Goal: Task Accomplishment & Management: Manage account settings

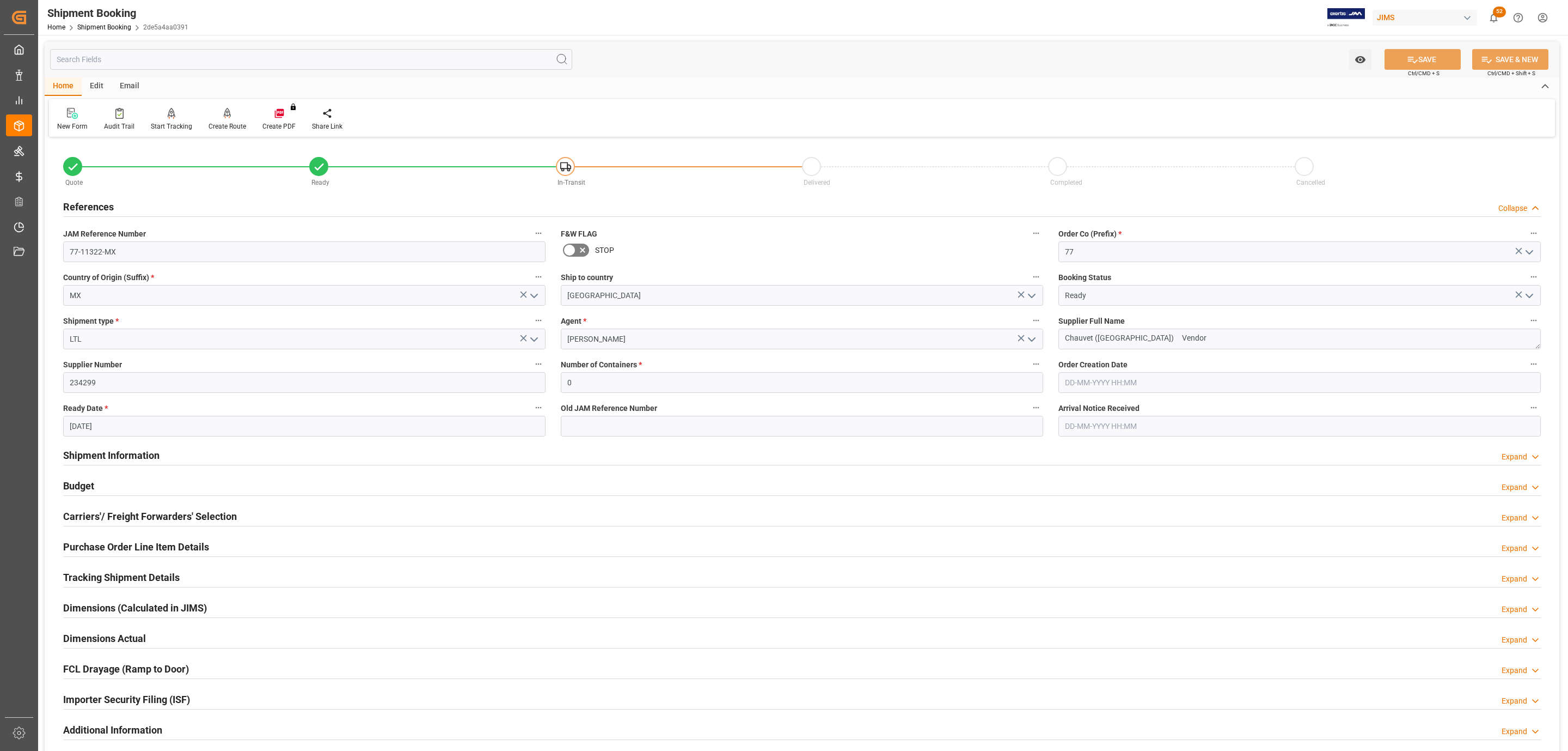
click at [118, 568] on div "Tracking Shipment Details" at bounding box center [121, 576] width 116 height 21
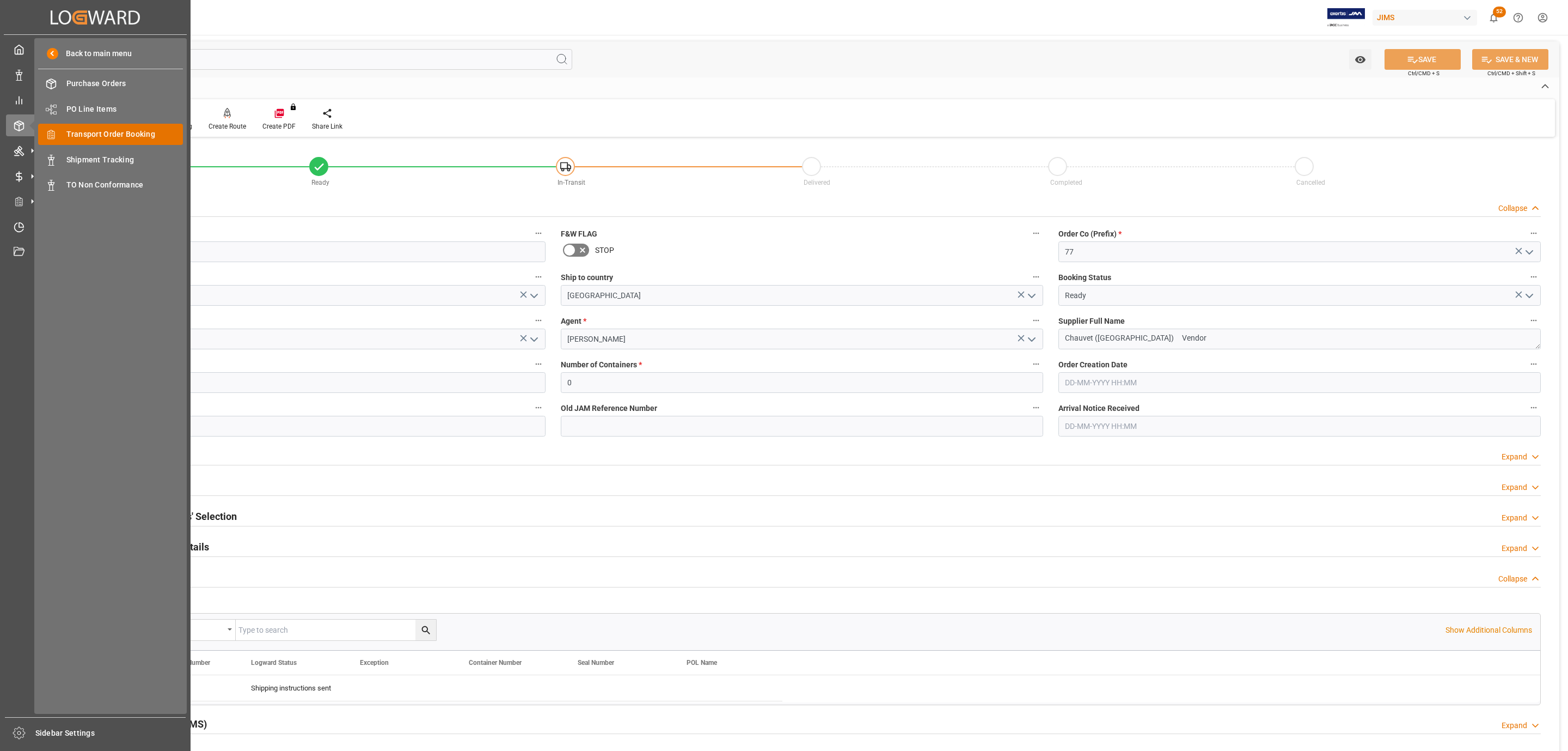
click at [151, 140] on div "Transport Order Booking Transport Order Booking" at bounding box center [111, 134] width 145 height 22
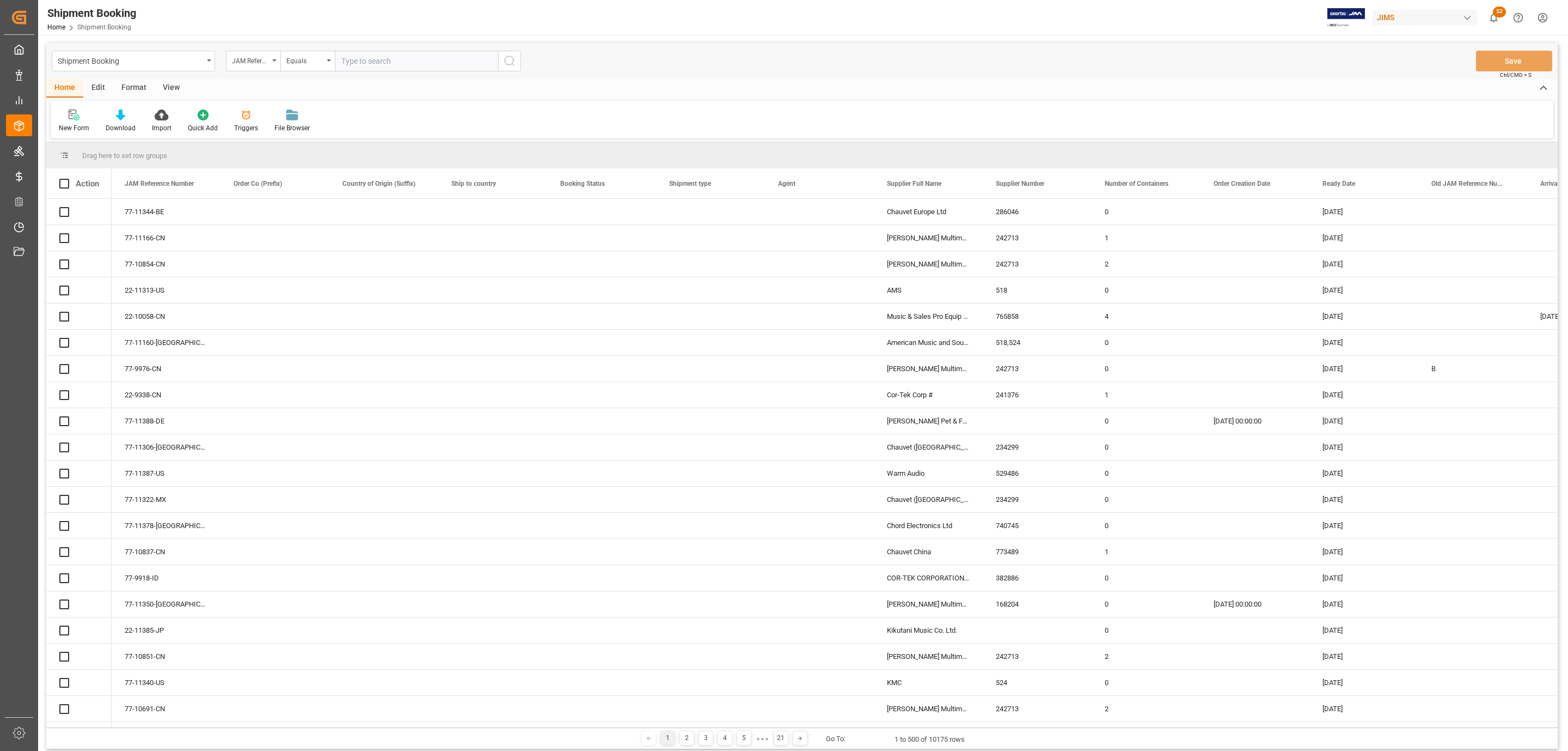
paste input "77-11327-US"
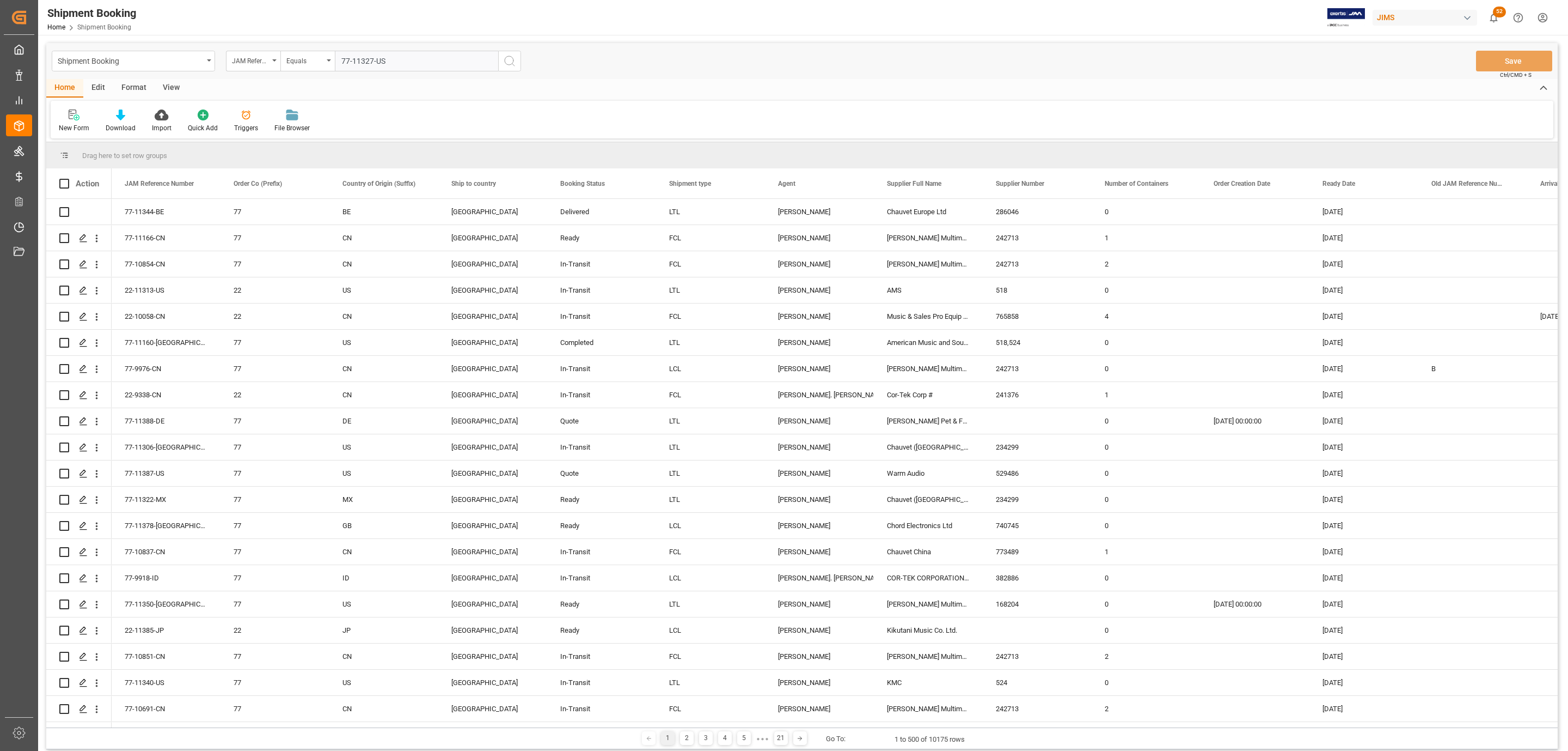
type input "77-11327-US"
click at [510, 63] on icon "search button" at bounding box center [509, 61] width 13 height 13
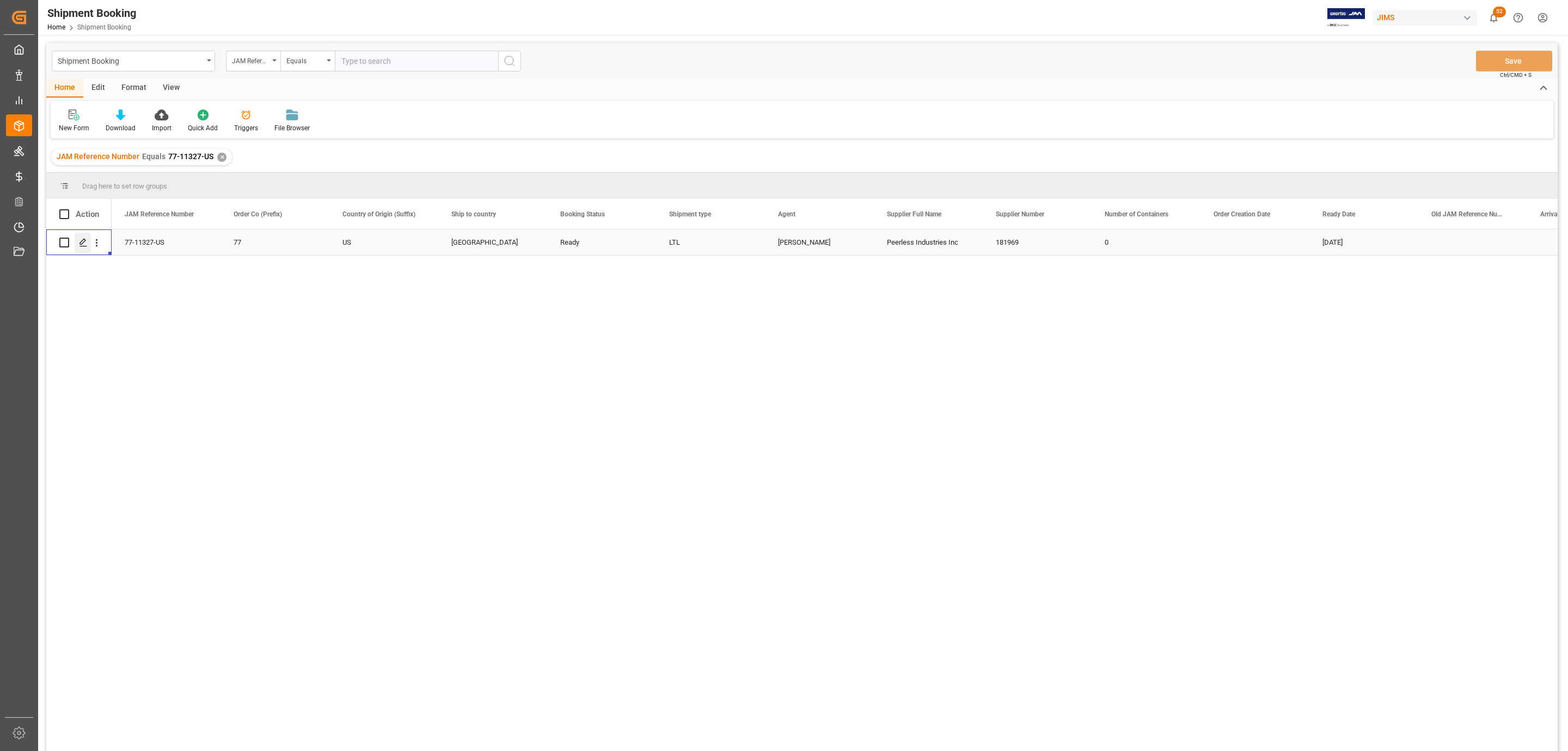
click at [80, 244] on polygon "Press SPACE to select this row." at bounding box center [82, 242] width 6 height 6
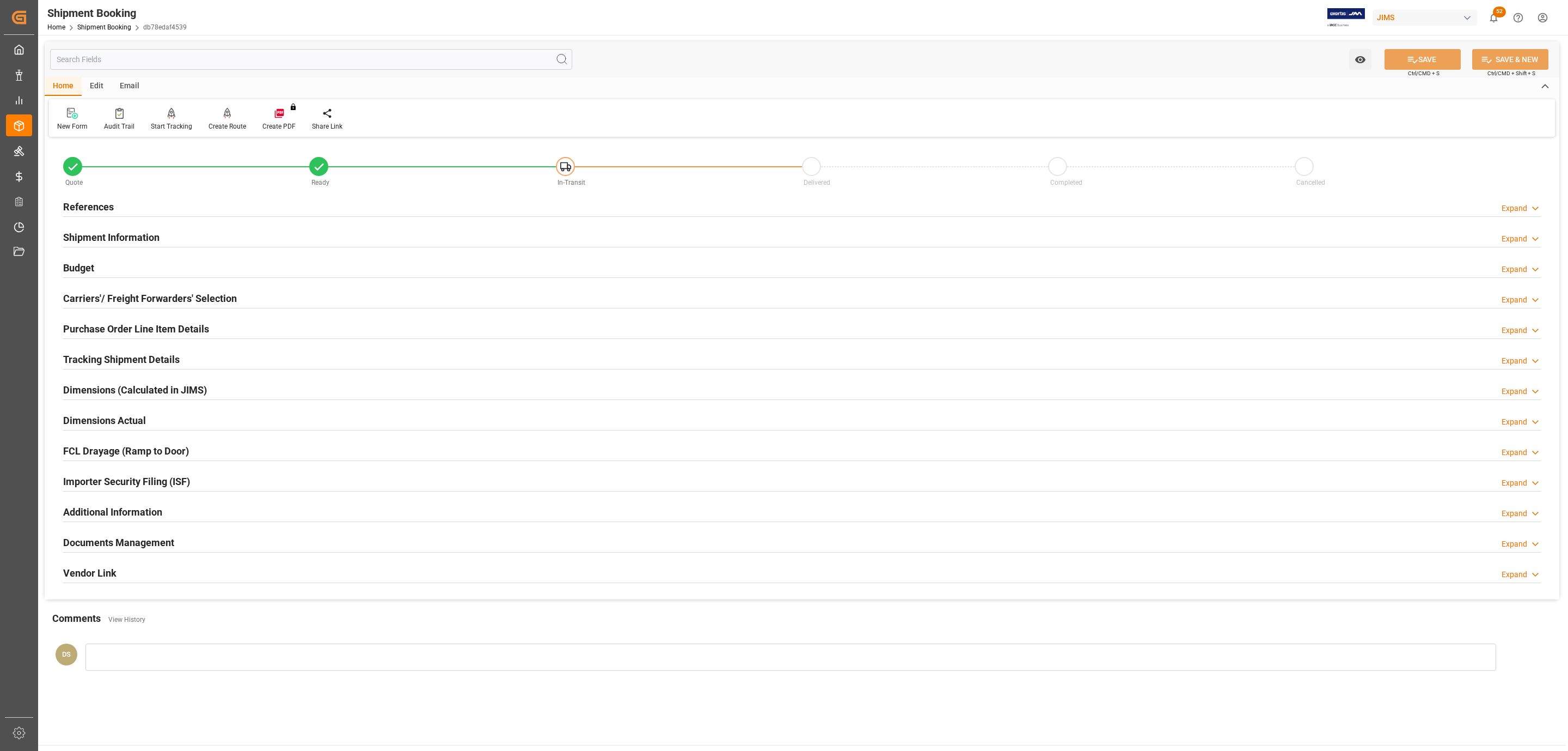
click at [115, 255] on div "Budget Expand" at bounding box center [802, 268] width 1493 height 30
click at [96, 203] on h2 "References" at bounding box center [88, 206] width 51 height 14
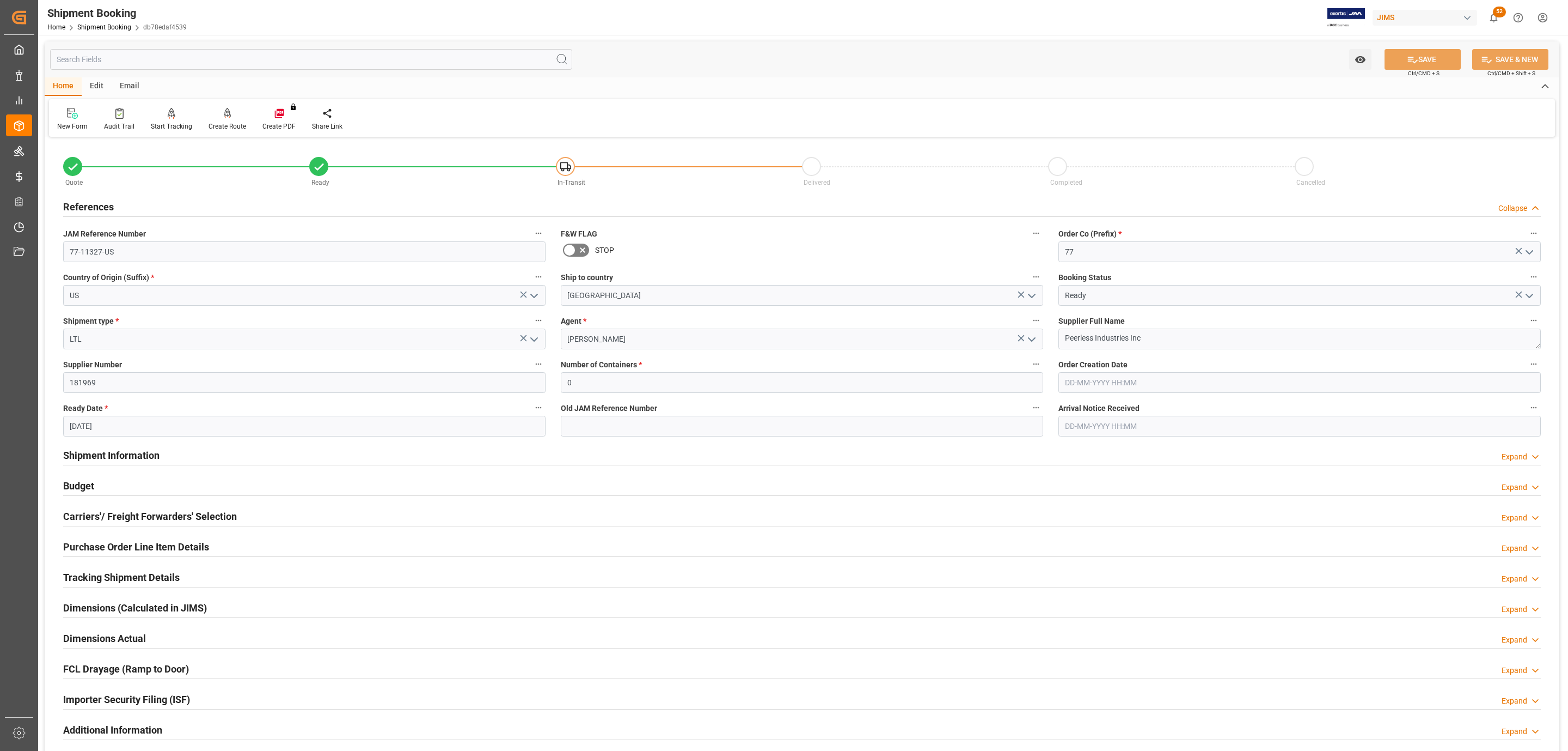
click at [131, 509] on h2 "Carriers'/ Freight Forwarders' Selection" at bounding box center [150, 516] width 174 height 14
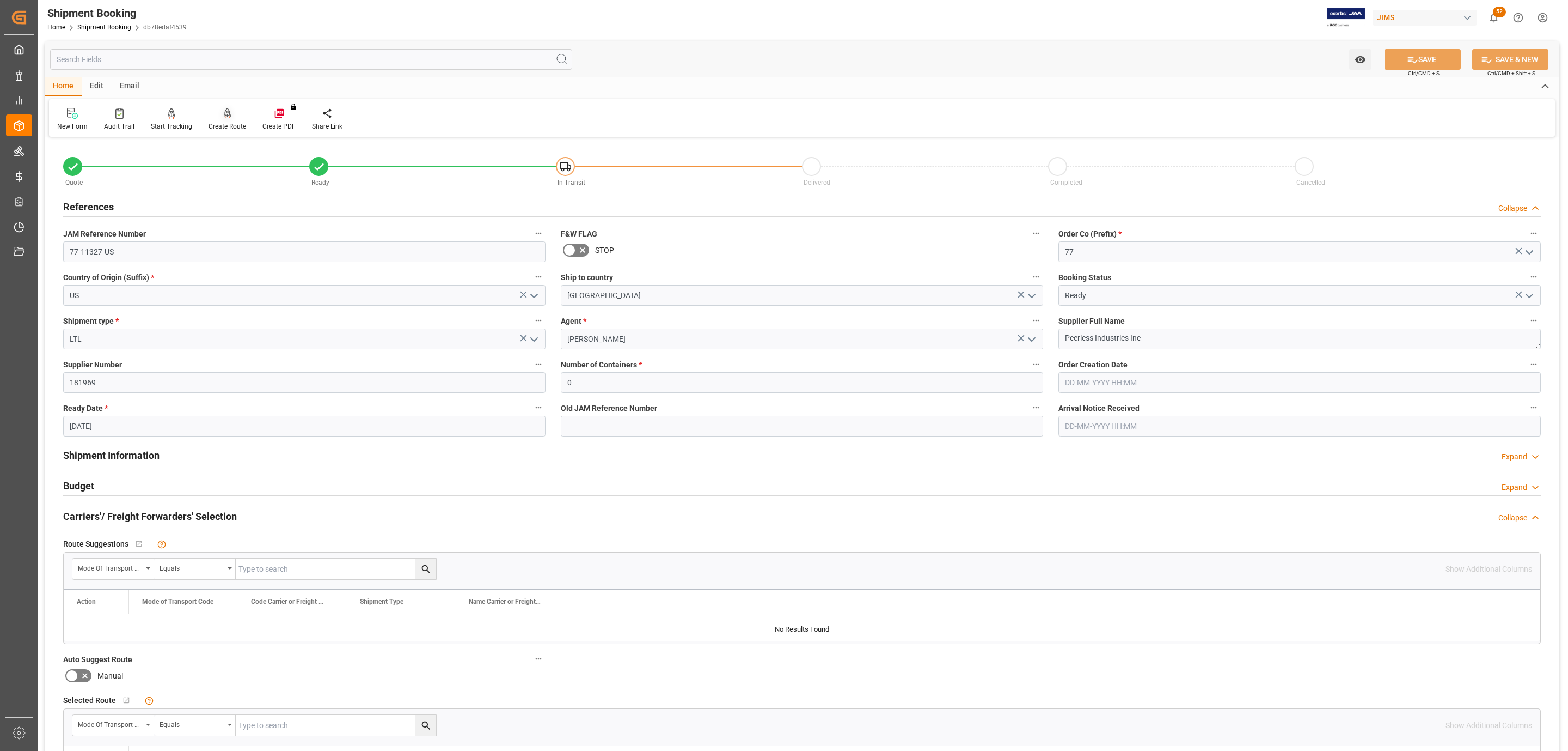
click at [231, 116] on div at bounding box center [227, 113] width 37 height 11
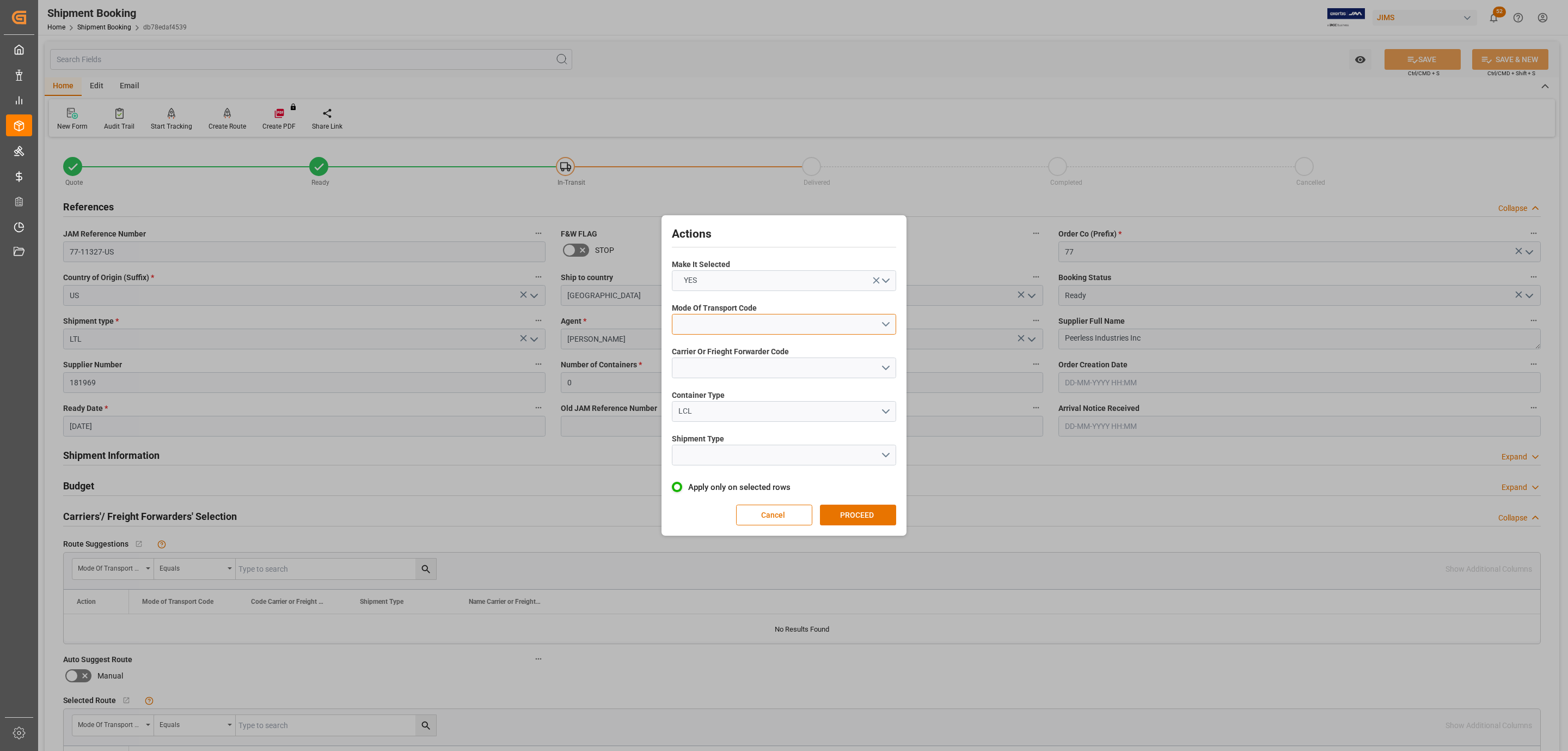
click at [704, 314] on button "open menu" at bounding box center [784, 324] width 225 height 21
click at [731, 366] on div "3- TRUCKR" at bounding box center [784, 372] width 223 height 23
click at [731, 366] on button "open menu" at bounding box center [784, 368] width 225 height 21
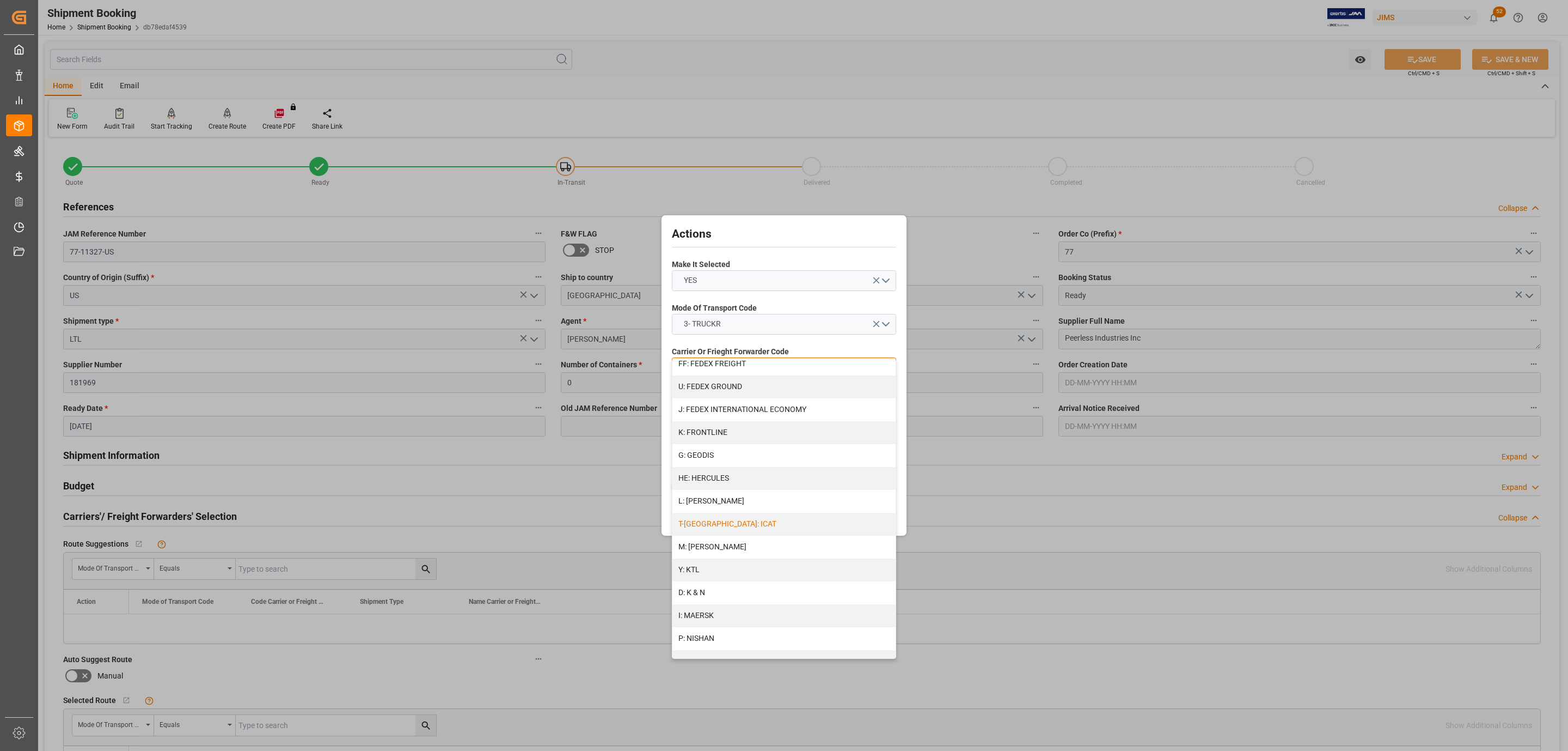
scroll to position [409, 0]
click at [742, 598] on div "Z: OTHERS" at bounding box center [784, 602] width 223 height 23
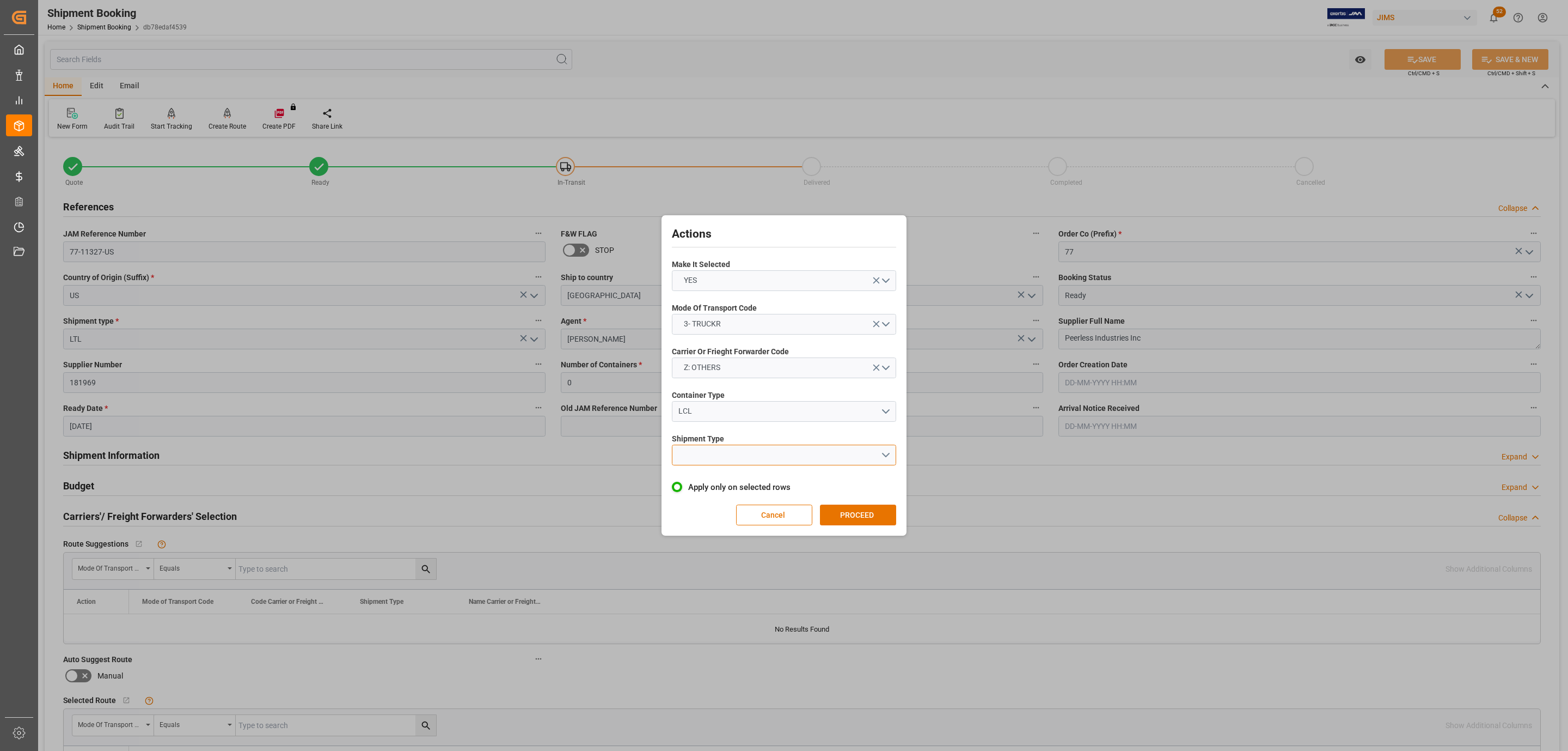
click at [739, 459] on button "open menu" at bounding box center [784, 455] width 225 height 21
click at [740, 459] on div "LTL" at bounding box center [784, 458] width 223 height 23
click at [866, 517] on button "PROCEED" at bounding box center [858, 515] width 76 height 21
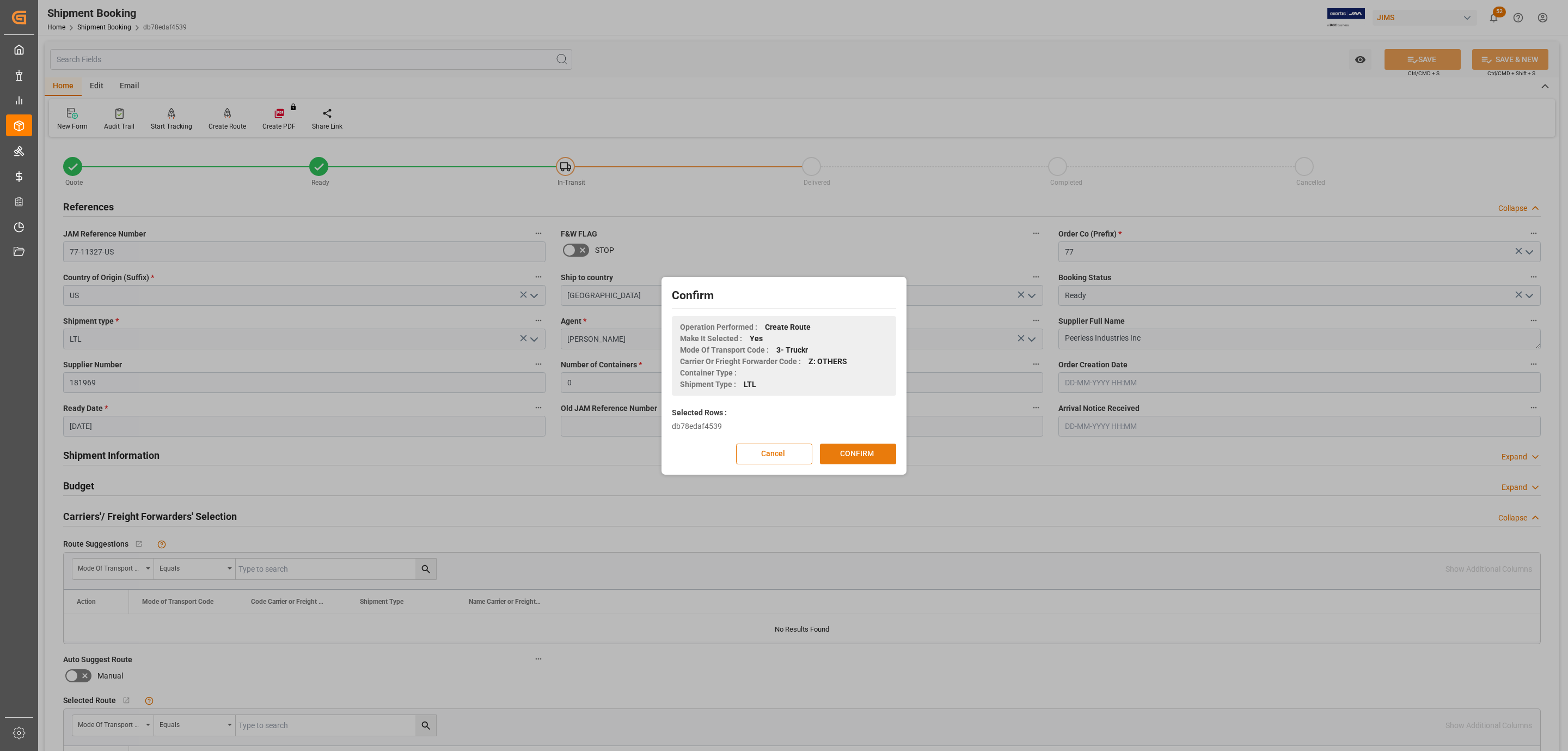
click at [869, 456] on button "CONFIRM" at bounding box center [858, 454] width 76 height 21
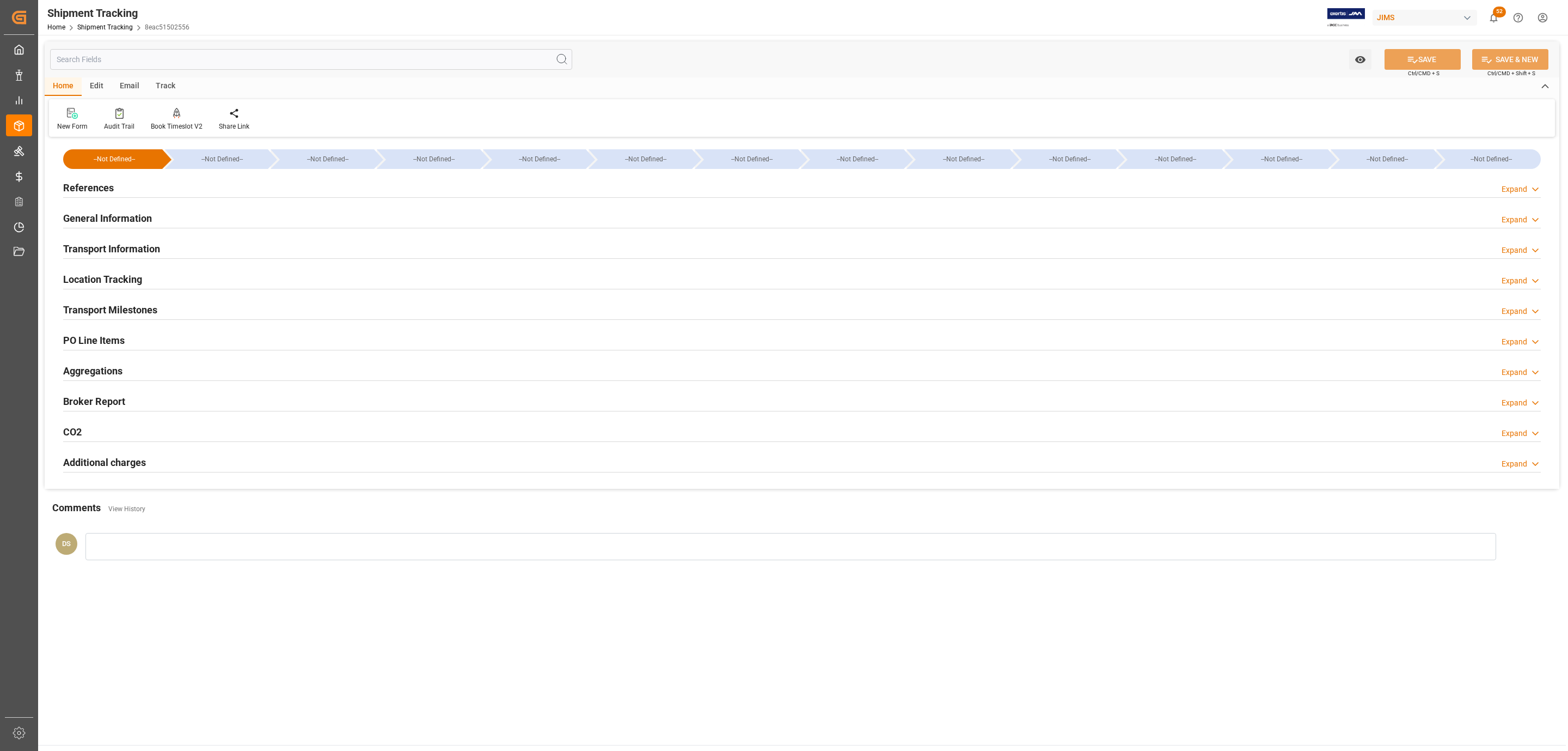
click at [126, 311] on h2 "Transport Milestones" at bounding box center [110, 309] width 94 height 14
click at [109, 188] on h2 "References" at bounding box center [88, 187] width 51 height 14
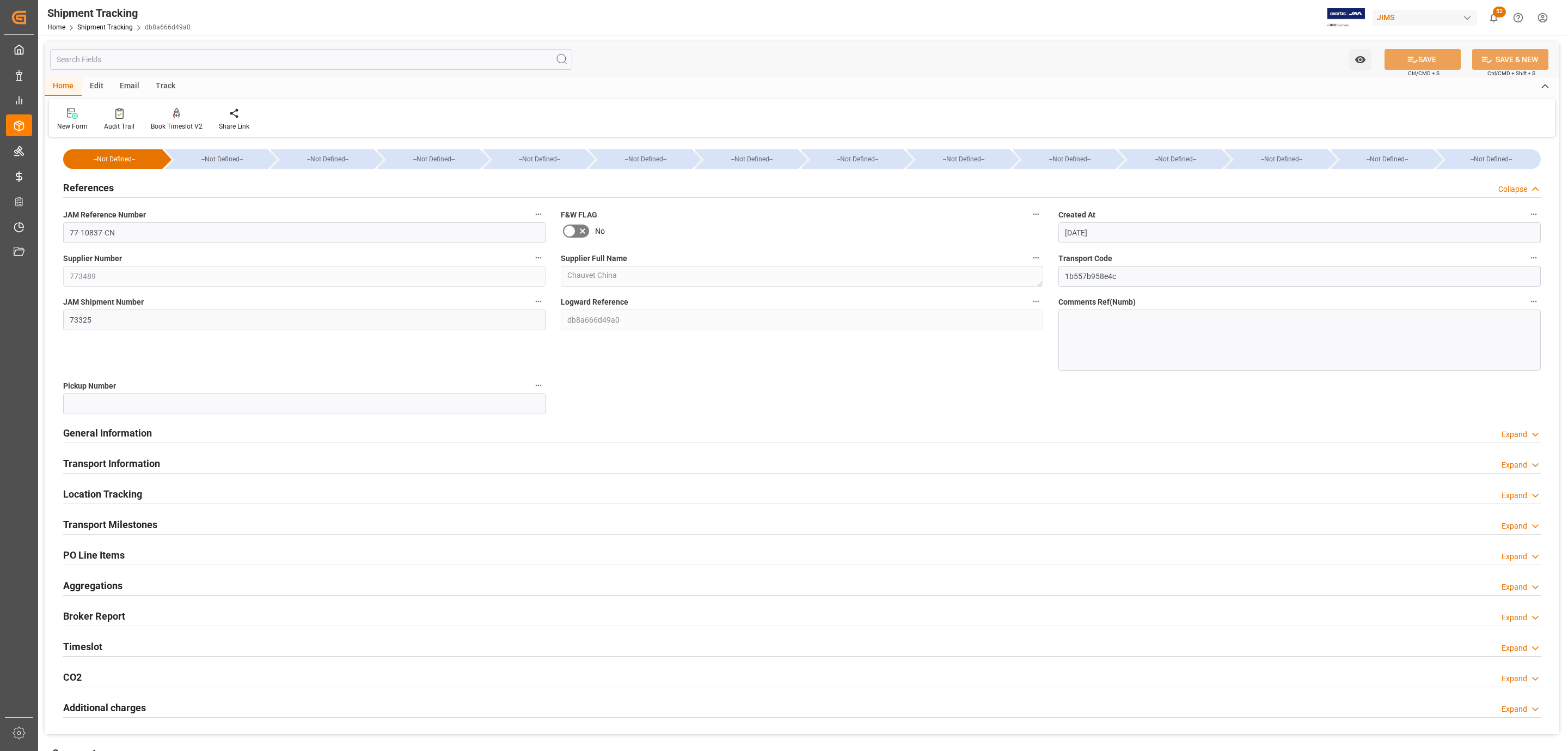
click at [115, 555] on h2 "PO Line Items" at bounding box center [93, 555] width 61 height 14
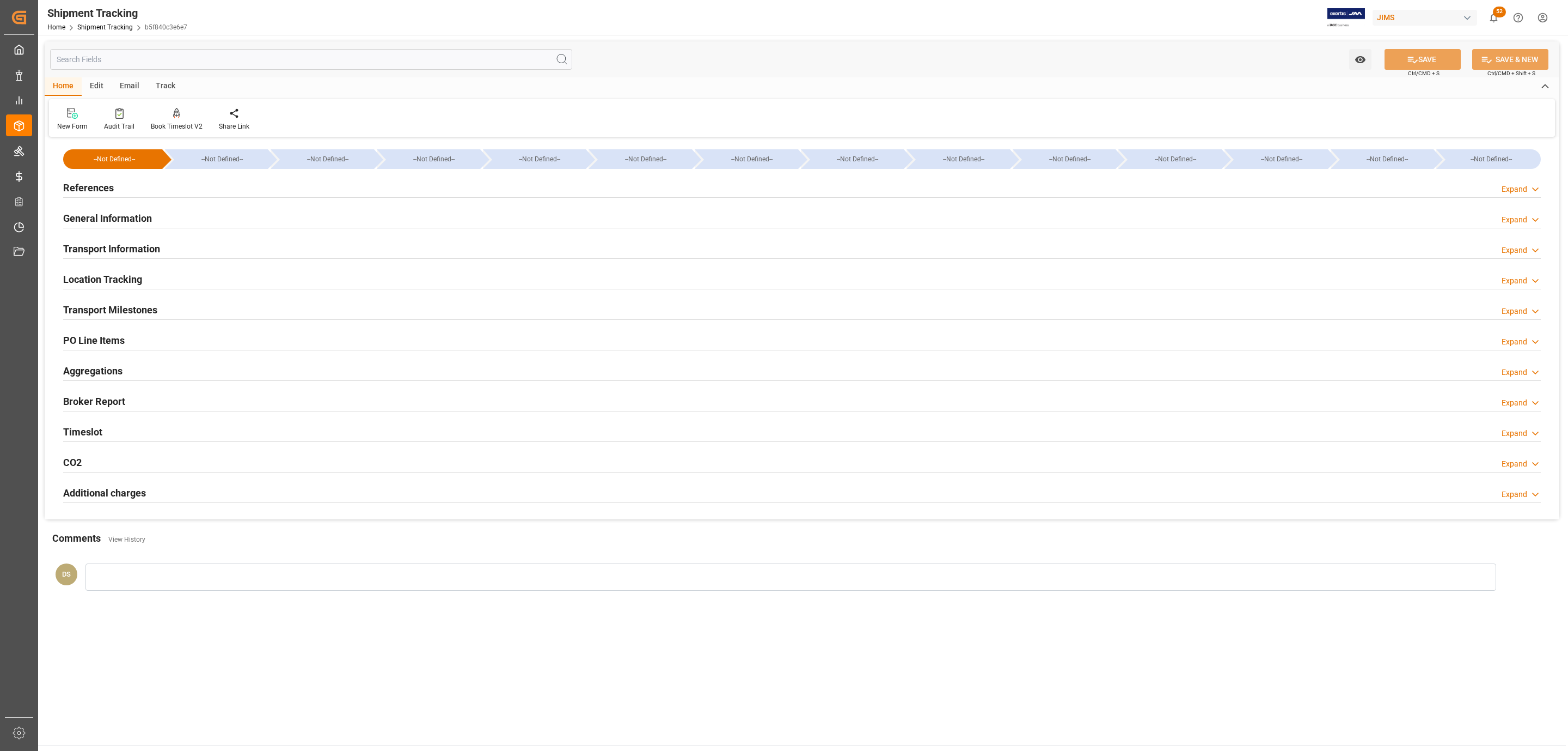
click at [110, 188] on h2 "References" at bounding box center [88, 187] width 51 height 14
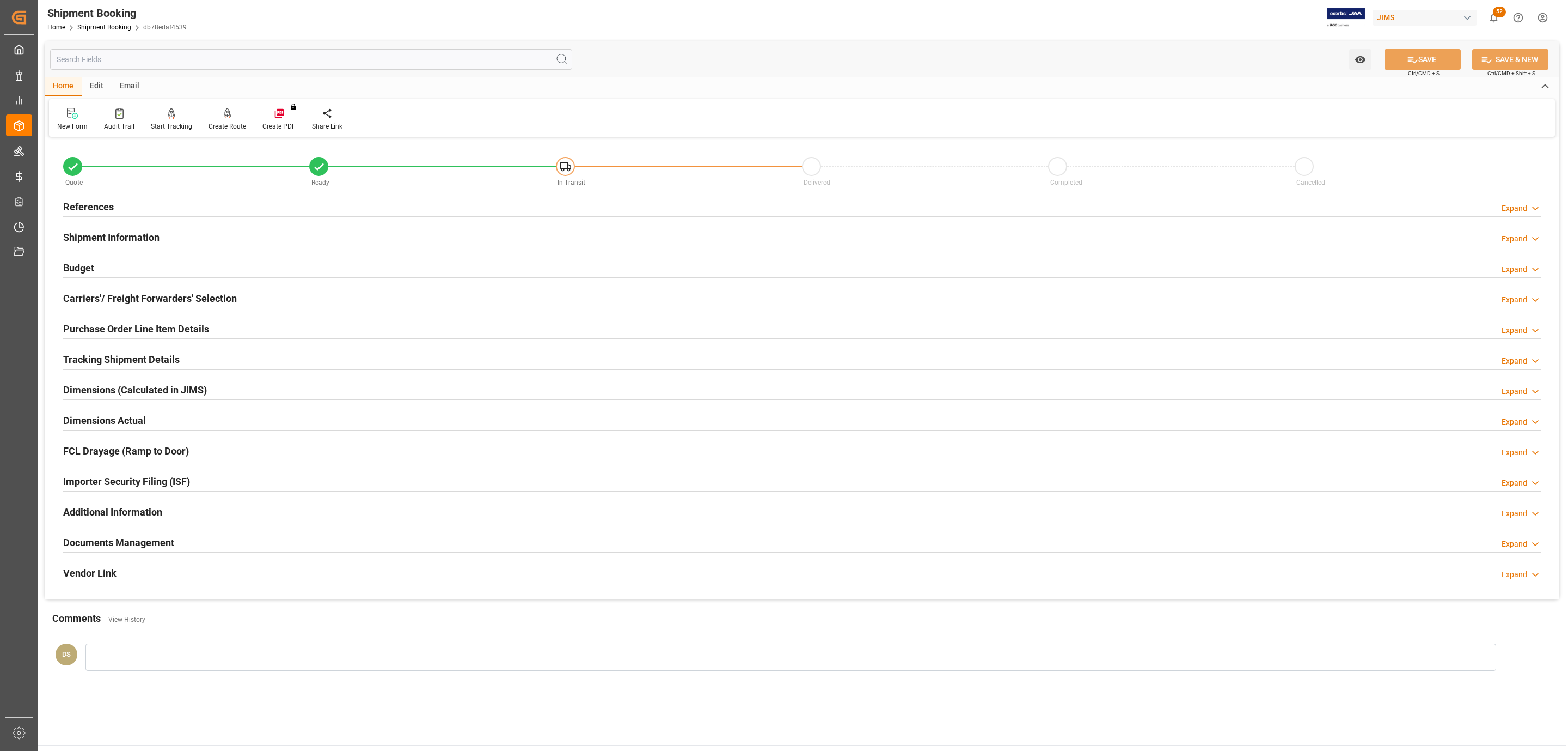
click at [157, 240] on h2 "Shipment Information" at bounding box center [111, 237] width 96 height 14
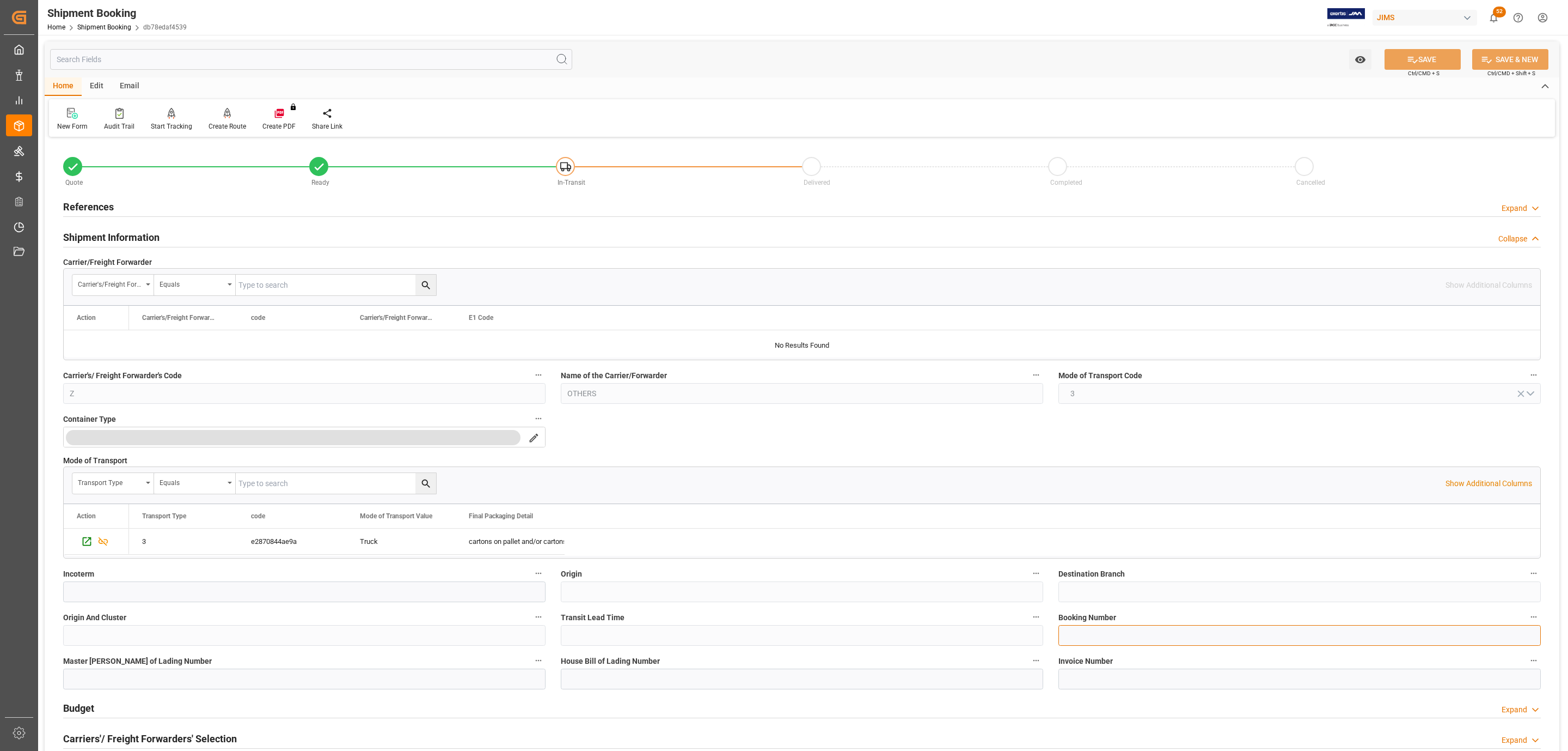
click at [1100, 632] on input at bounding box center [1299, 635] width 482 height 21
paste input "SANPER215772"
type input "SANPER215772"
click at [1418, 56] on button "SAVE" at bounding box center [1423, 60] width 76 height 21
click at [116, 236] on h2 "Shipment Information" at bounding box center [111, 237] width 96 height 14
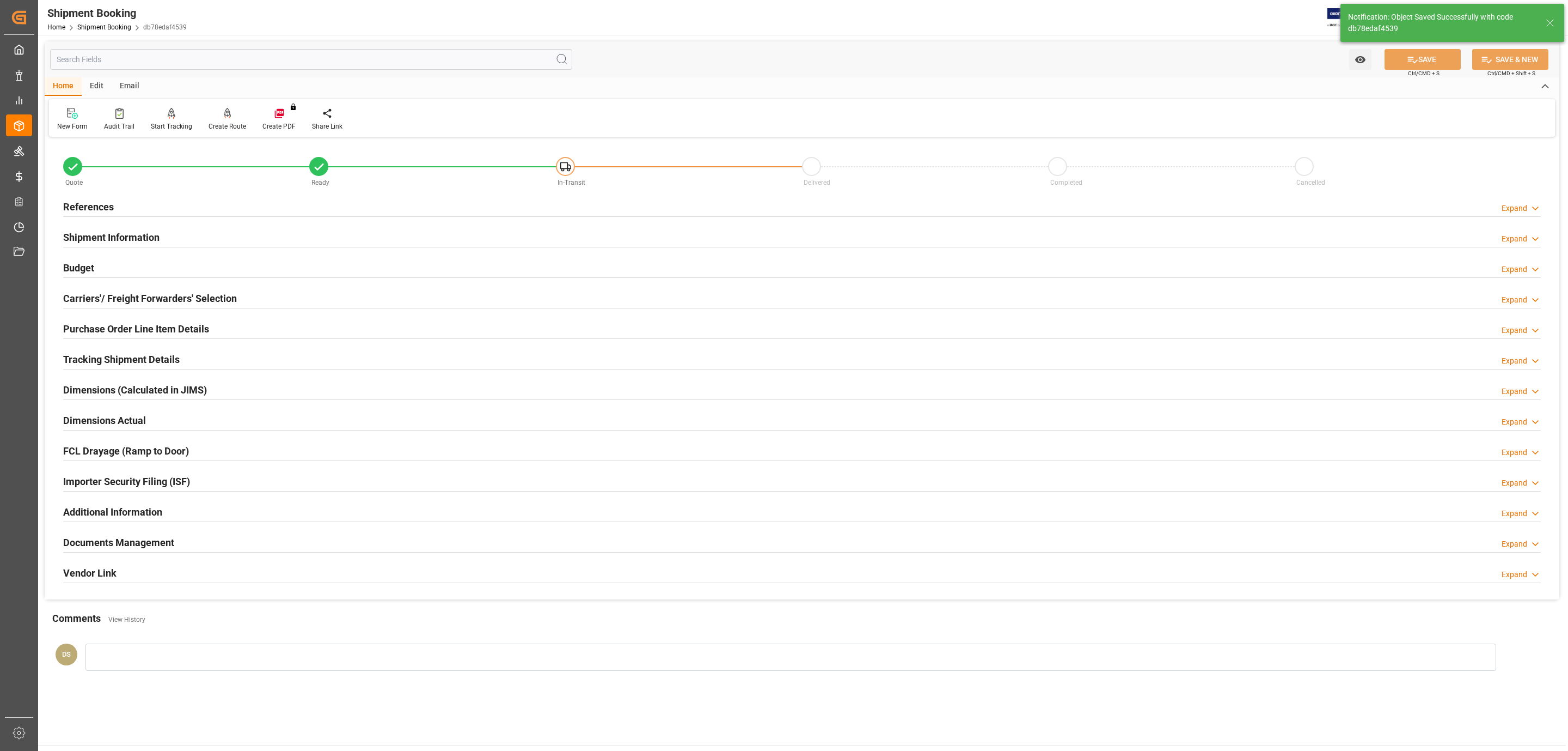
click at [121, 295] on h2 "Carriers'/ Freight Forwarders' Selection" at bounding box center [150, 298] width 174 height 14
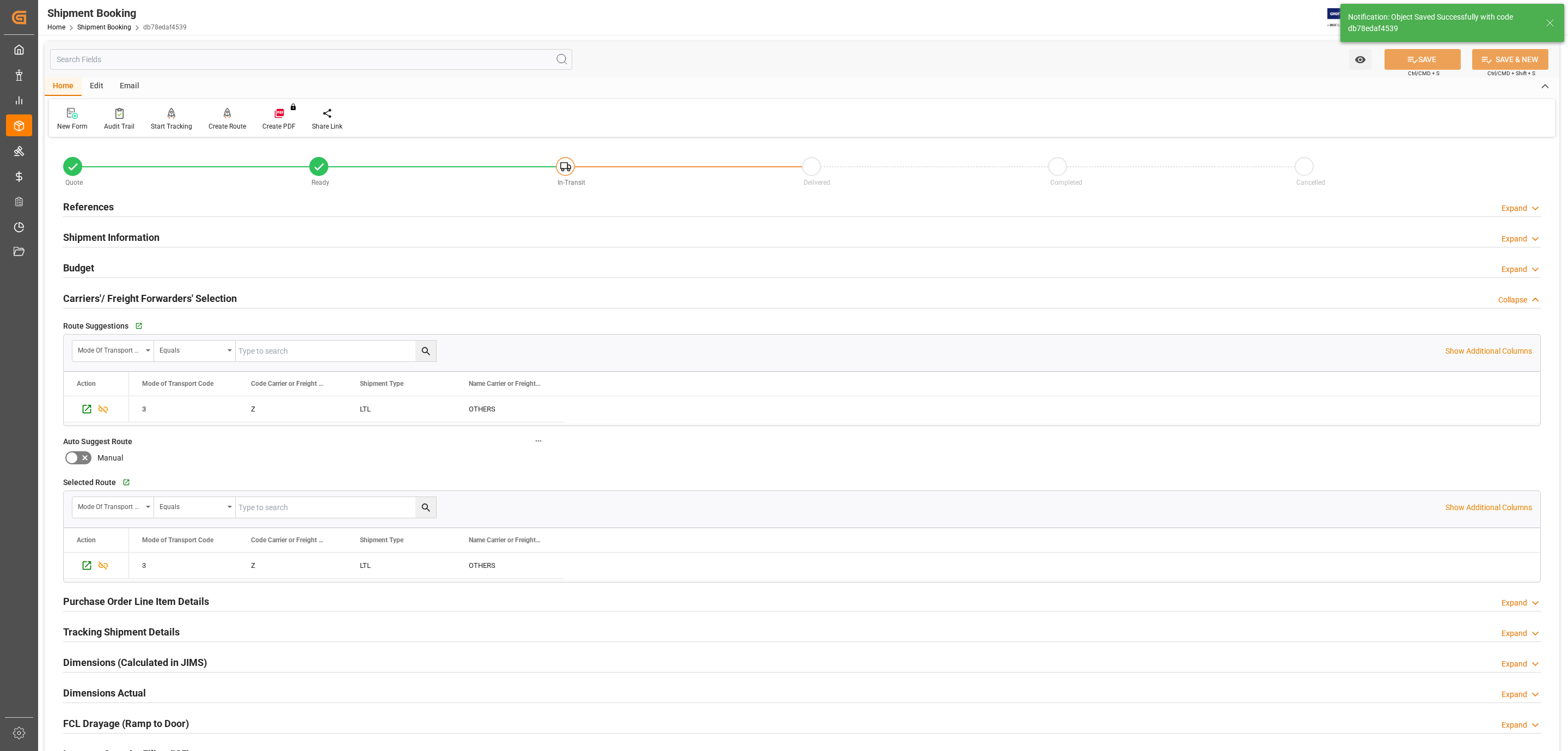
click at [121, 295] on h2 "Carriers'/ Freight Forwarders' Selection" at bounding box center [150, 298] width 174 height 14
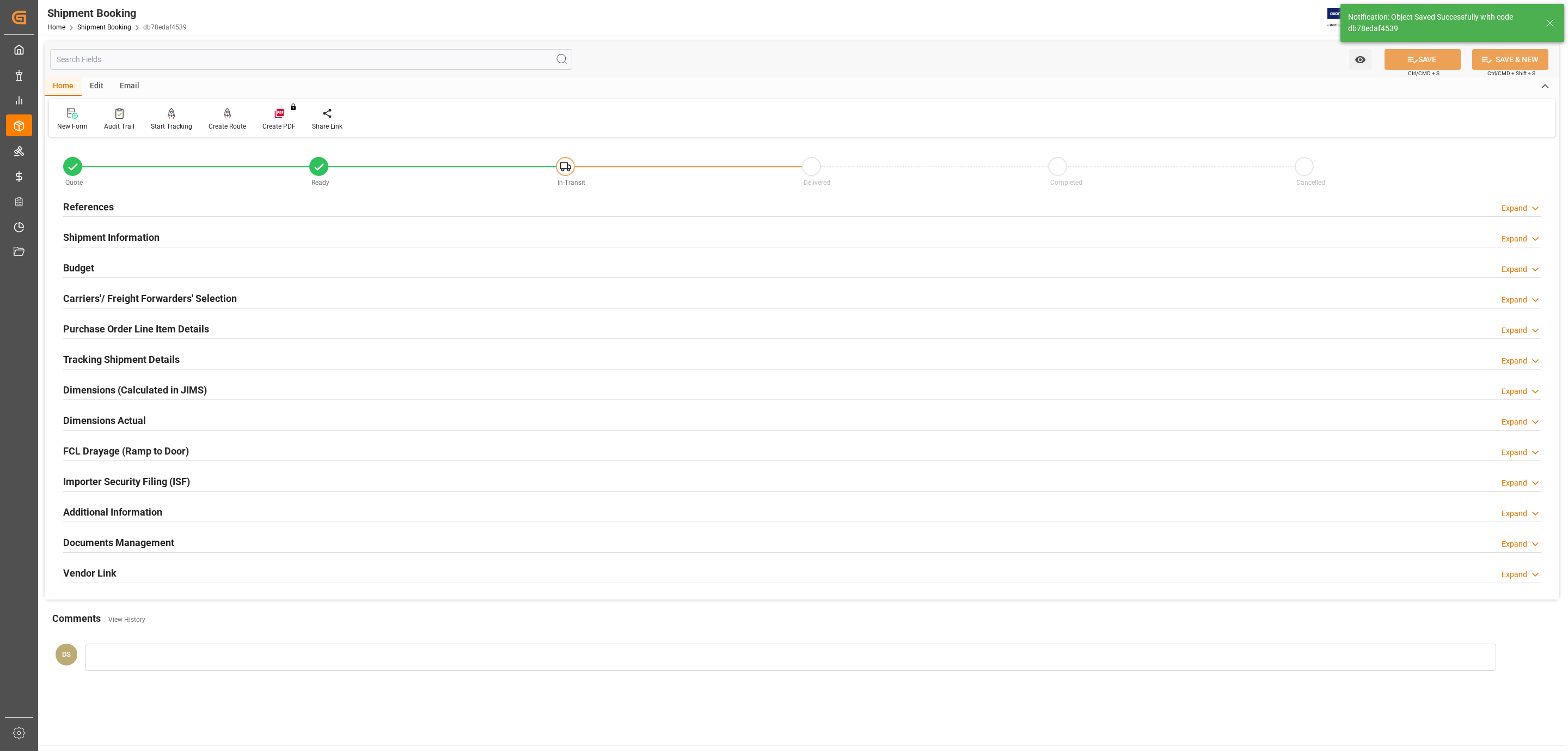
click at [120, 268] on div "Budget Expand" at bounding box center [802, 267] width 1478 height 21
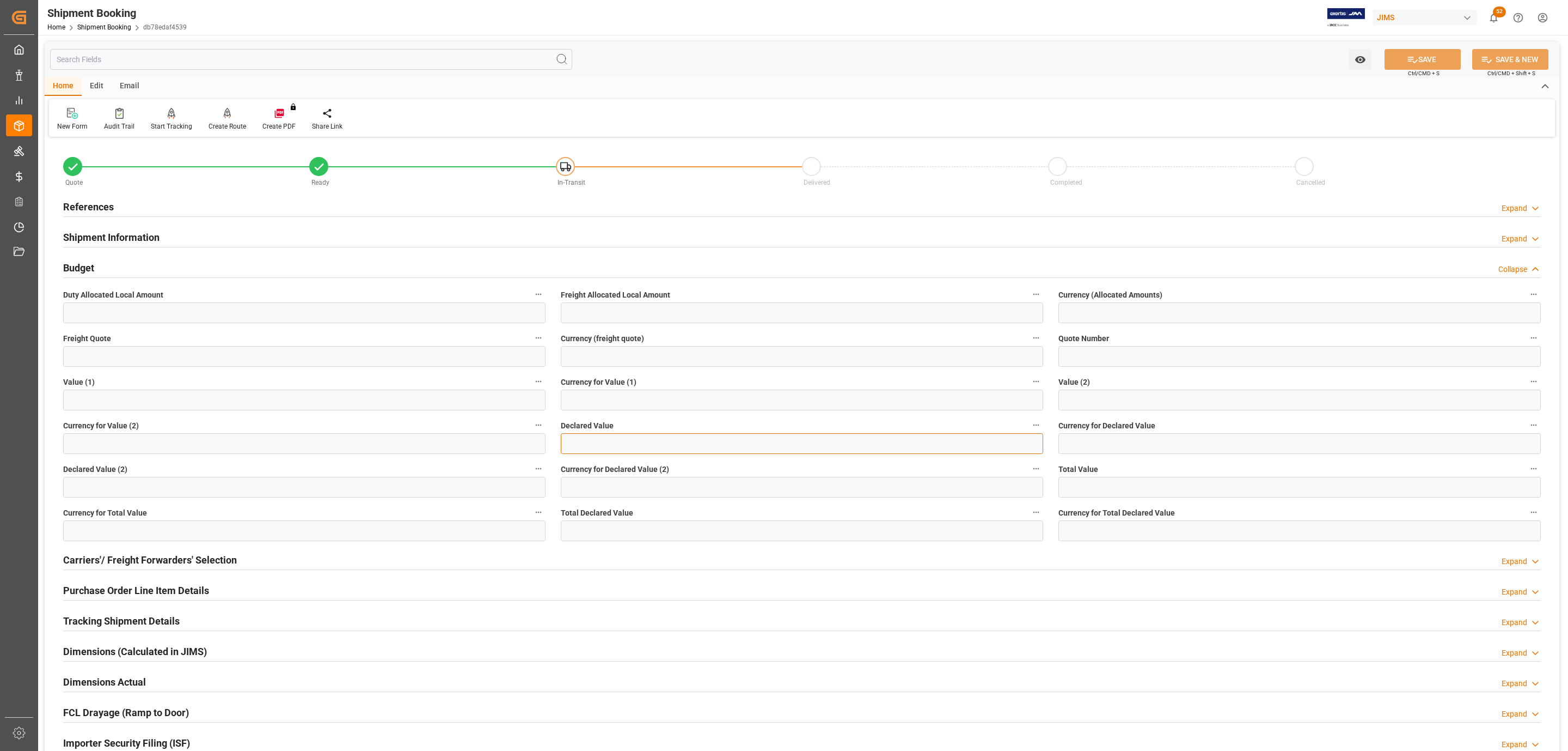
click at [594, 435] on input "text" at bounding box center [802, 443] width 482 height 21
type input "3345.33"
type input "USD"
click at [1418, 59] on button "SAVE" at bounding box center [1423, 60] width 76 height 21
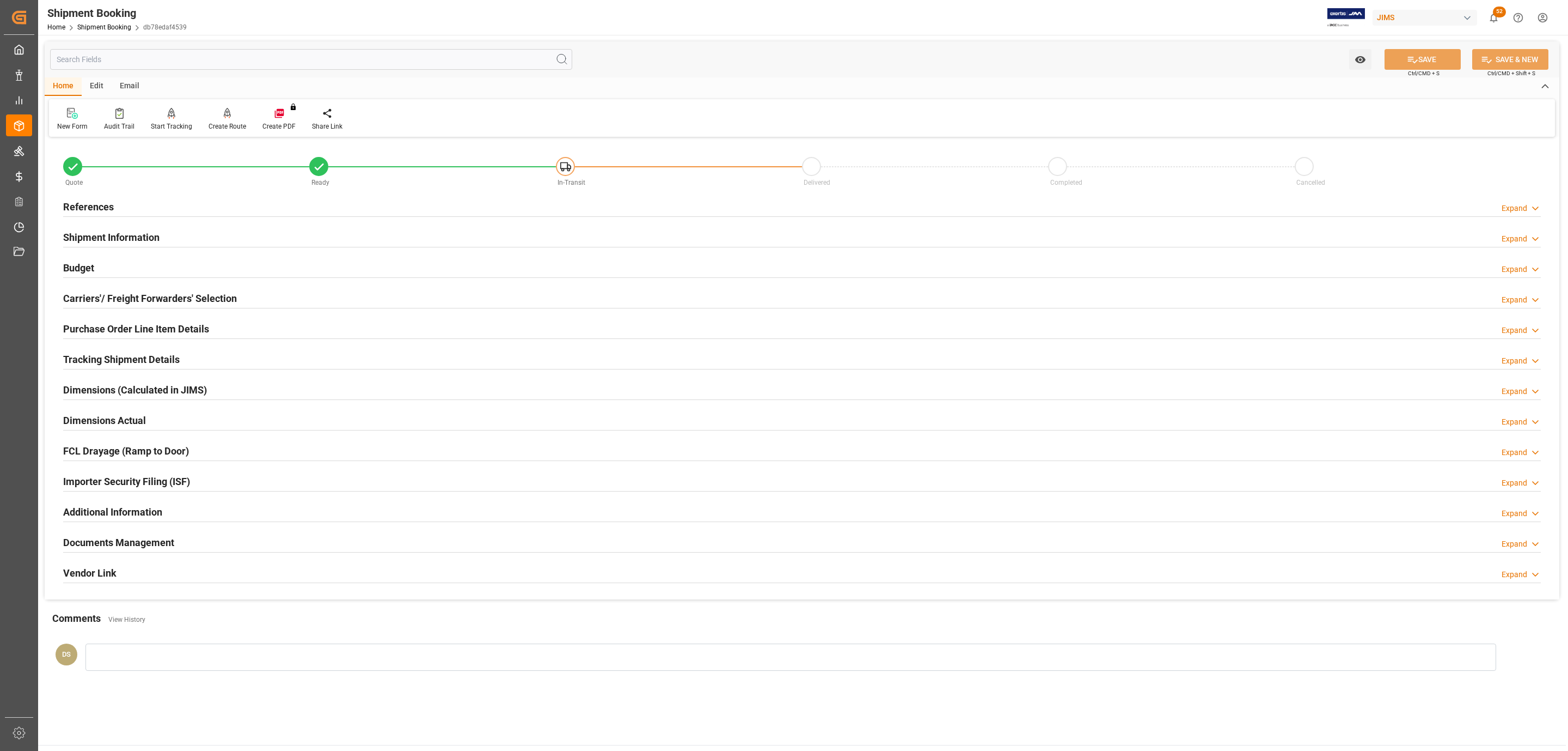
click at [144, 360] on h2 "Tracking Shipment Details" at bounding box center [121, 359] width 116 height 14
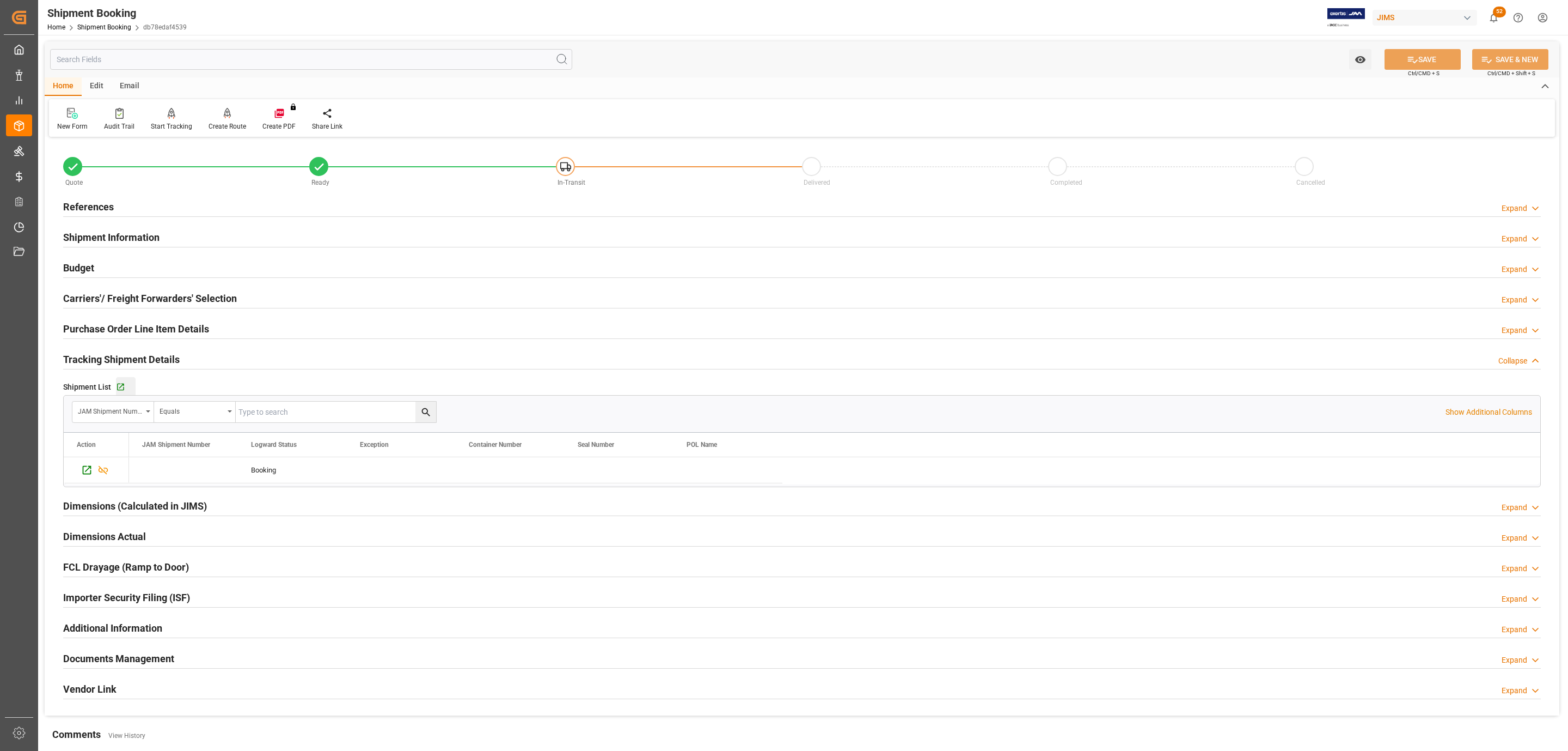
click at [118, 393] on button "Go to Shipment Tracking Grid" at bounding box center [126, 387] width 20 height 20
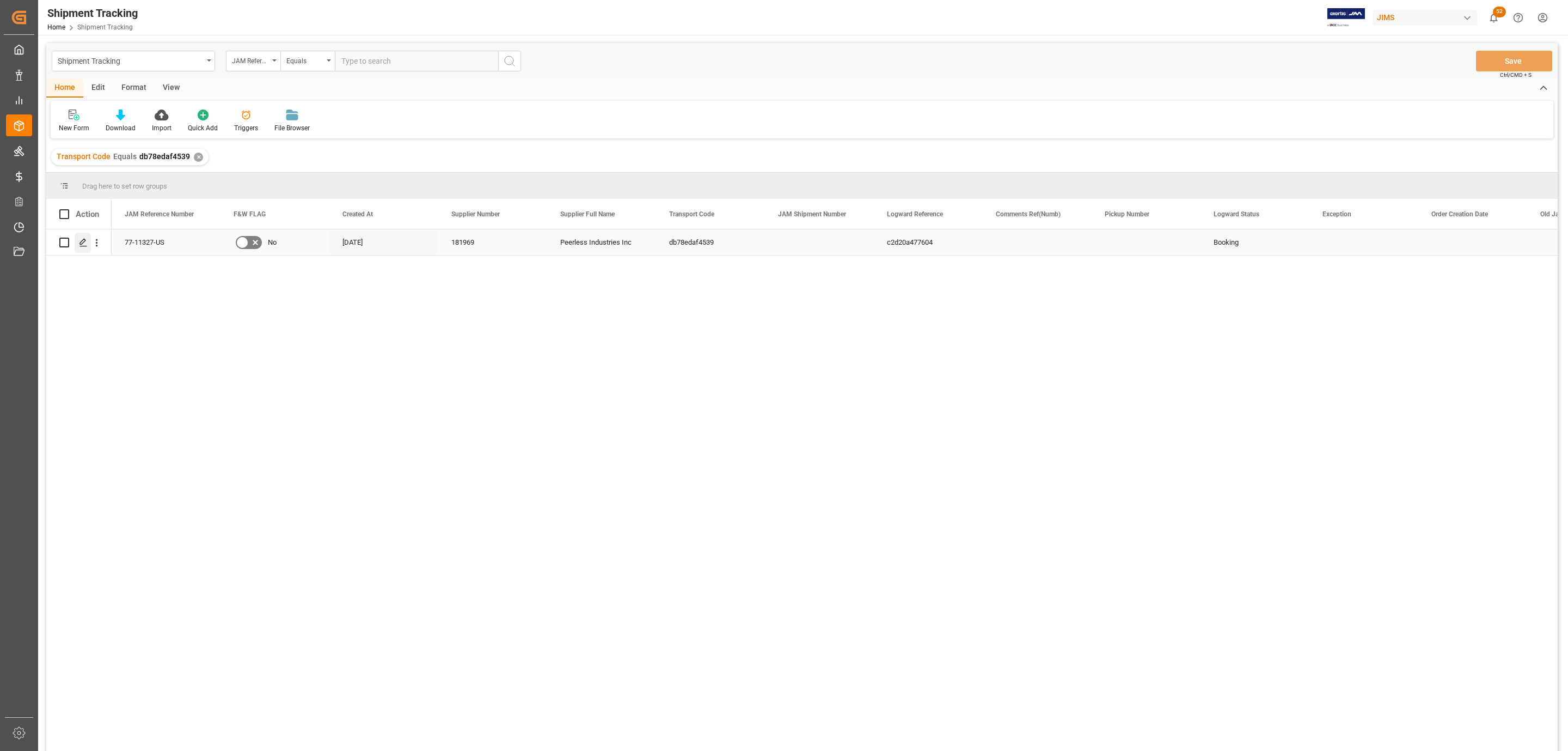
click at [85, 242] on icon "Press SPACE to select this row." at bounding box center [83, 242] width 9 height 9
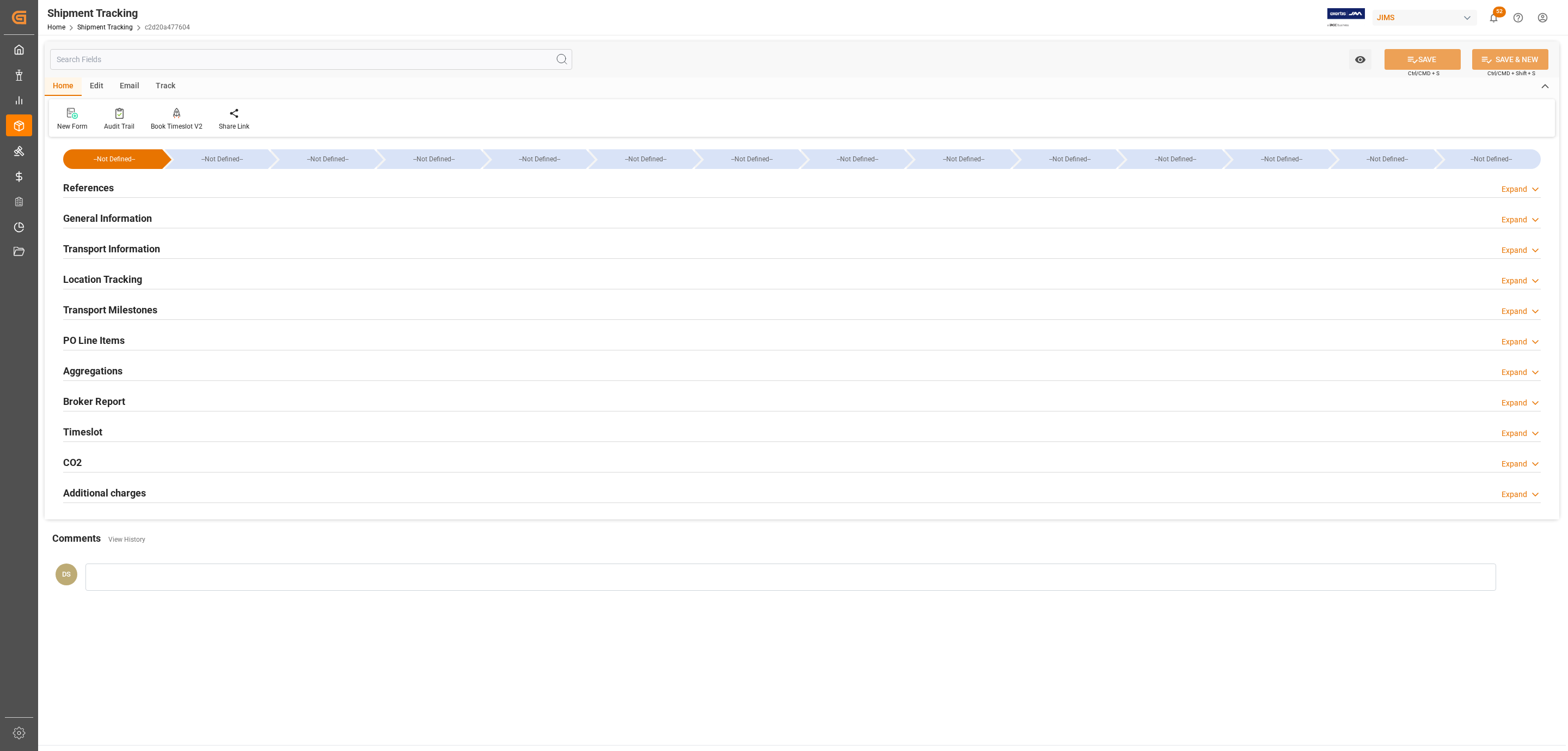
click at [98, 303] on h2 "Transport Milestones" at bounding box center [110, 309] width 94 height 14
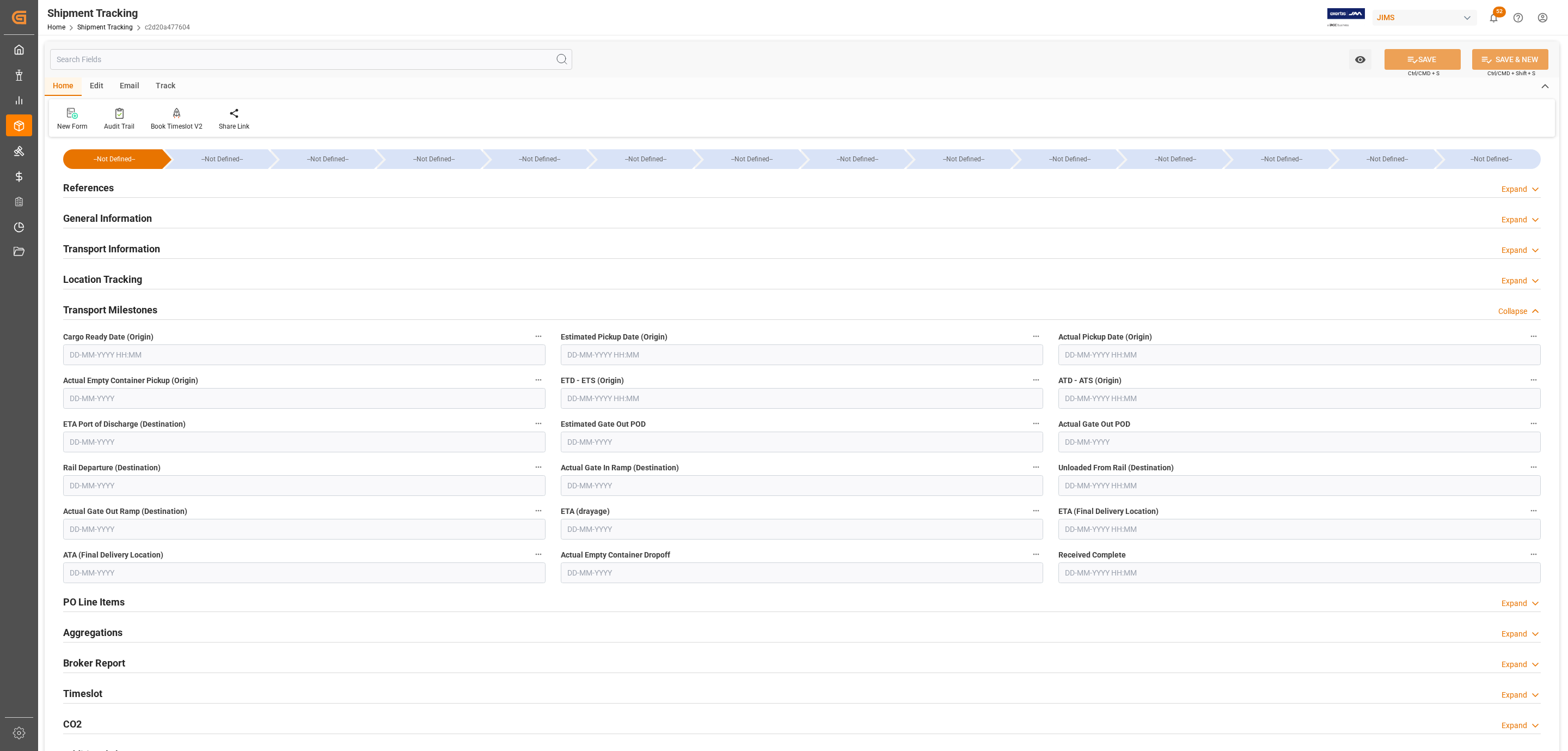
click at [96, 348] on input "text" at bounding box center [304, 355] width 482 height 21
click at [73, 443] on div "6" at bounding box center [77, 443] width 14 height 13
type input "06-10-2025 00:00"
click at [594, 355] on input "text" at bounding box center [802, 355] width 482 height 21
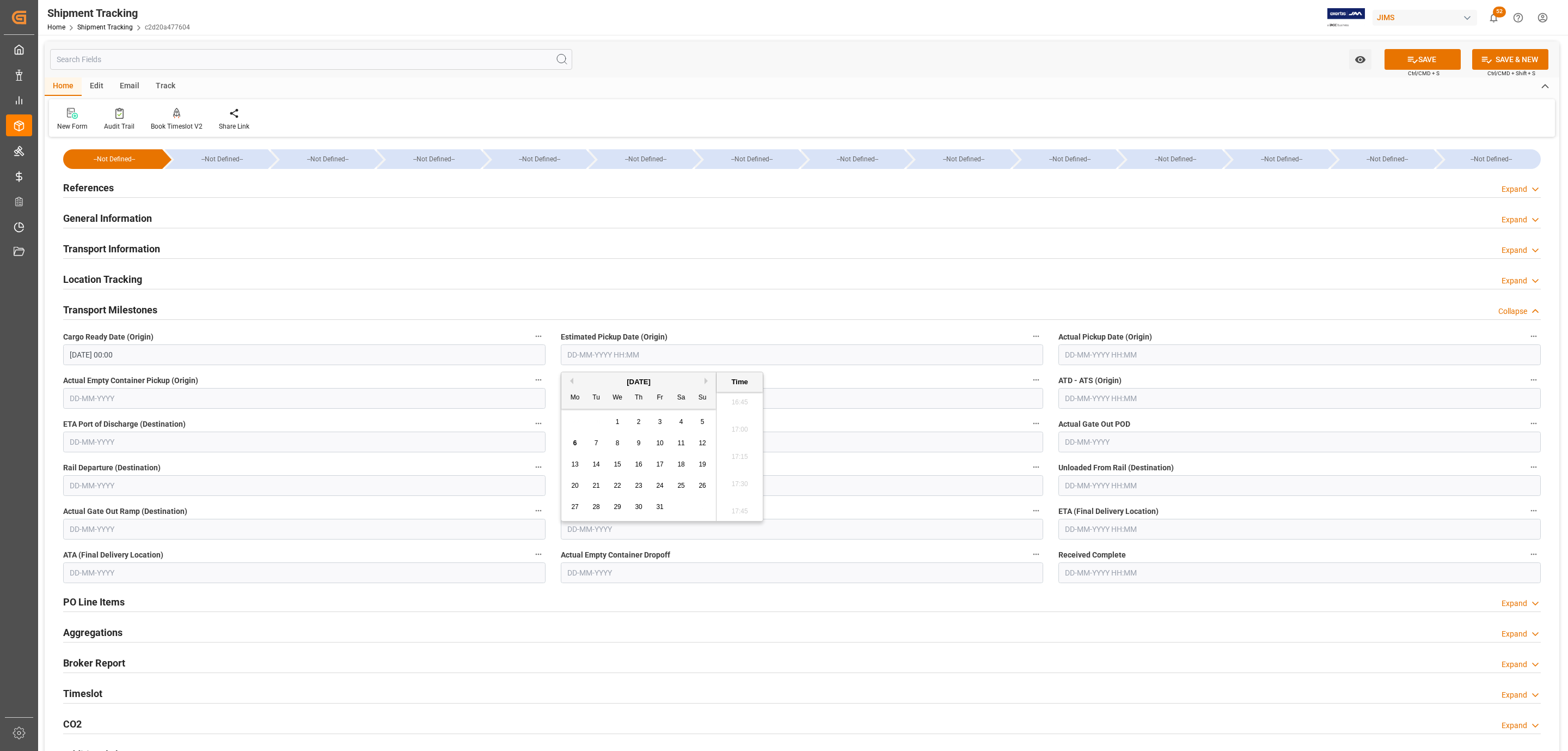
click at [575, 443] on span "6" at bounding box center [575, 443] width 4 height 8
type input "[DATE] 00:00"
click at [1137, 359] on input "text" at bounding box center [1299, 355] width 482 height 21
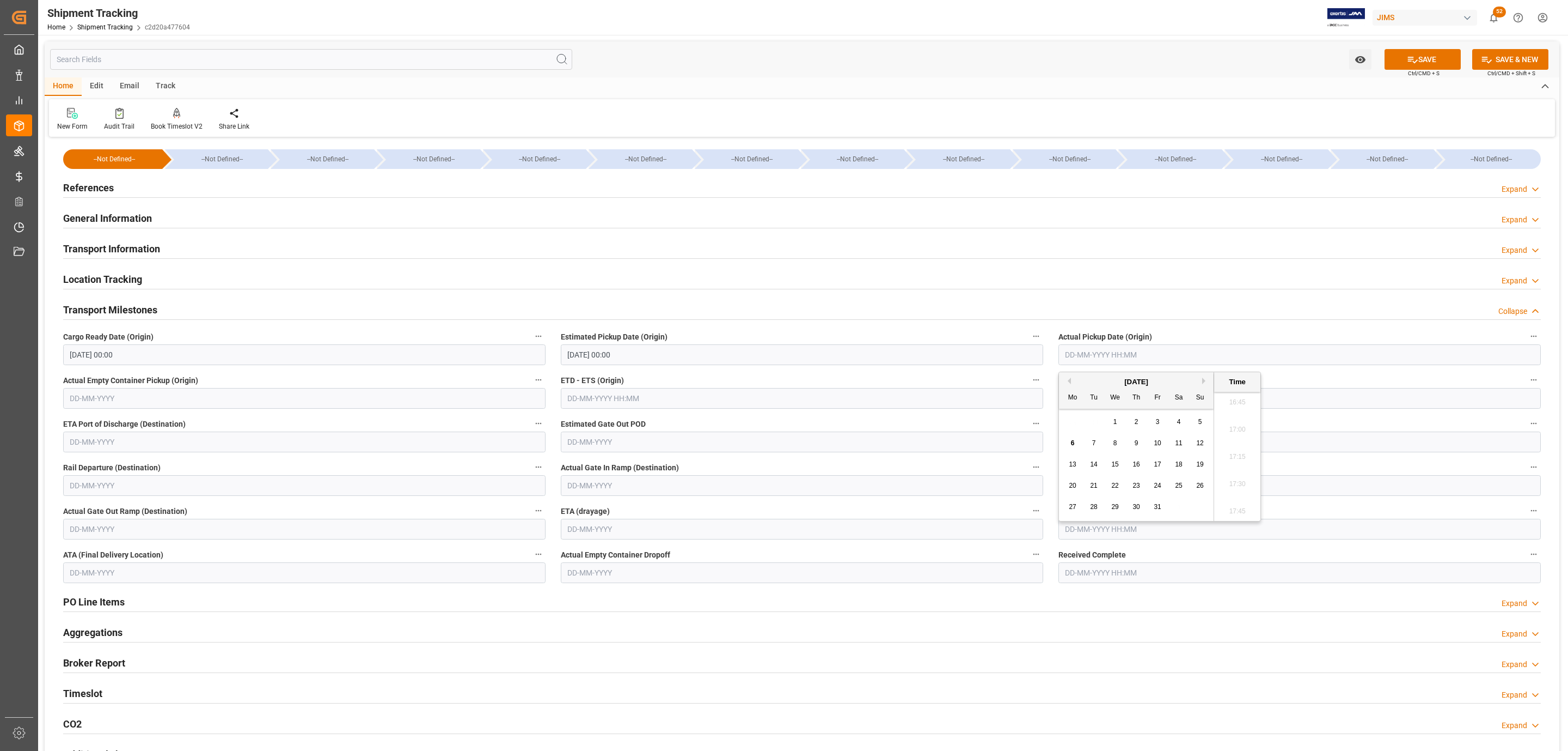
click at [1074, 445] on span "6" at bounding box center [1072, 443] width 4 height 8
type input "[DATE] 00:00"
click at [1086, 537] on input "text" at bounding box center [1299, 529] width 482 height 21
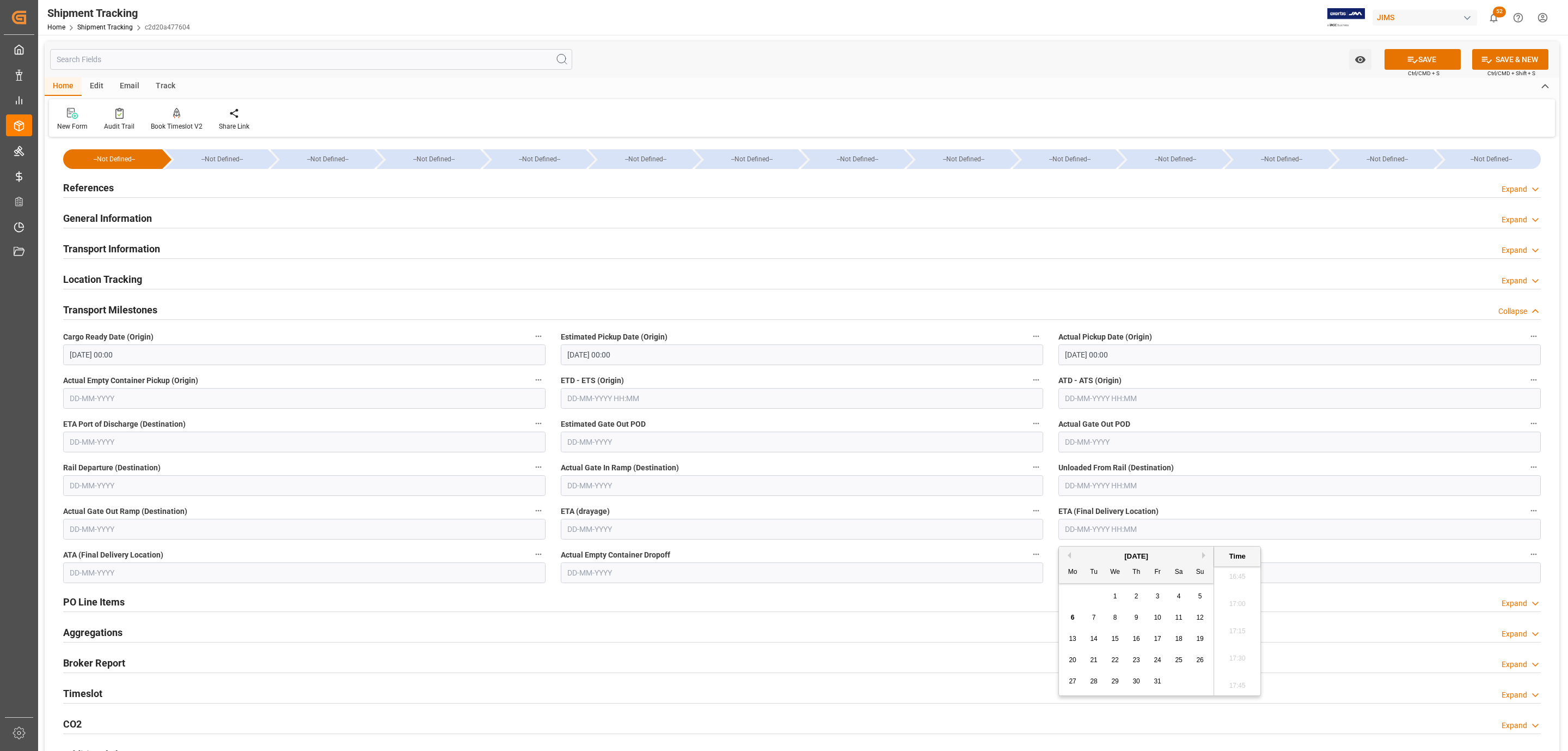
click at [1084, 595] on div "29 30 1 2 3 4 5" at bounding box center [1136, 596] width 149 height 22
click at [1072, 633] on div "13" at bounding box center [1072, 639] width 14 height 13
type input "13-10-2025 00:00"
click at [1431, 57] on button "SAVE" at bounding box center [1423, 60] width 76 height 21
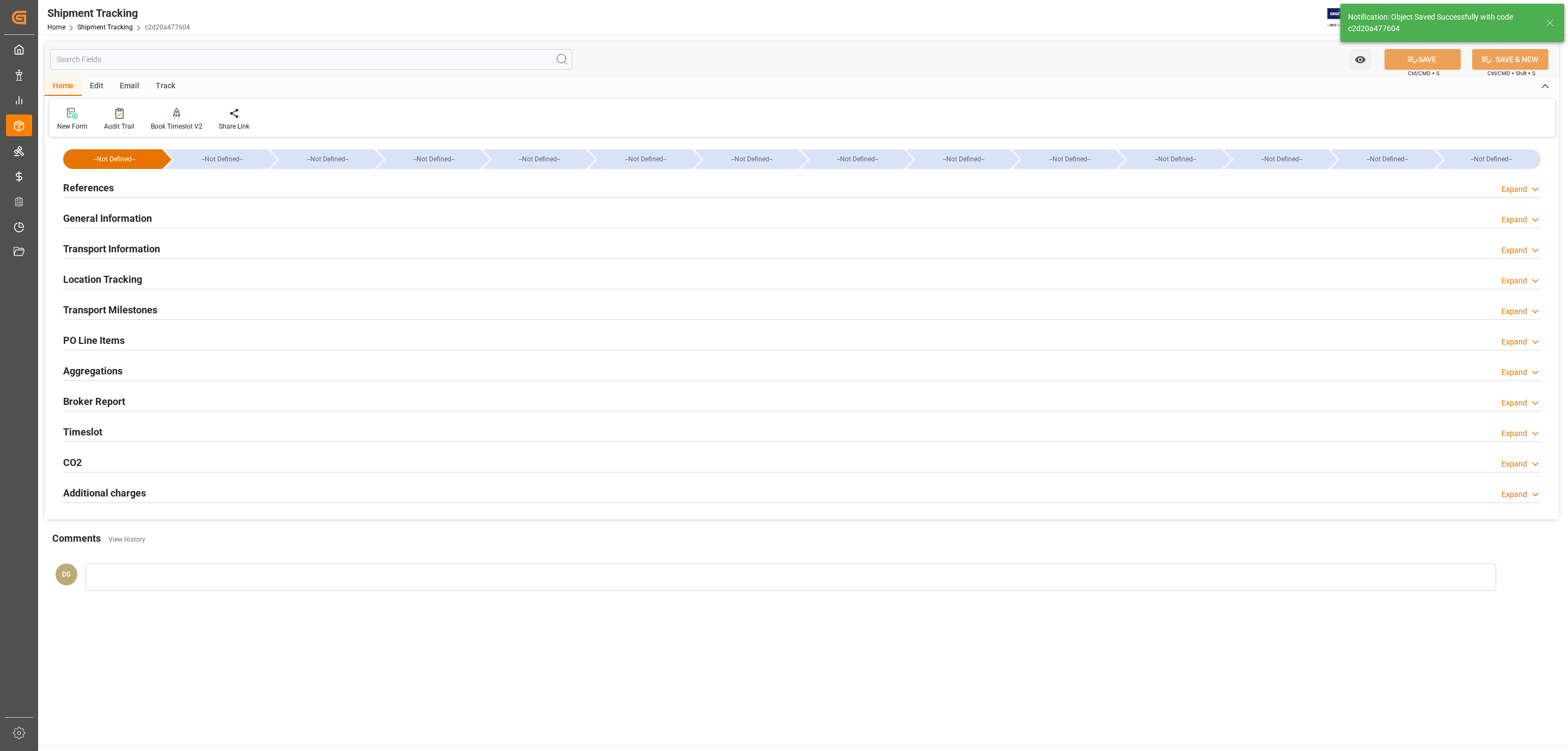
click at [124, 182] on div "References Expand" at bounding box center [802, 187] width 1478 height 21
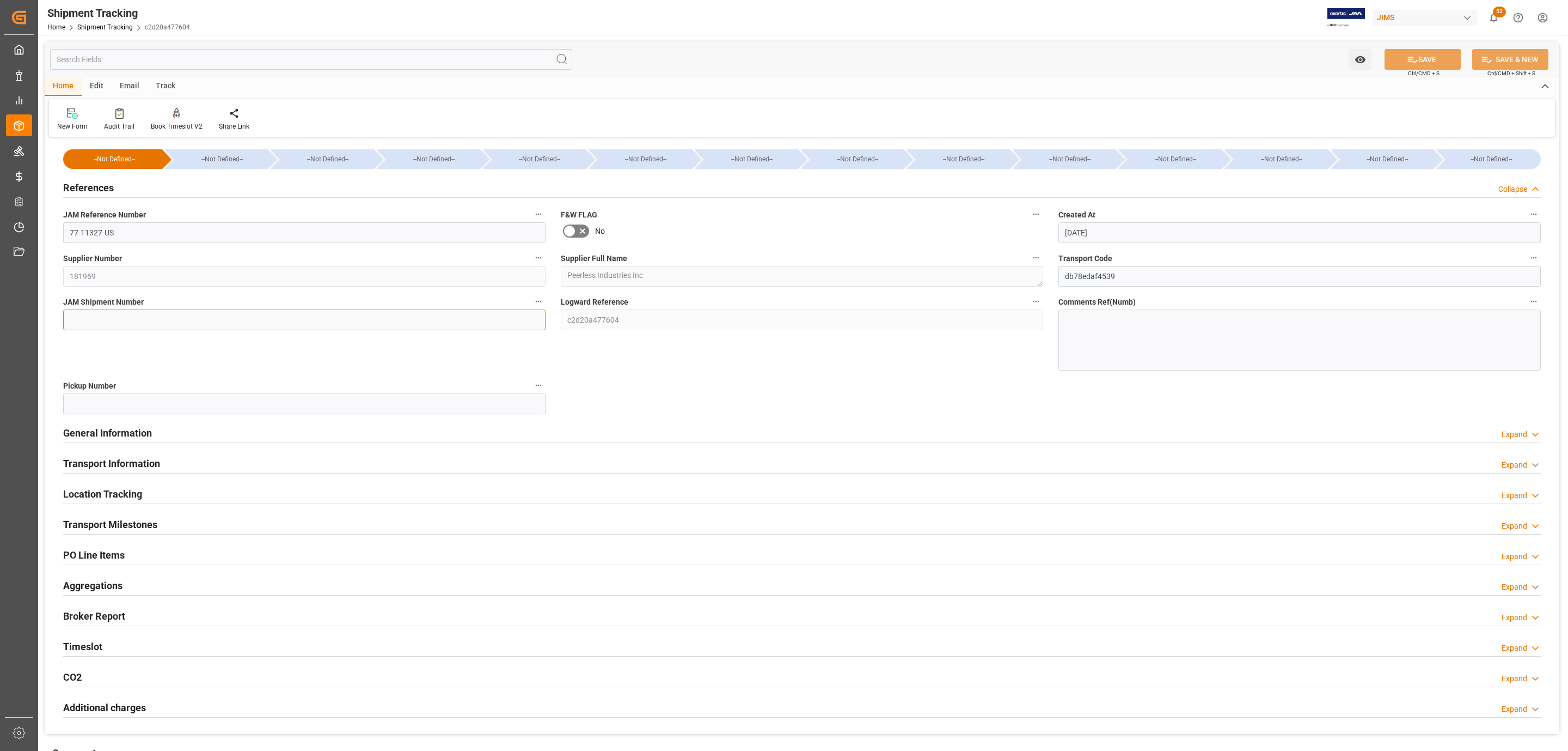
click at [92, 319] on input at bounding box center [304, 320] width 482 height 21
paste input "73328"
type input "73328"
drag, startPoint x: 1426, startPoint y: 87, endPoint x: 1429, endPoint y: 67, distance: 20.2
click at [1426, 84] on div "Home Edit Email Track" at bounding box center [802, 86] width 1515 height 18
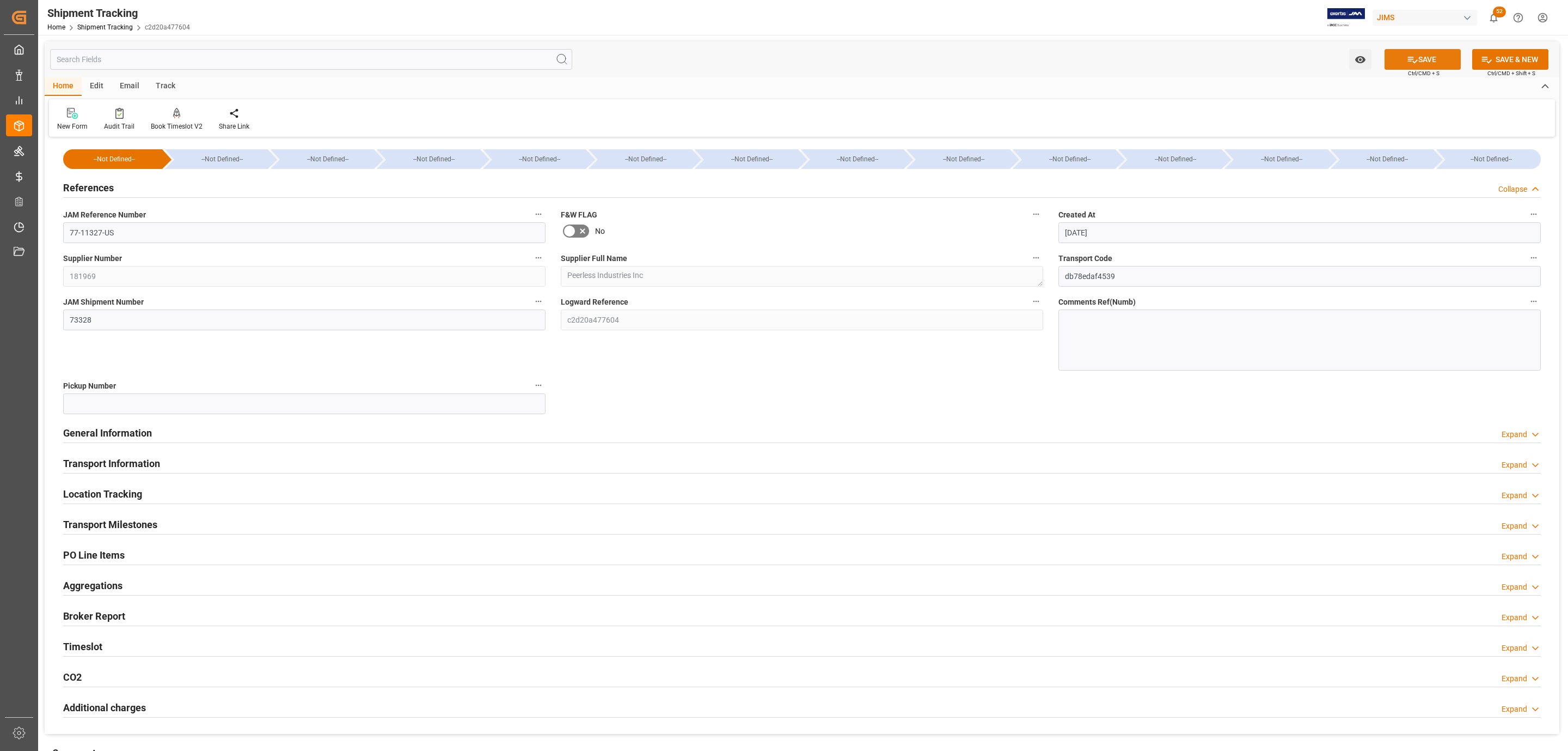
click at [1429, 66] on button "SAVE" at bounding box center [1423, 60] width 76 height 21
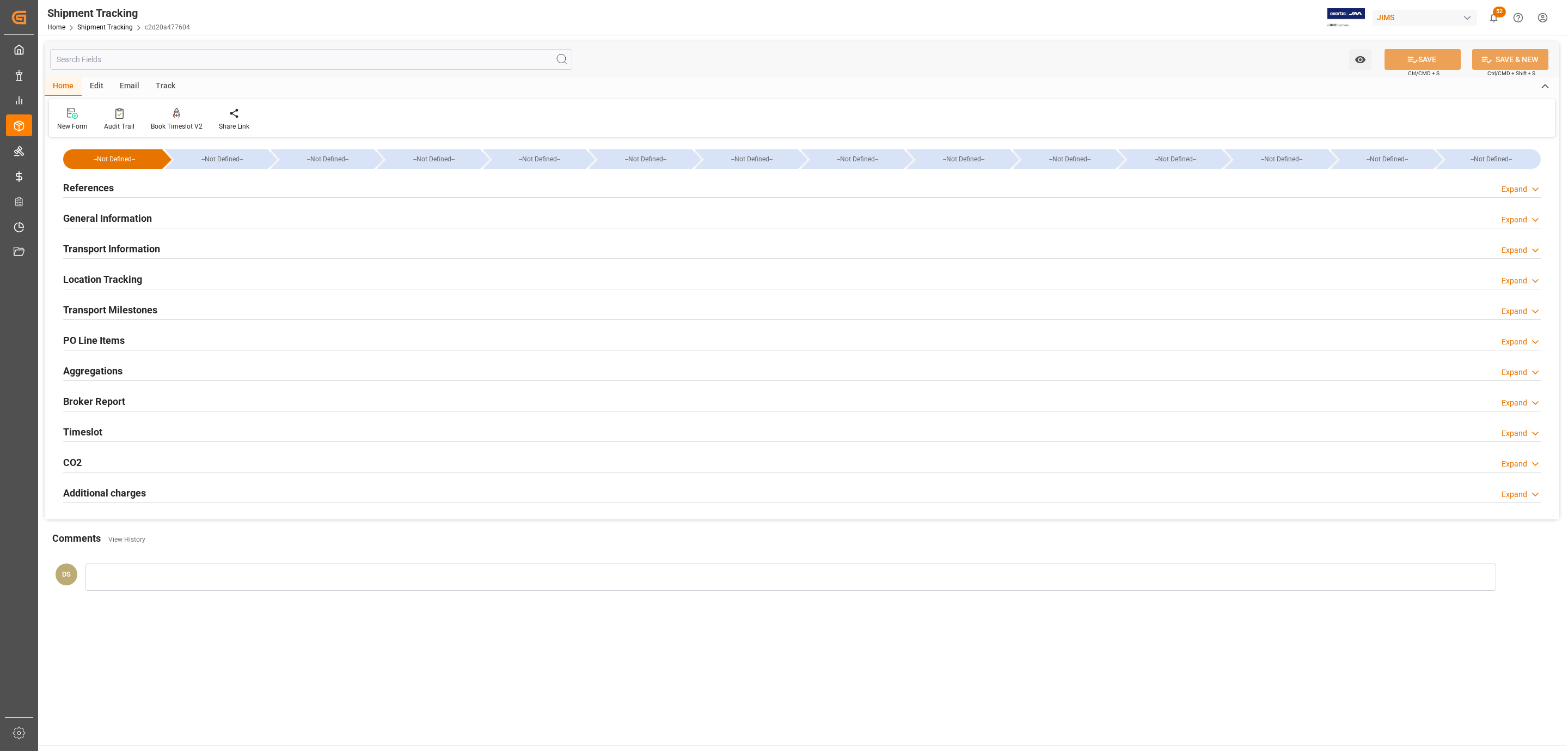
click at [116, 196] on div "References Expand" at bounding box center [802, 187] width 1478 height 21
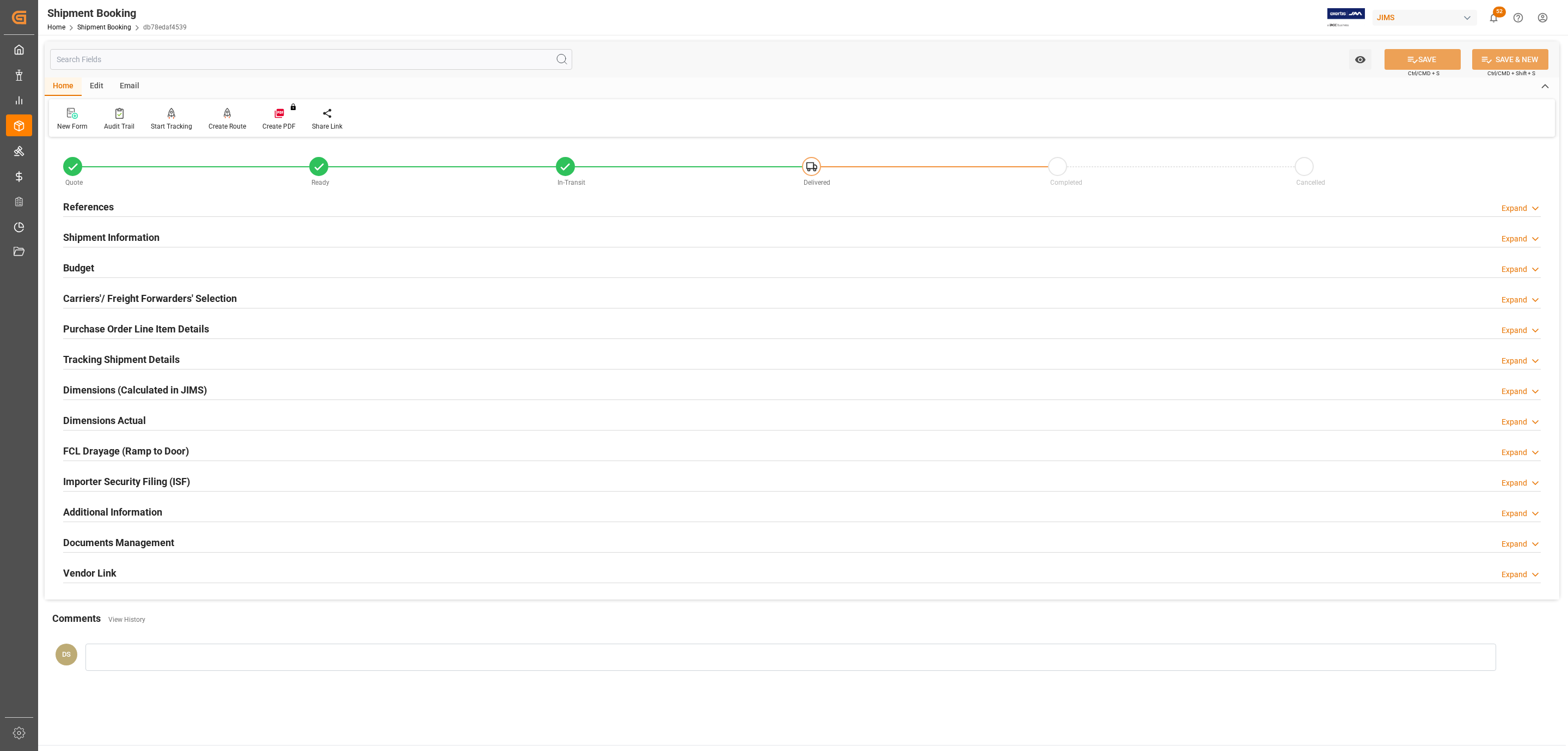
click at [139, 273] on div "Budget Expand" at bounding box center [802, 267] width 1478 height 21
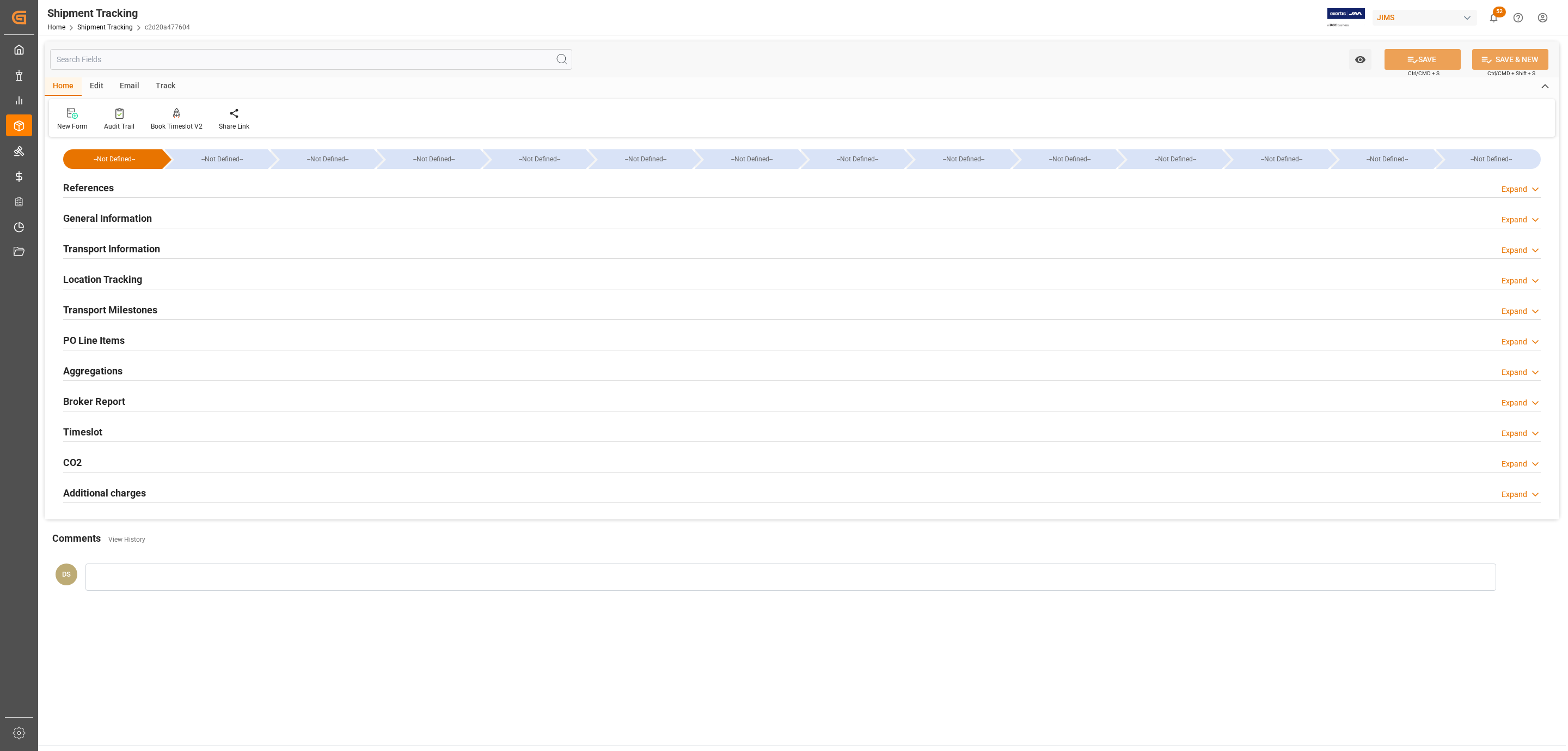
click at [87, 336] on h2 "PO Line Items" at bounding box center [93, 340] width 61 height 14
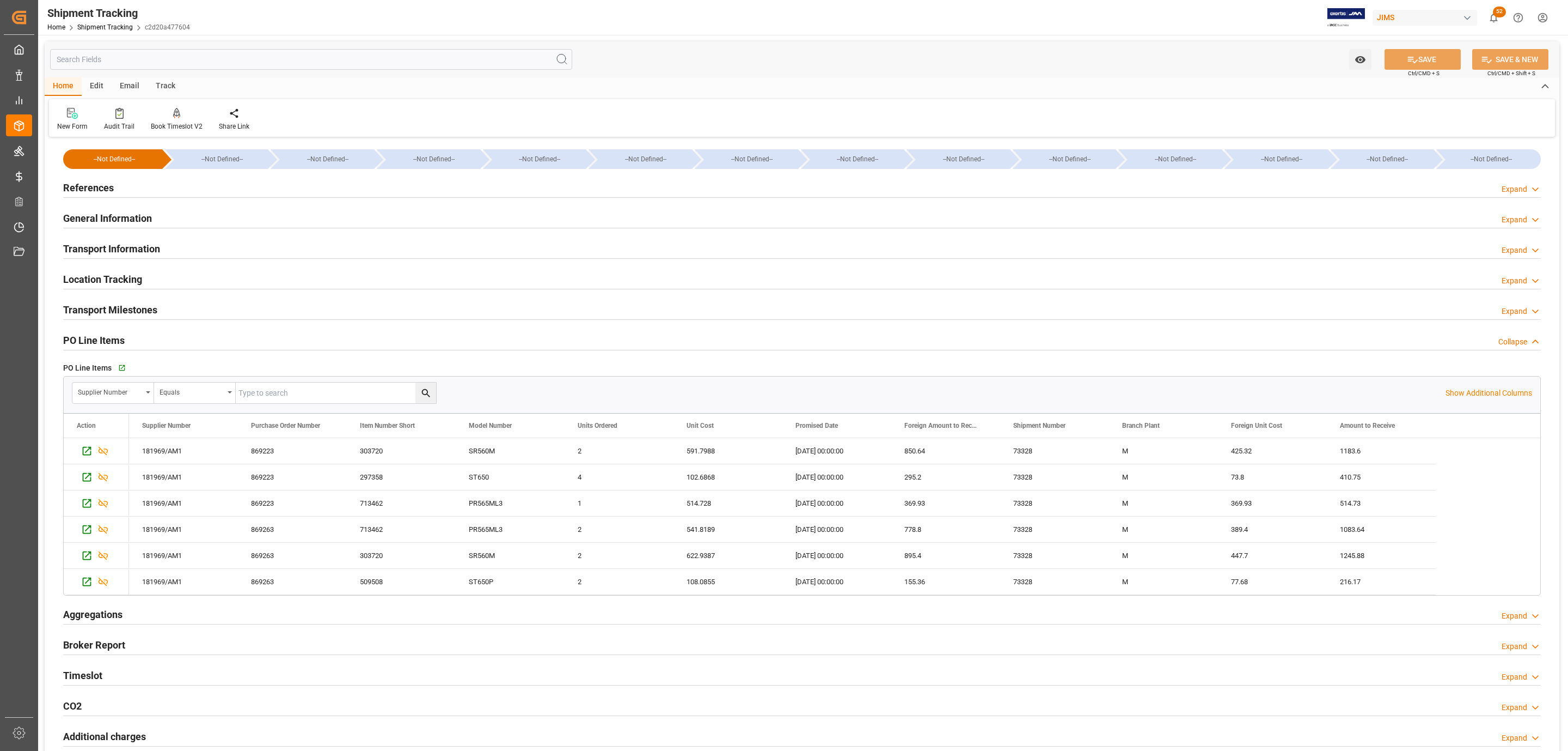
click at [121, 180] on div "References Expand" at bounding box center [802, 187] width 1478 height 21
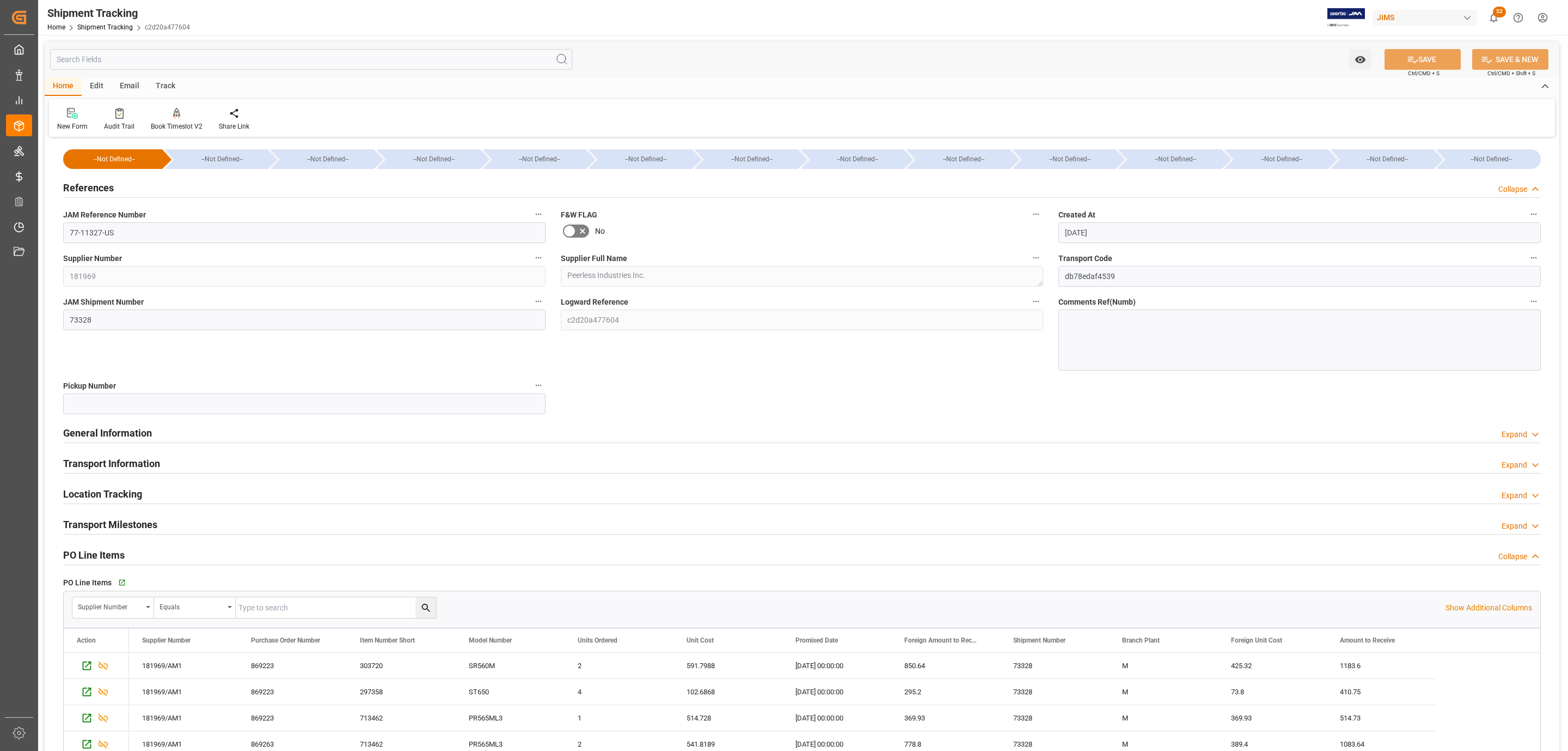
click at [121, 180] on div "References Collapse" at bounding box center [802, 187] width 1478 height 21
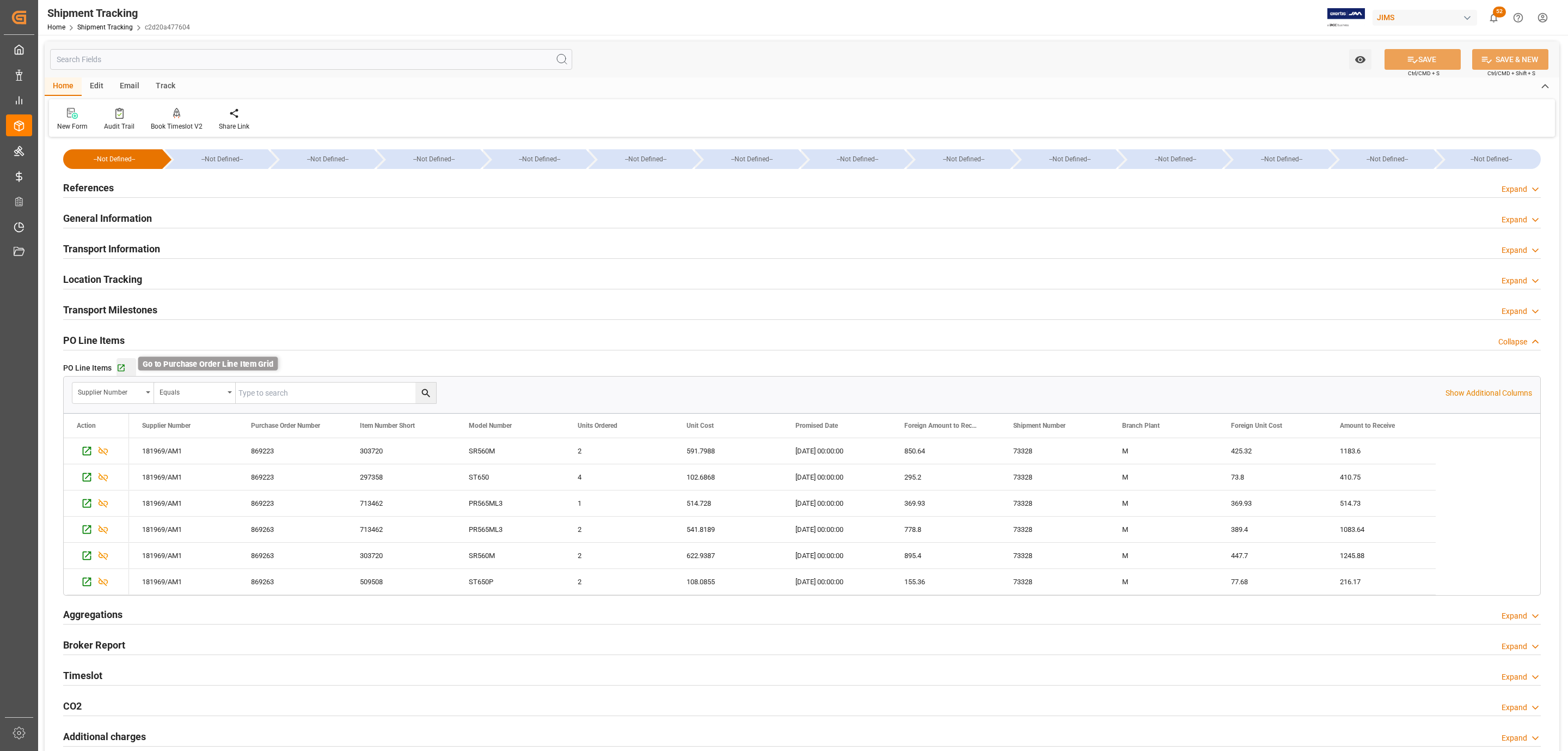
click at [120, 366] on icon "button" at bounding box center [121, 368] width 7 height 7
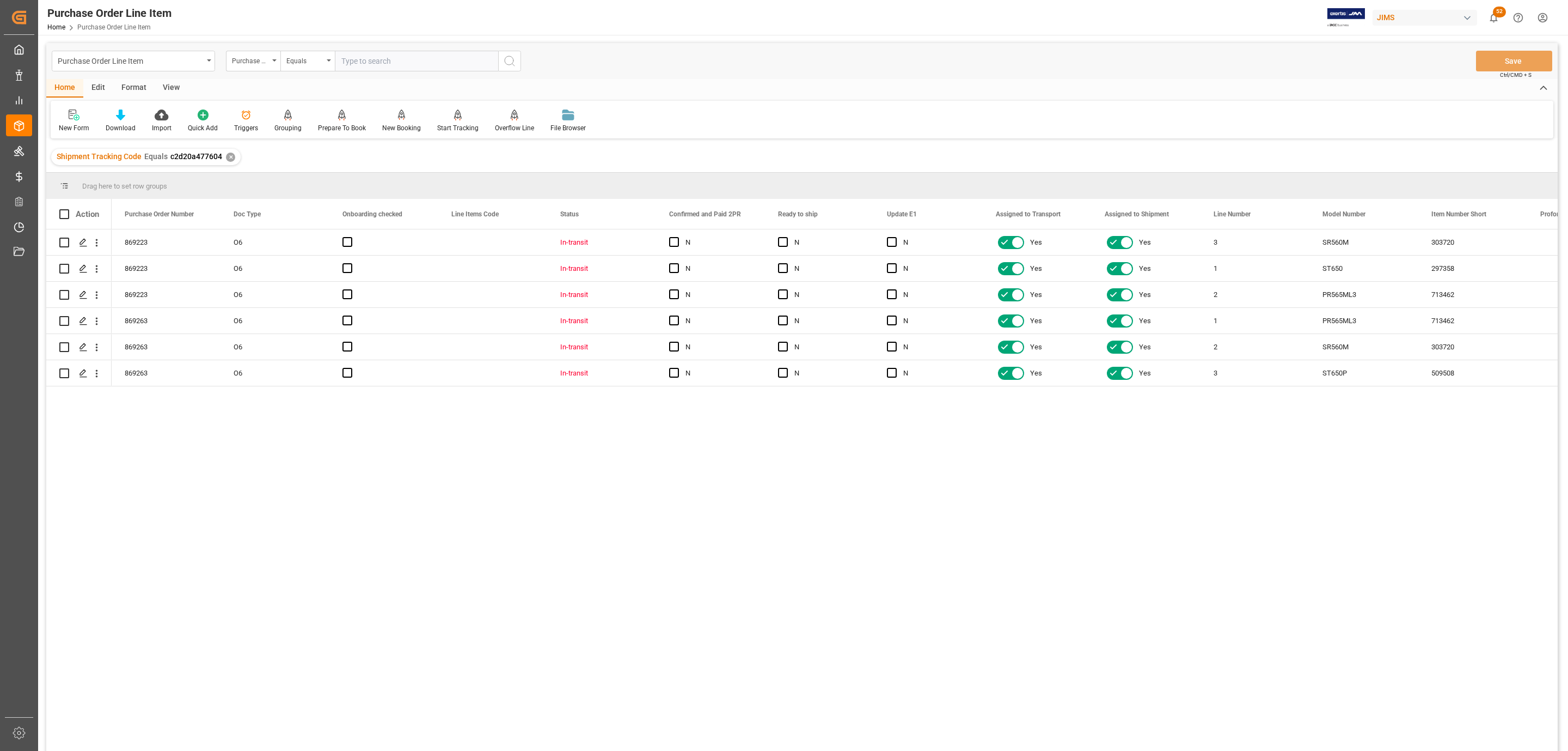
click at [175, 84] on div "View" at bounding box center [171, 88] width 33 height 18
click at [124, 115] on icon at bounding box center [123, 115] width 11 height 11
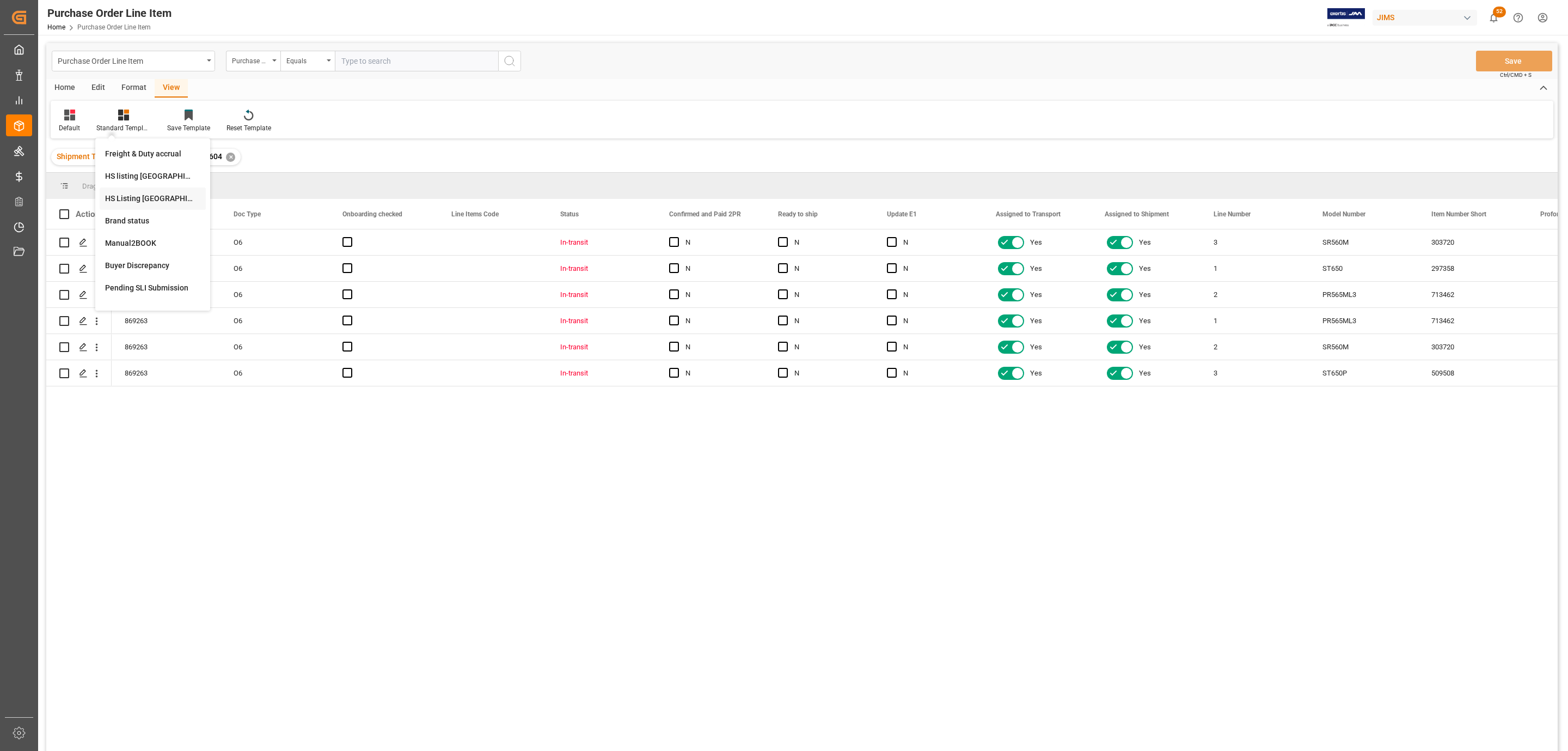
click at [159, 196] on div "HS Listing [GEOGRAPHIC_DATA]" at bounding box center [153, 199] width 96 height 11
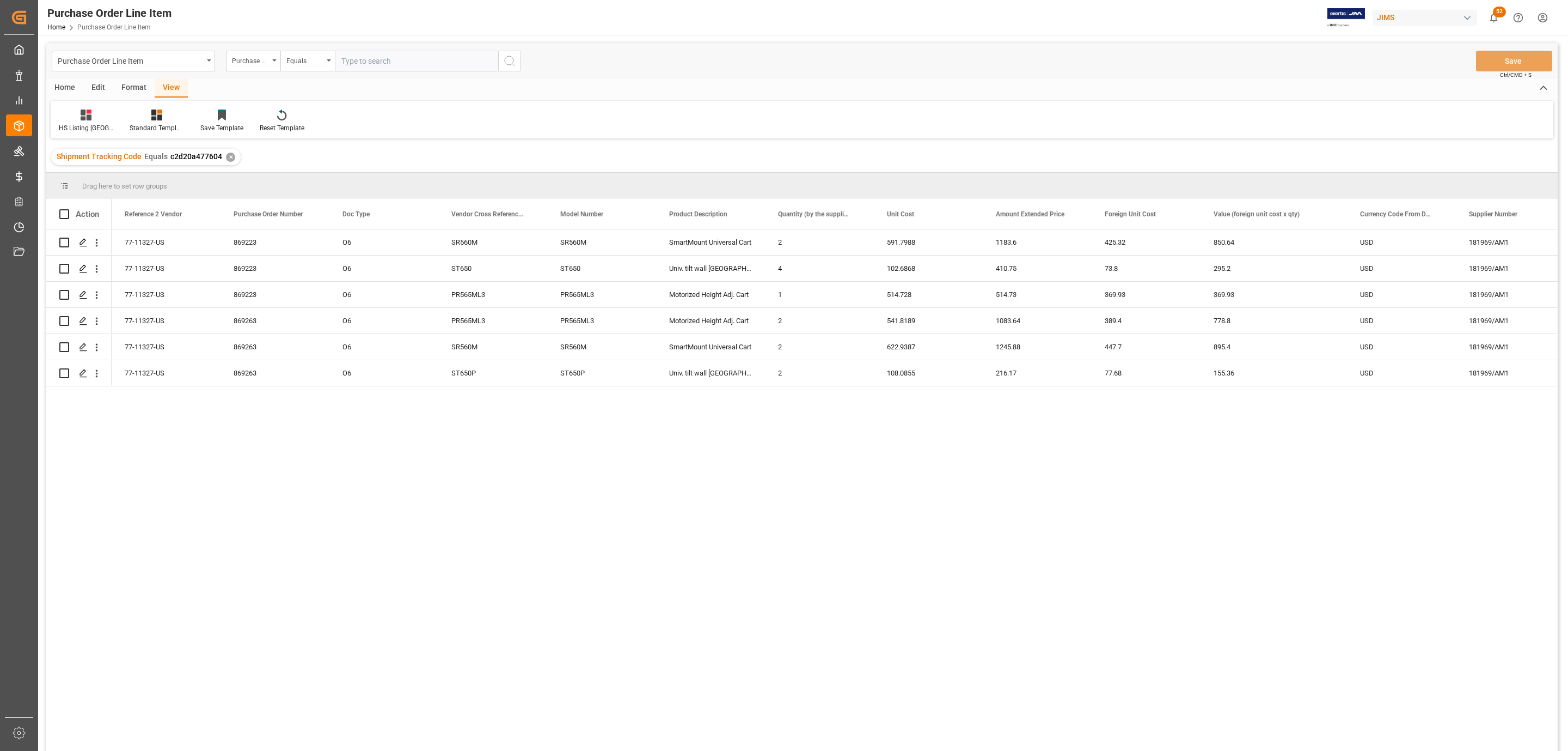
click at [72, 85] on div "Home" at bounding box center [65, 88] width 37 height 18
click at [66, 210] on span at bounding box center [64, 214] width 10 height 10
click at [68, 209] on input "checkbox" at bounding box center [68, 209] width 0 height 0
checkbox input "true"
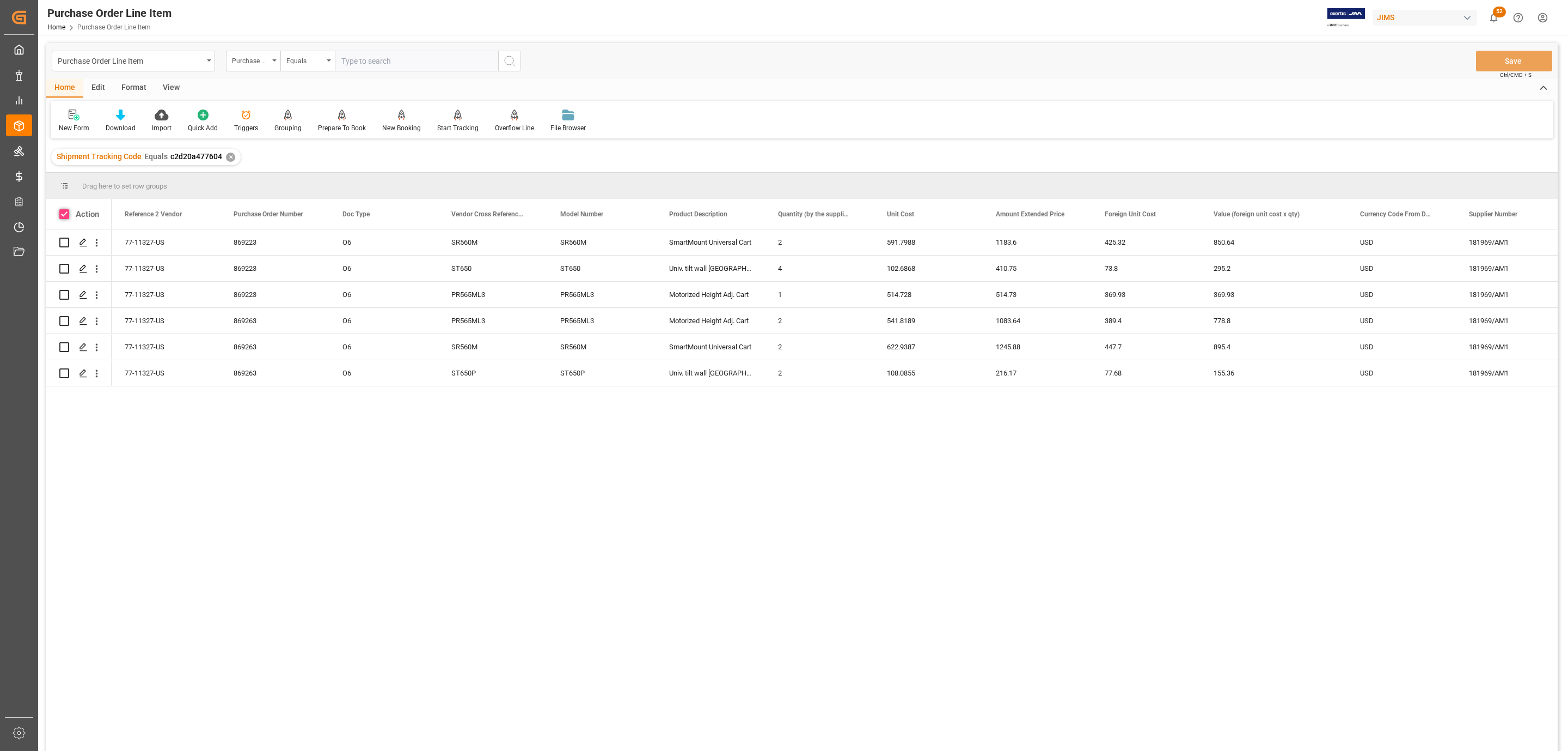
checkbox input "true"
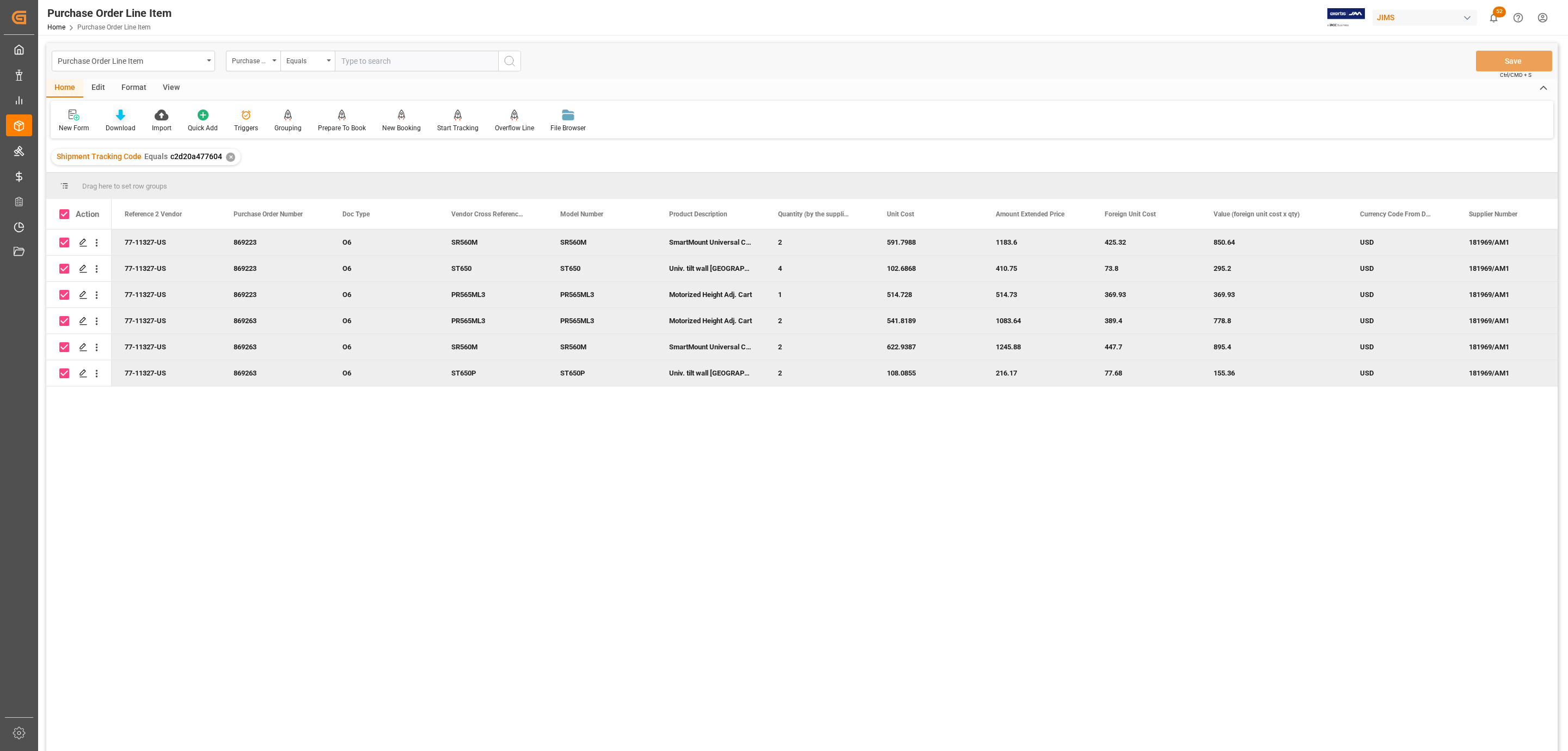
click at [112, 110] on div at bounding box center [121, 115] width 30 height 11
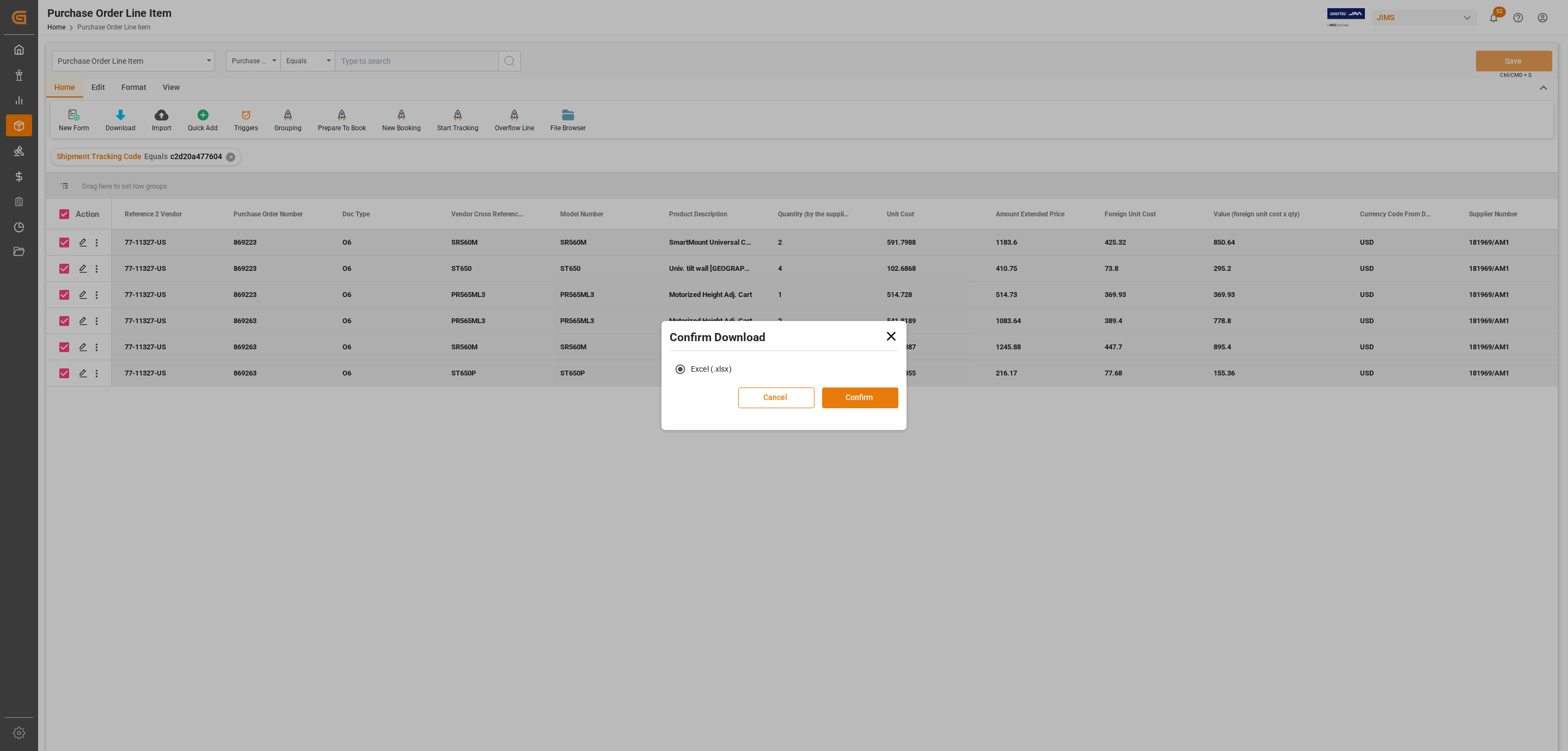
click at [840, 387] on button "Confirm" at bounding box center [860, 398] width 76 height 21
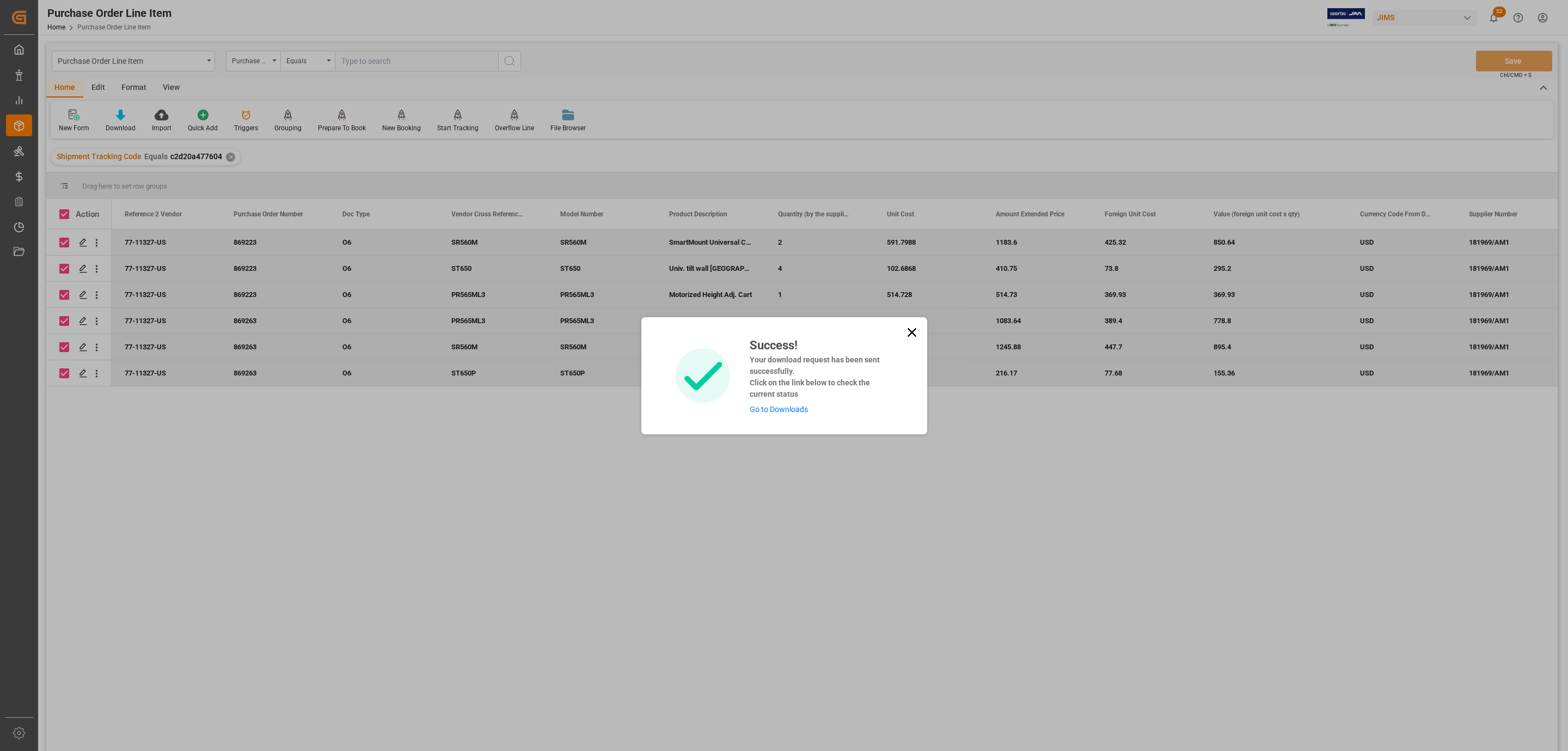
click at [799, 409] on link "Go to Downloads" at bounding box center [778, 409] width 58 height 9
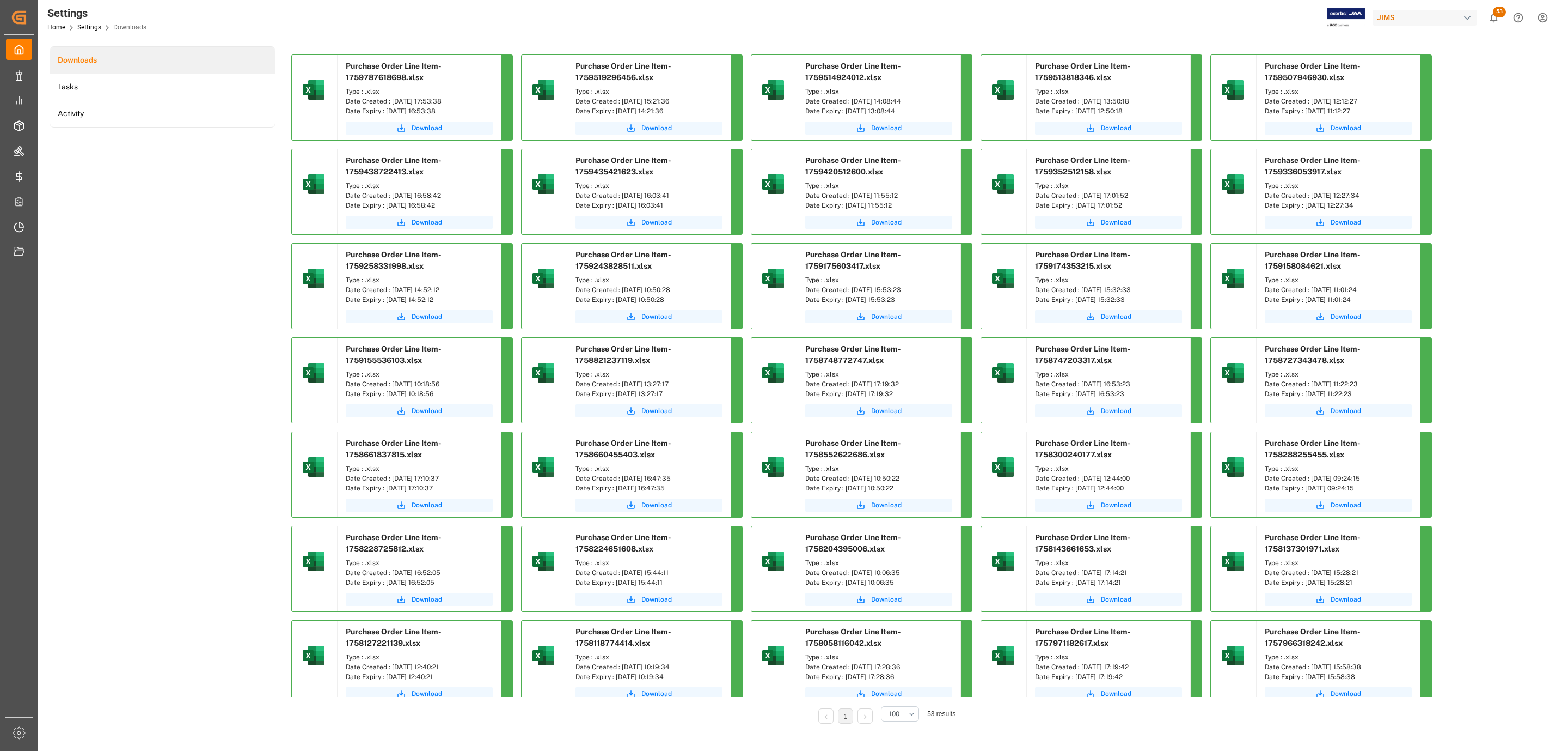
click at [403, 135] on div "Download" at bounding box center [419, 129] width 163 height 22
click at [414, 134] on button "Download" at bounding box center [419, 128] width 147 height 13
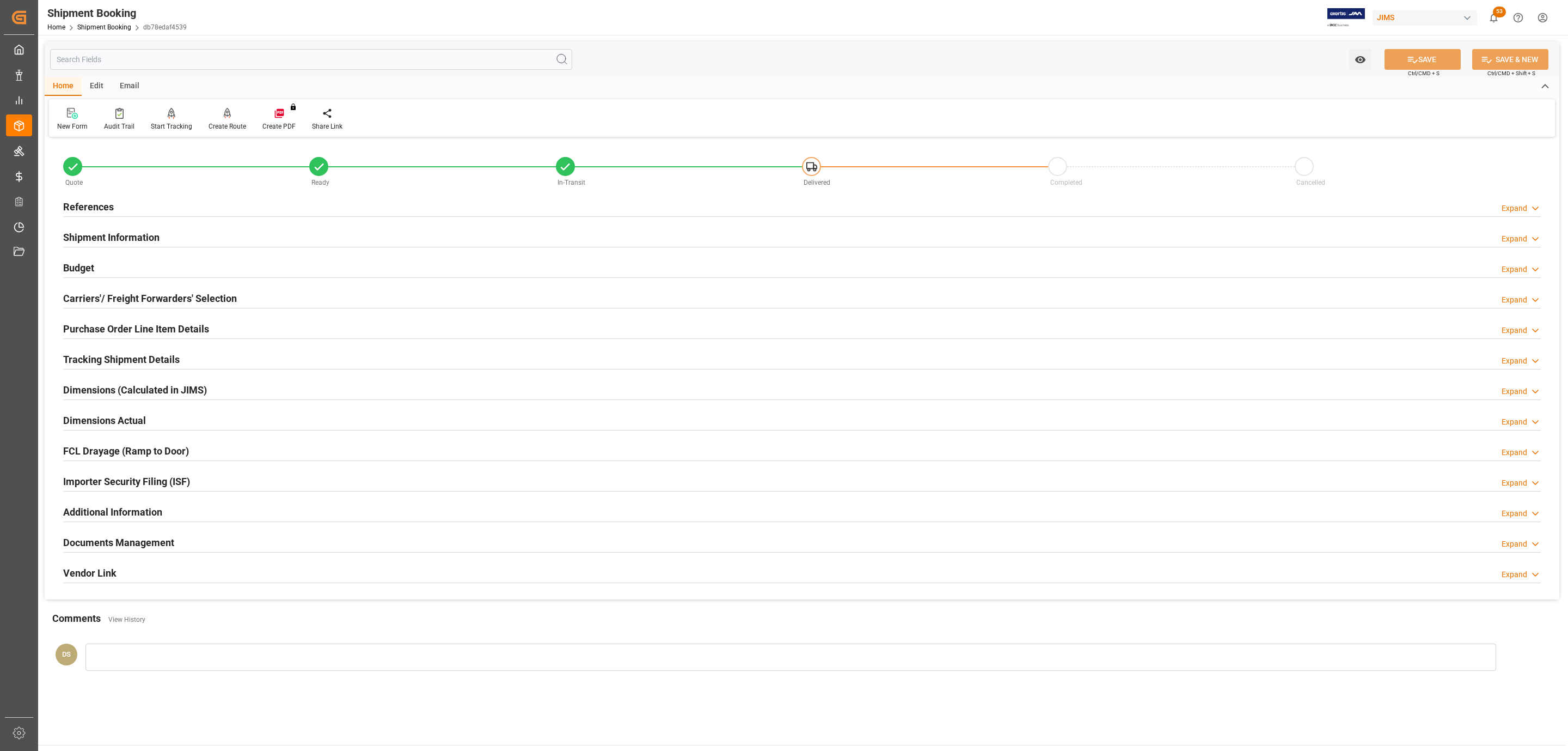
click at [129, 263] on div "Budget Expand" at bounding box center [802, 267] width 1478 height 21
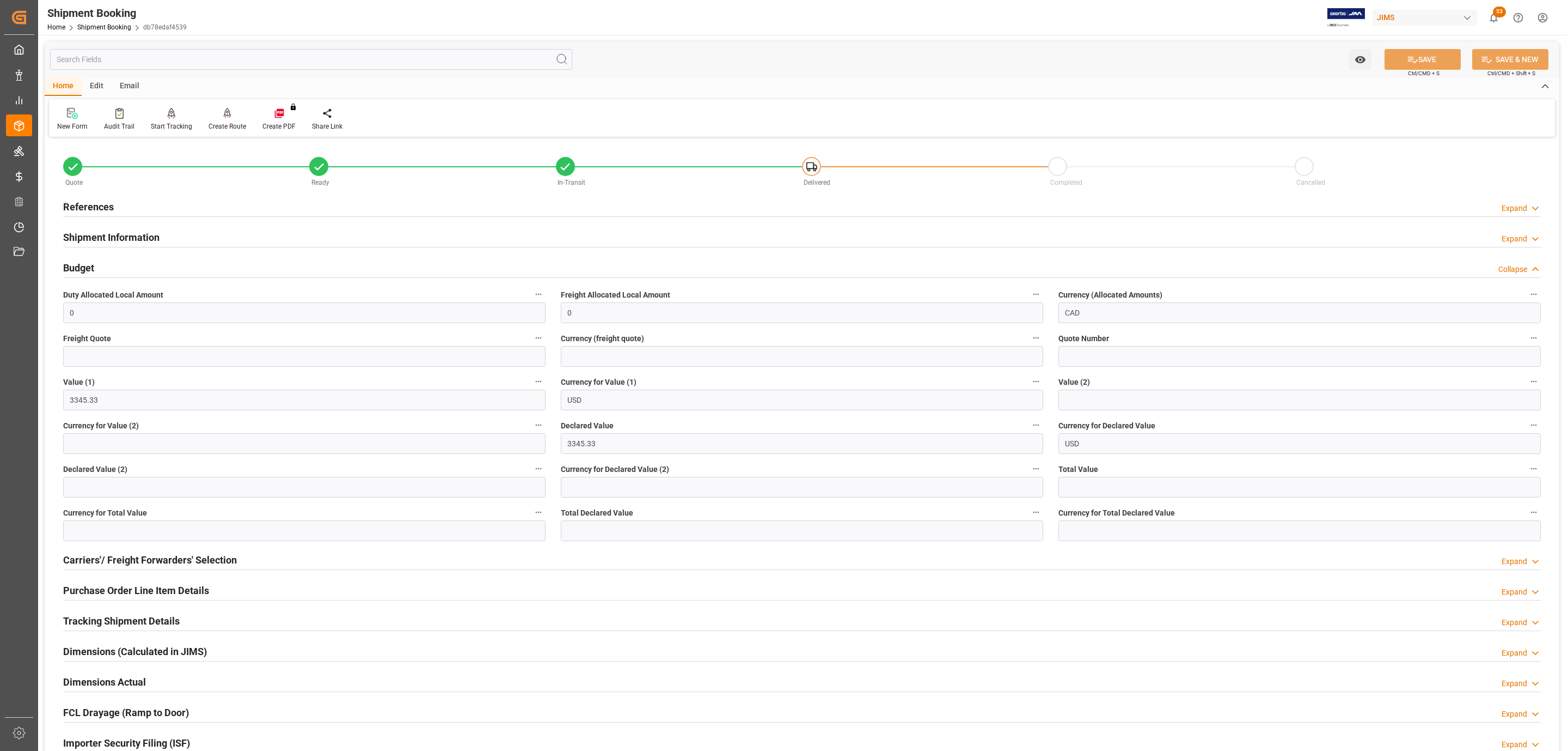
click at [129, 263] on div "Budget Collapse" at bounding box center [802, 267] width 1478 height 21
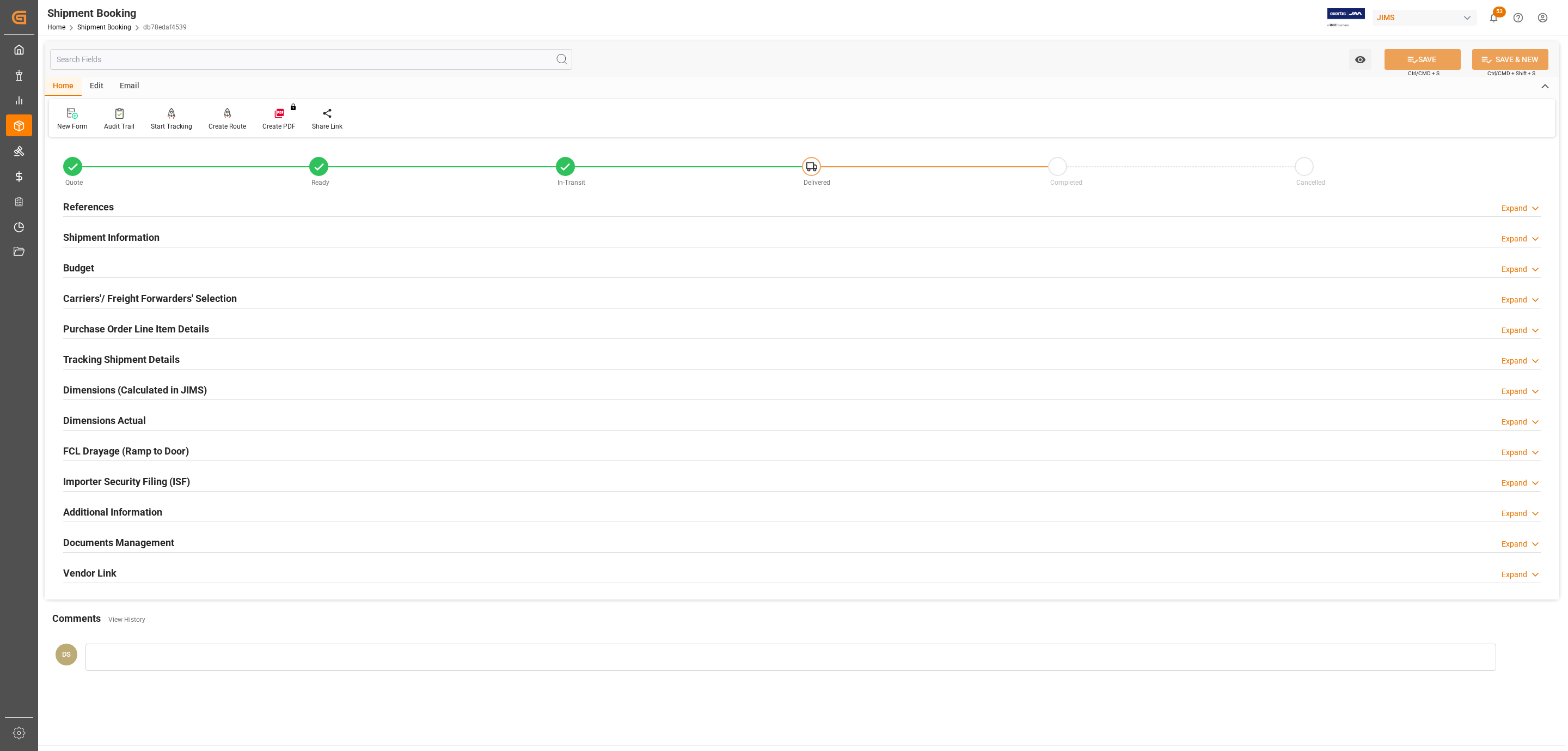
click at [95, 538] on h2 "Documents Management" at bounding box center [118, 542] width 111 height 14
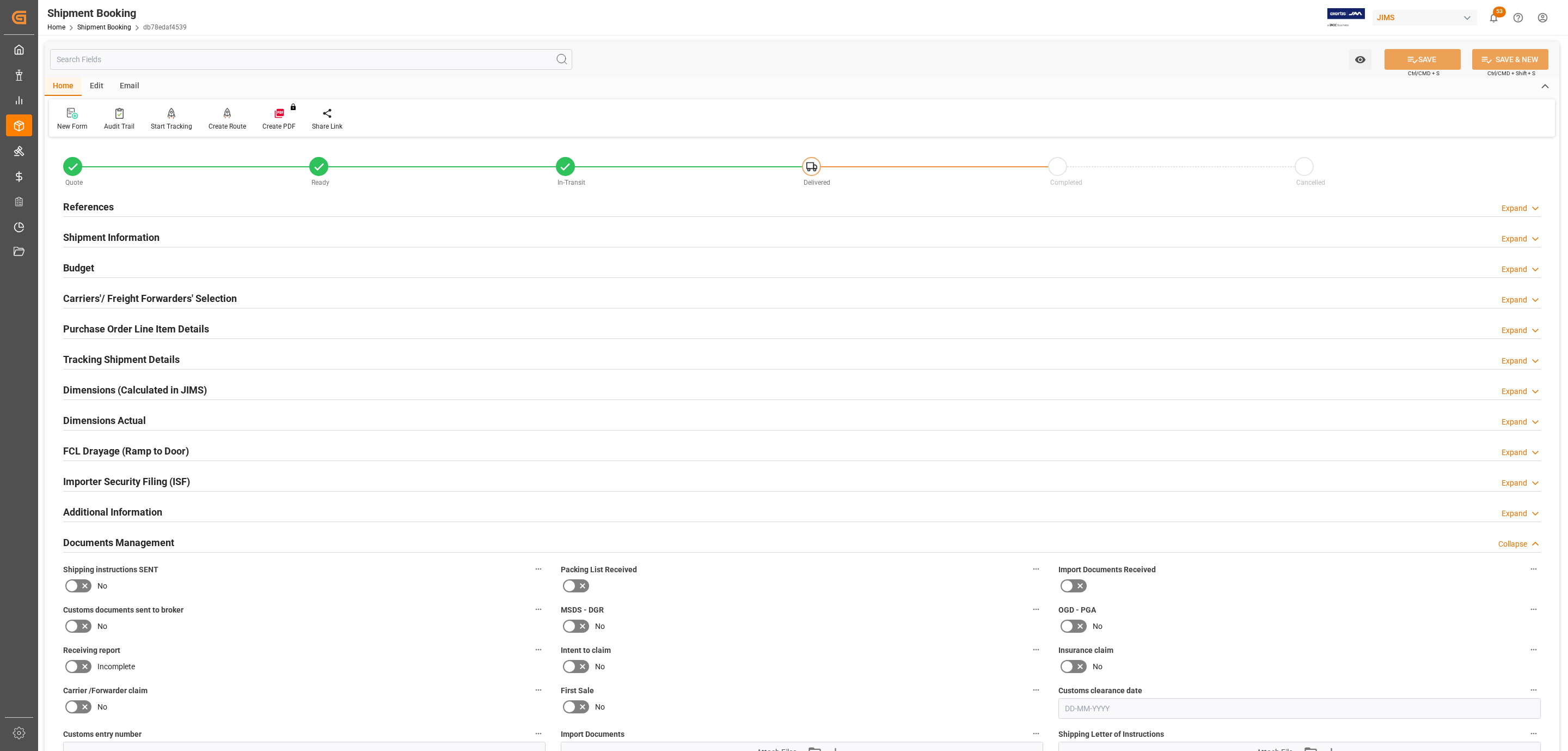
click at [74, 583] on icon at bounding box center [72, 585] width 13 height 13
click at [0, 0] on input "checkbox" at bounding box center [0, 0] width 0 height 0
click at [82, 627] on icon at bounding box center [84, 626] width 13 height 13
click at [0, 0] on input "checkbox" at bounding box center [0, 0] width 0 height 0
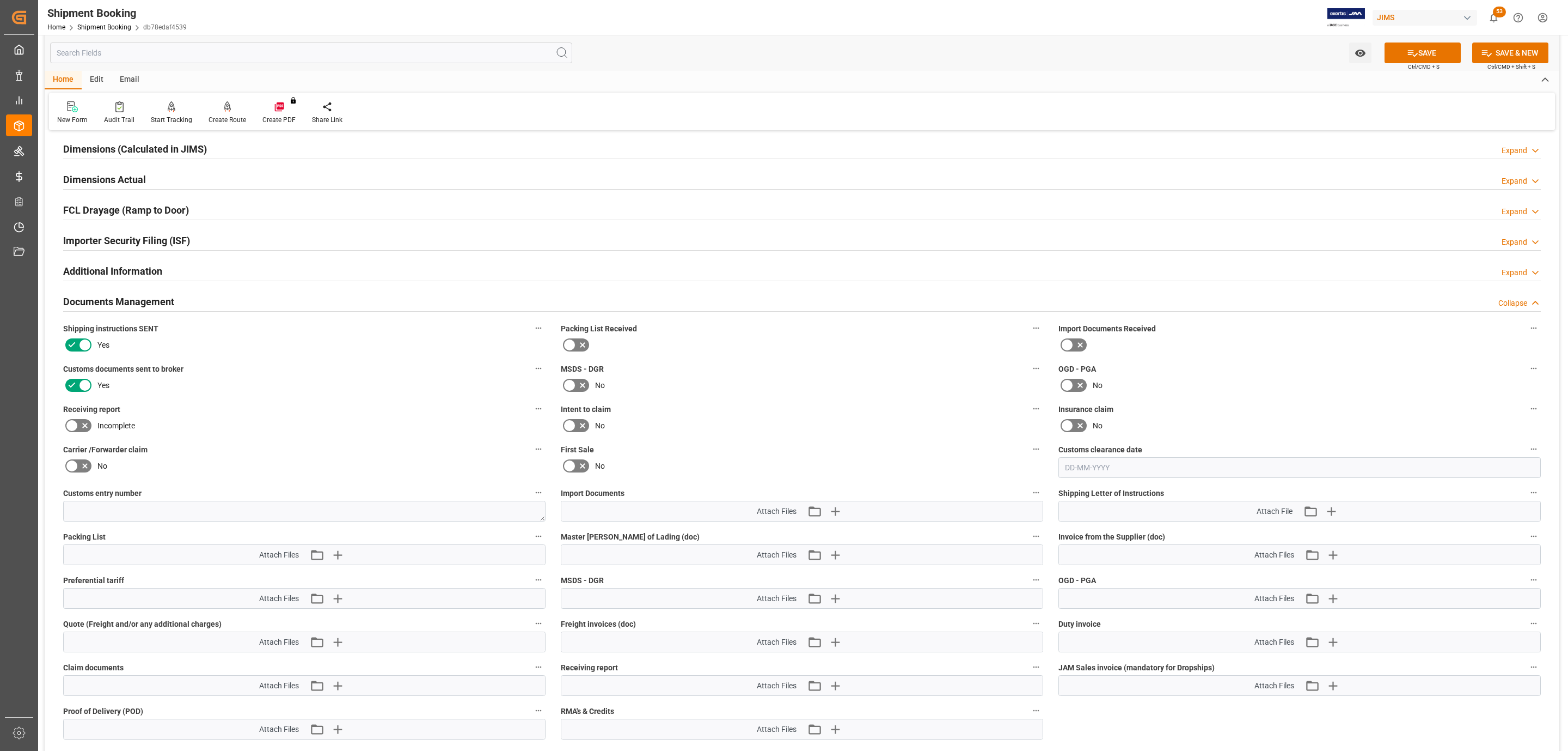
scroll to position [246, 0]
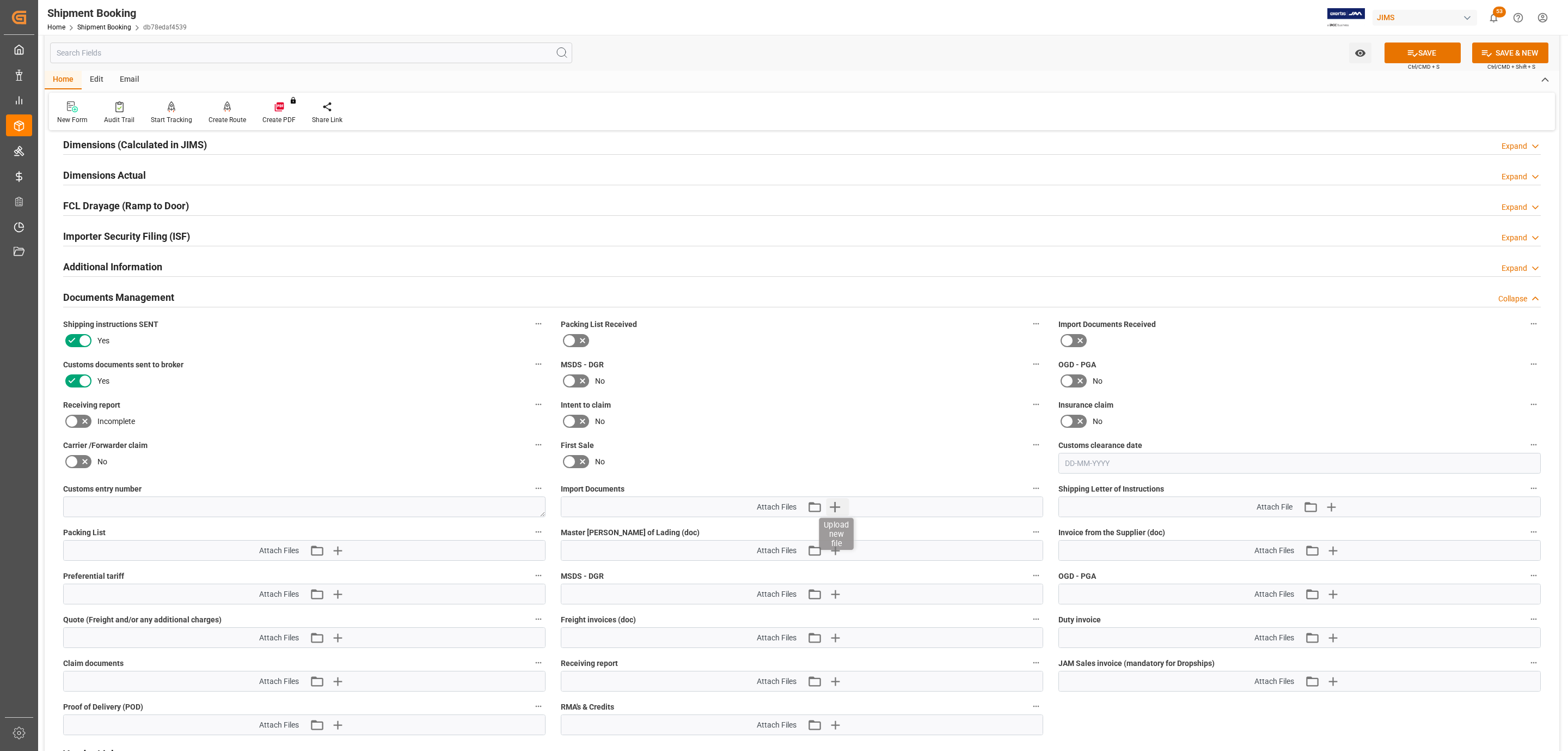
click at [838, 509] on icon "button" at bounding box center [834, 506] width 10 height 10
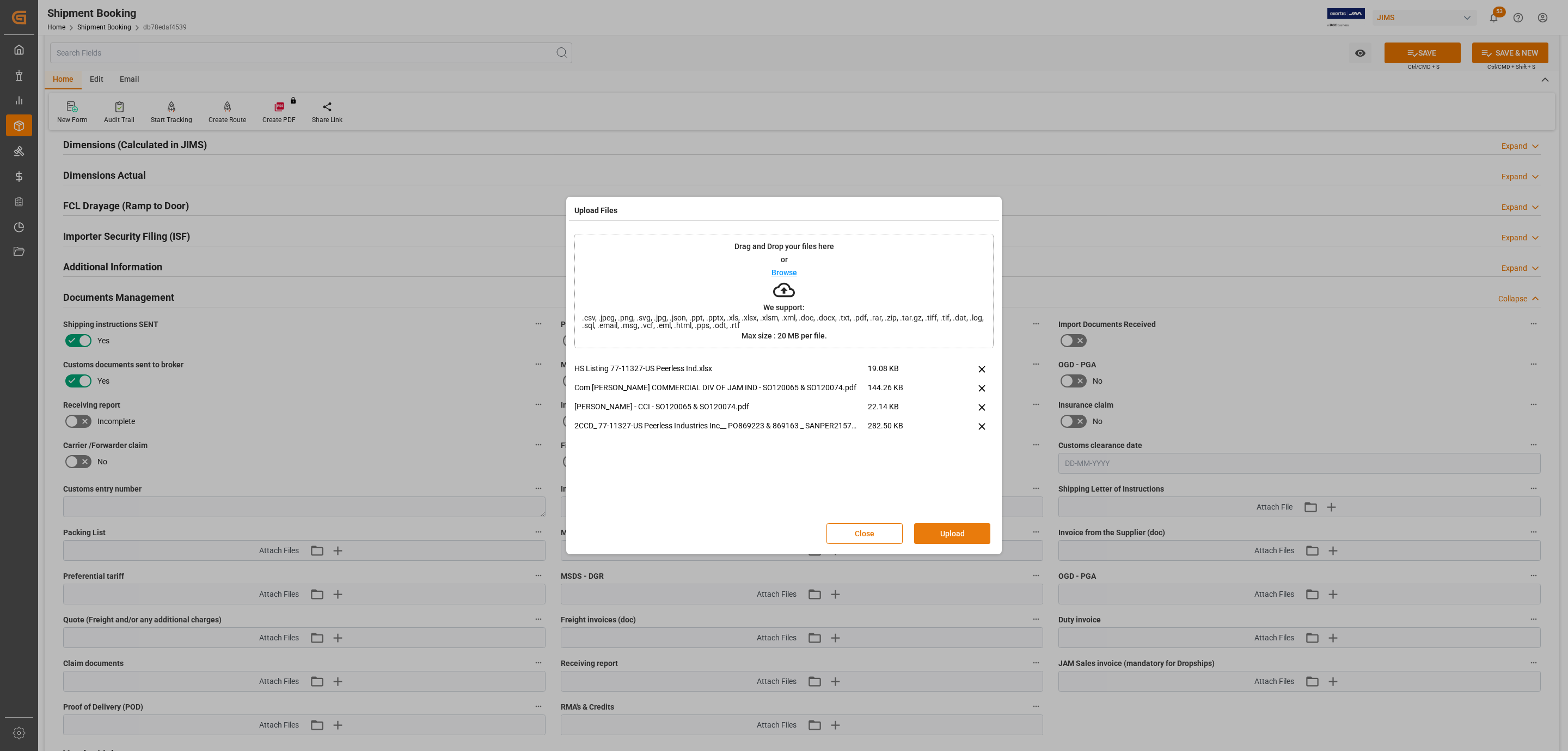
click at [967, 536] on button "Upload" at bounding box center [952, 533] width 76 height 21
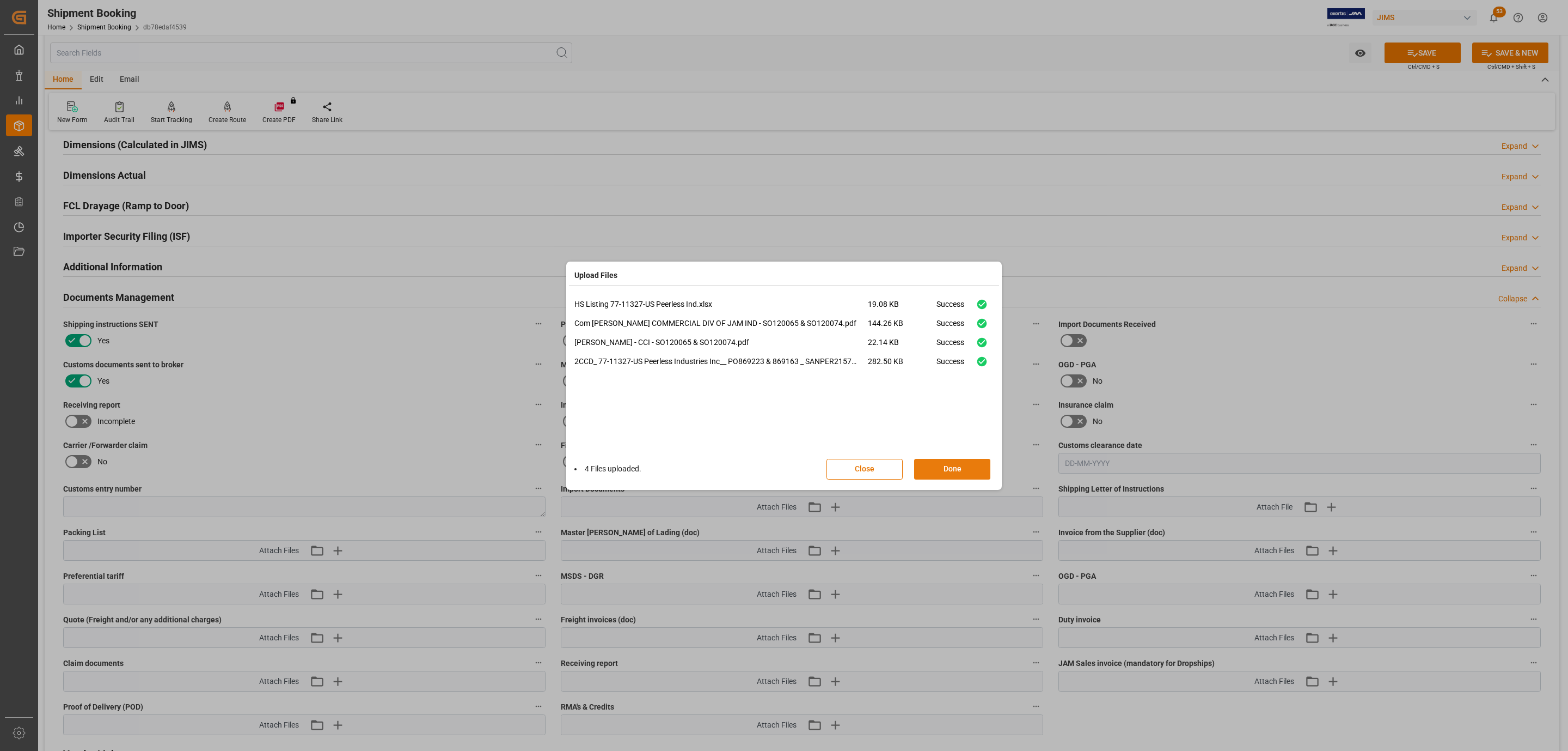
click at [941, 471] on button "Done" at bounding box center [952, 469] width 76 height 21
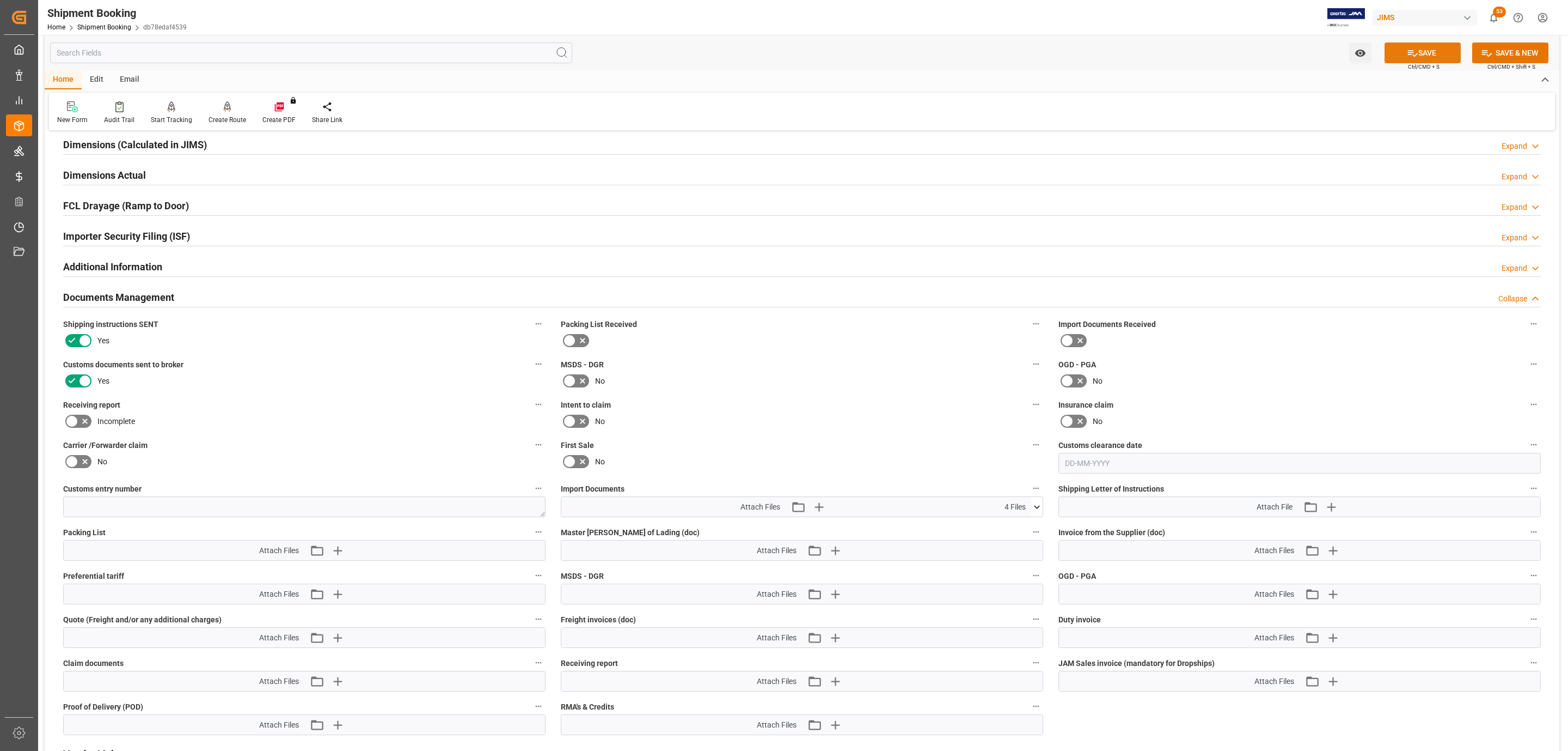
click at [1411, 51] on icon at bounding box center [1413, 53] width 10 height 6
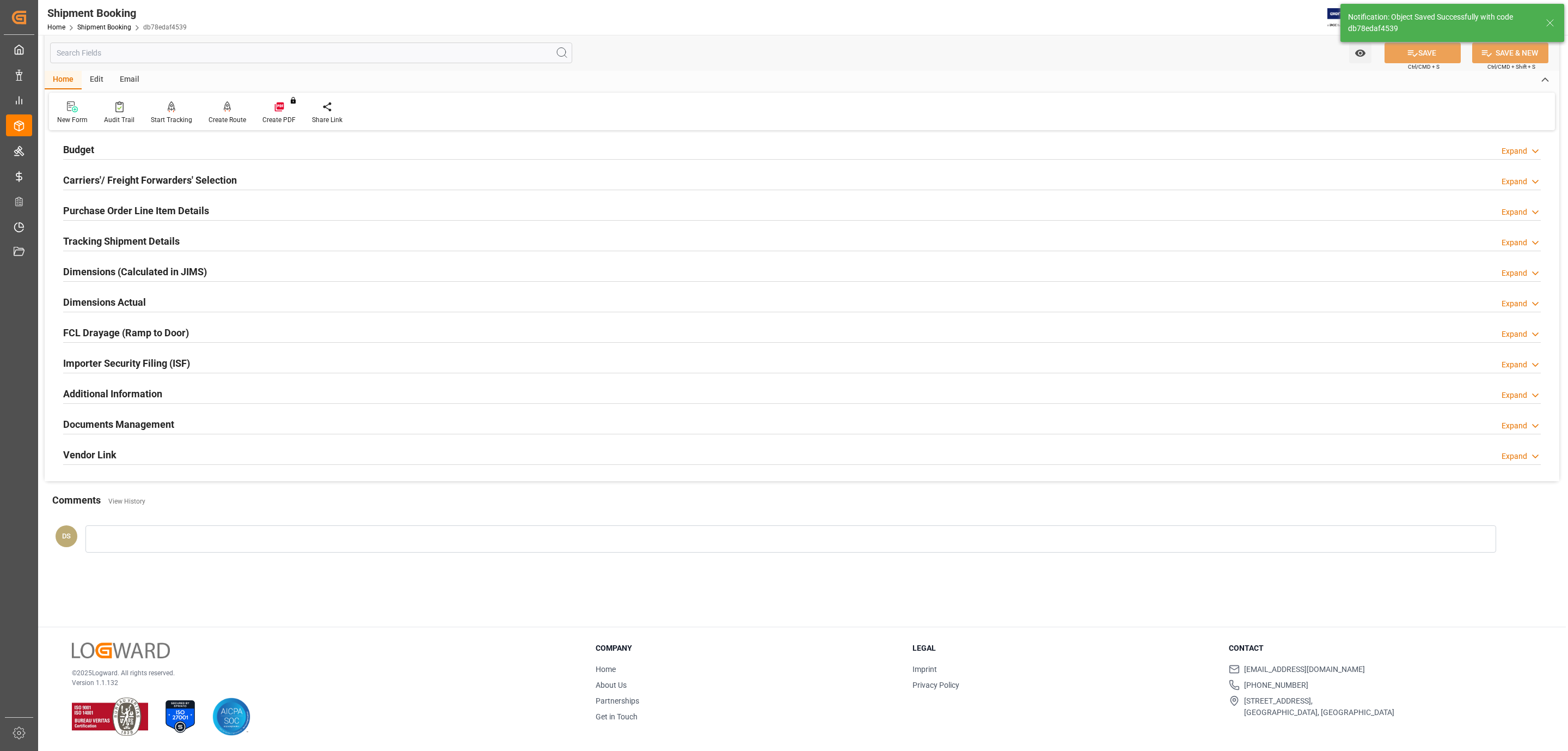
scroll to position [118, 0]
click at [174, 232] on div "Tracking Shipment Details" at bounding box center [121, 240] width 116 height 21
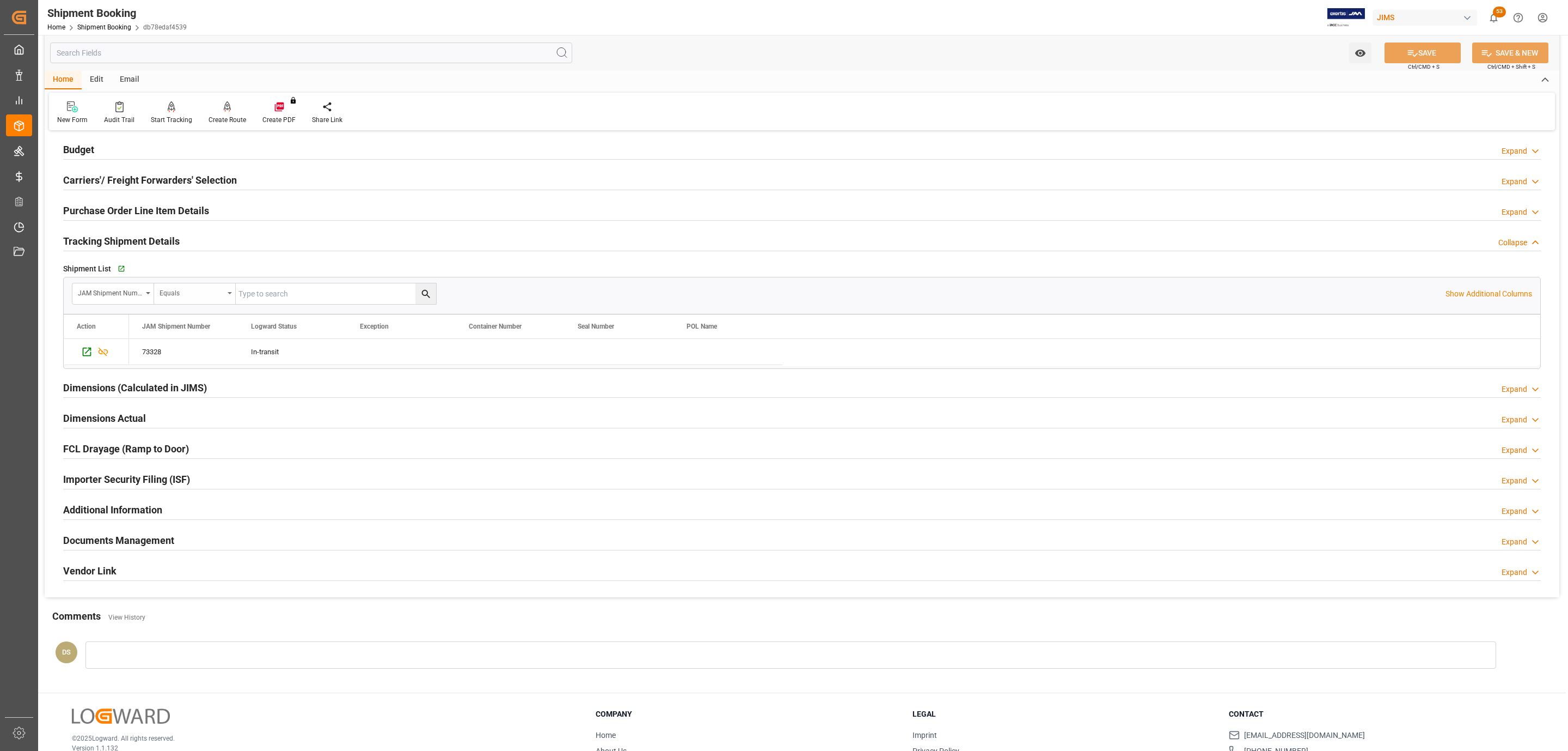
scroll to position [188, 0]
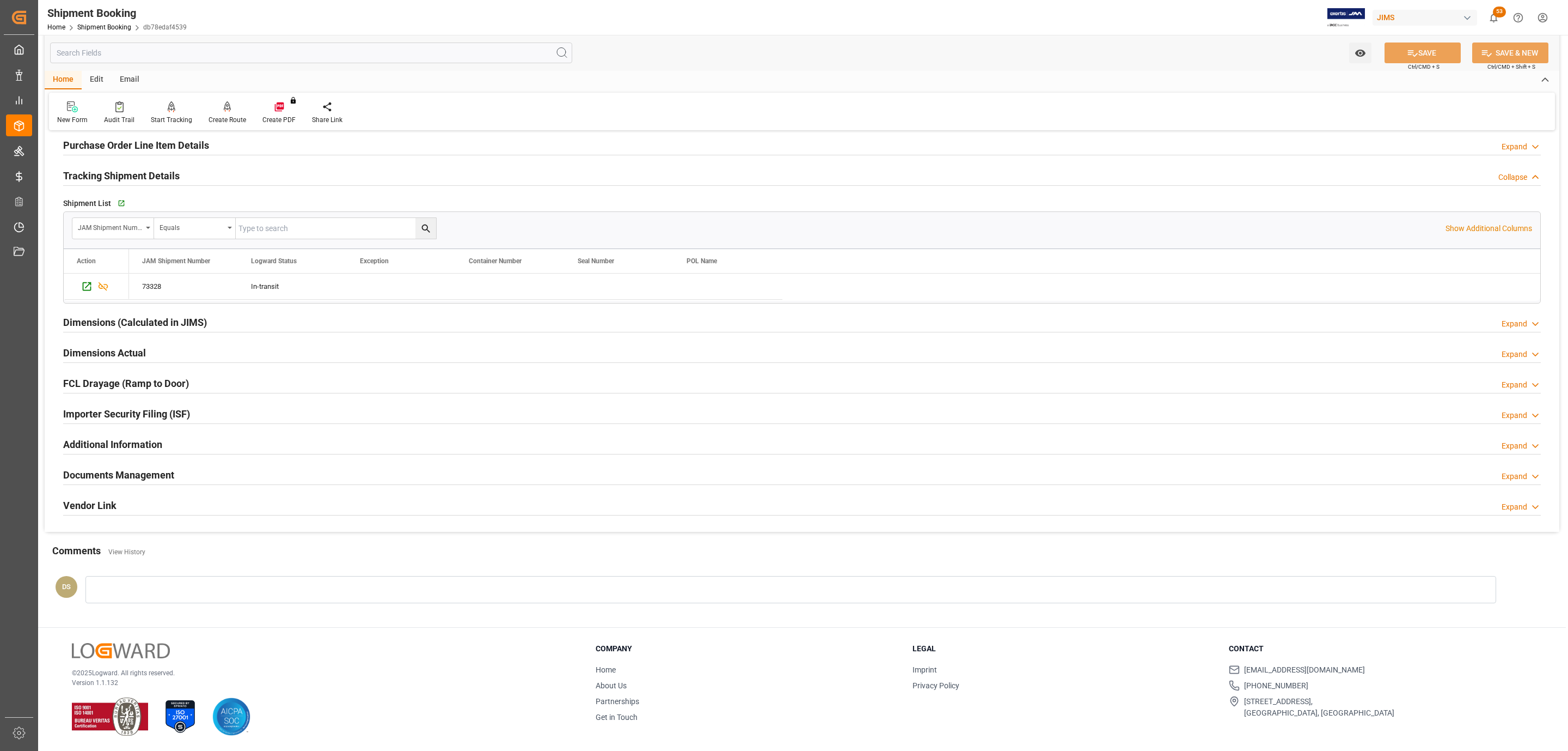
click at [173, 175] on h2 "Tracking Shipment Details" at bounding box center [121, 175] width 116 height 14
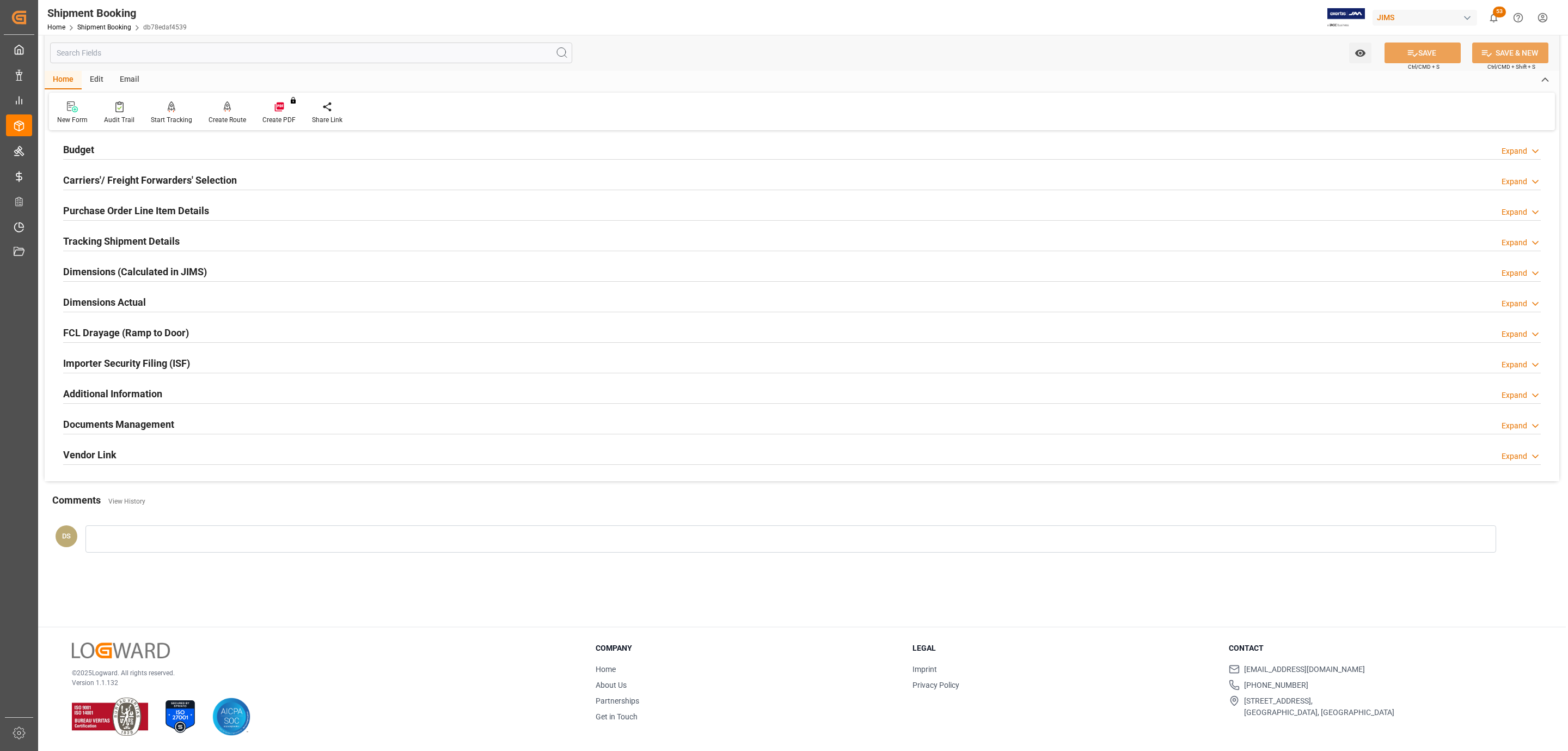
click at [219, 175] on h2 "Carriers'/ Freight Forwarders' Selection" at bounding box center [150, 180] width 174 height 14
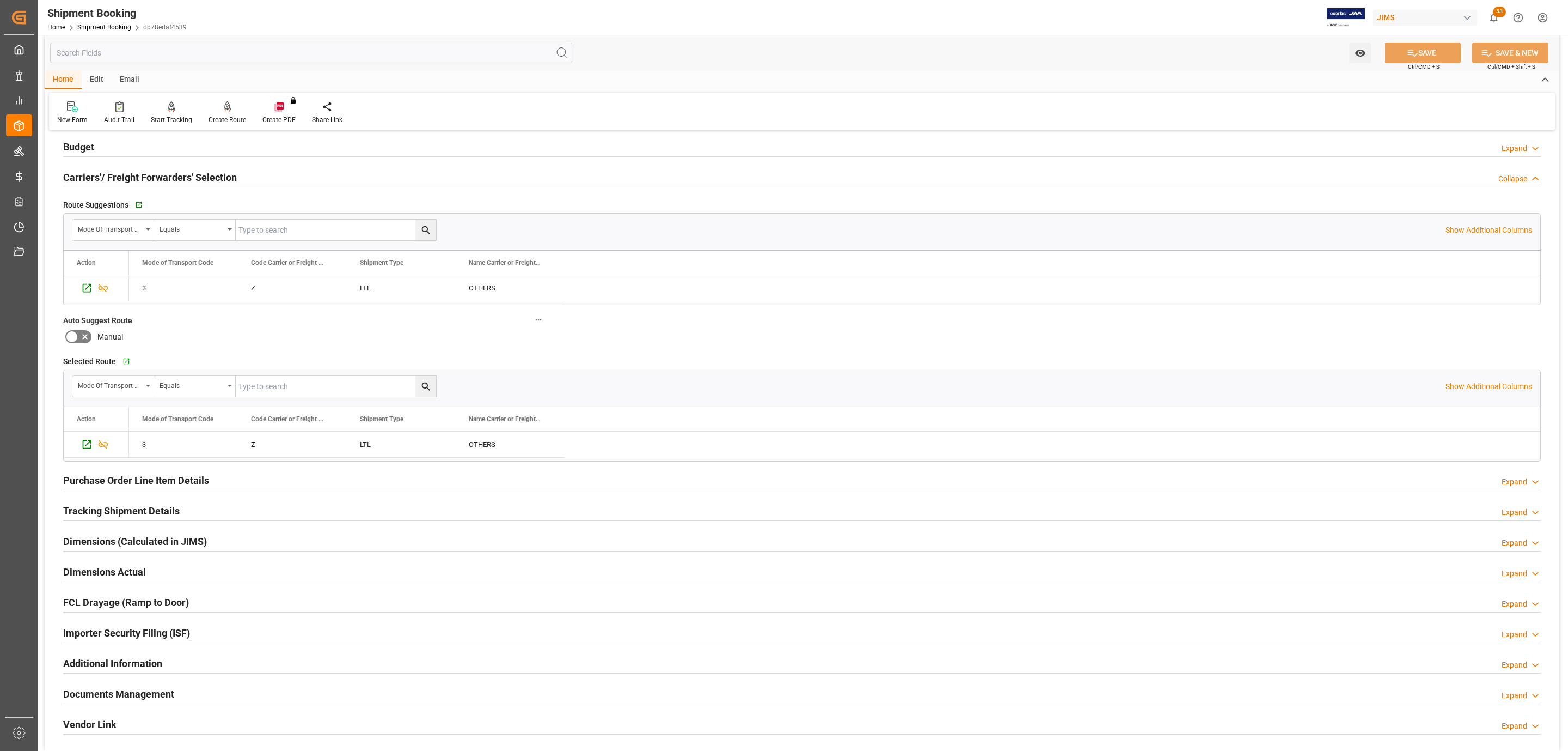
scroll to position [0, 0]
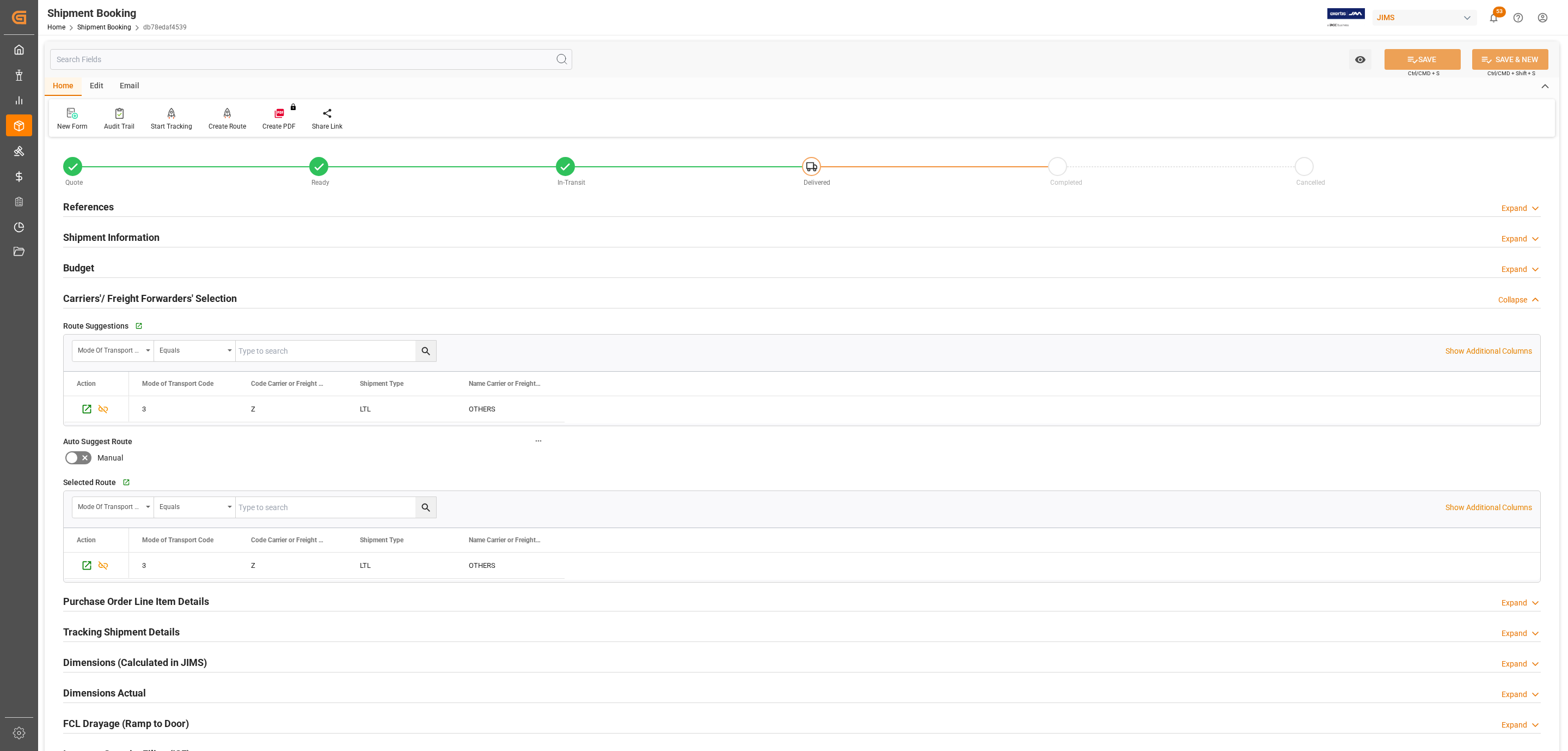
click at [205, 291] on div "Carriers'/ Freight Forwarders' Selection" at bounding box center [150, 297] width 174 height 21
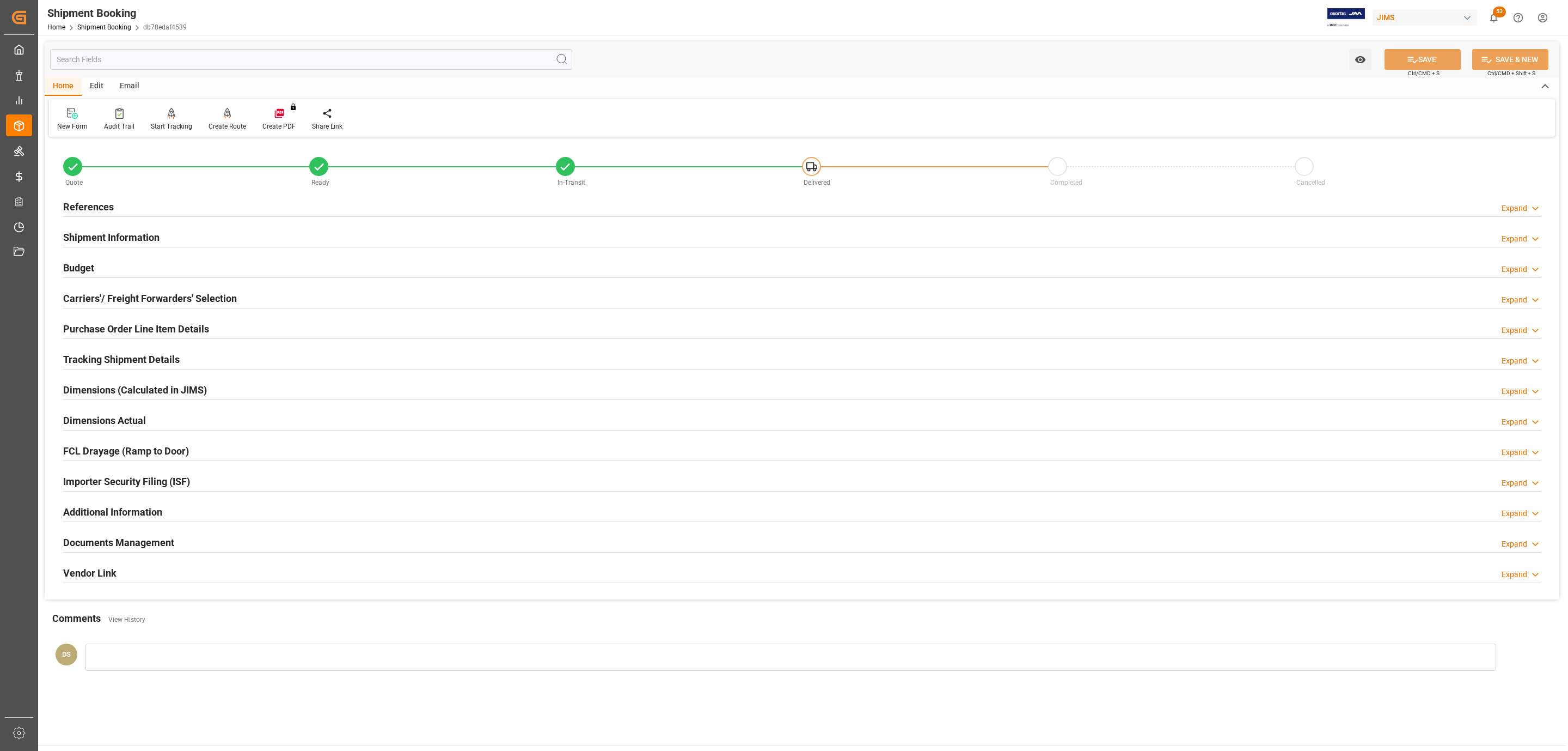
click at [159, 241] on h2 "Shipment Information" at bounding box center [111, 237] width 96 height 14
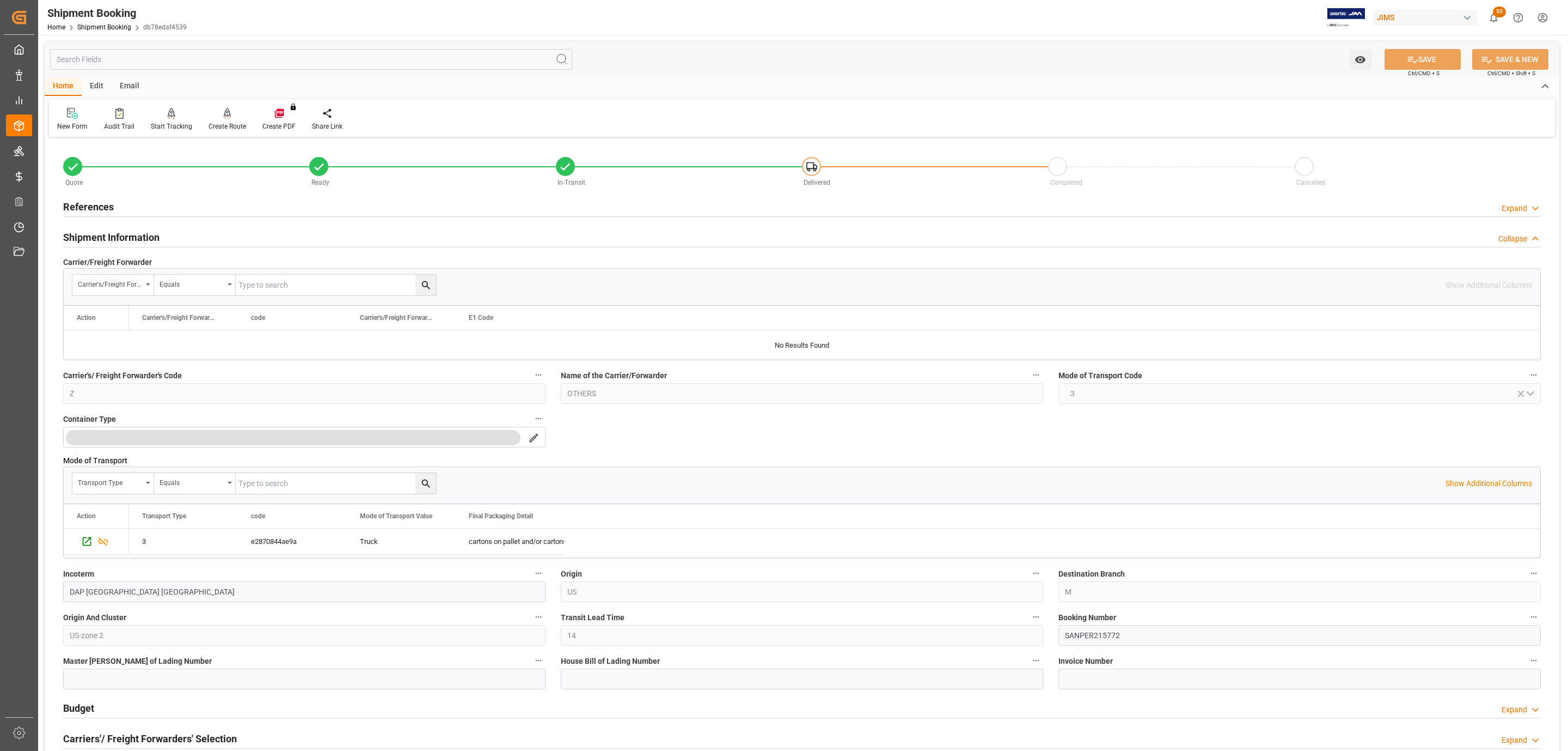
click at [147, 234] on h2 "Shipment Information" at bounding box center [111, 237] width 96 height 14
